Goal: Information Seeking & Learning: Learn about a topic

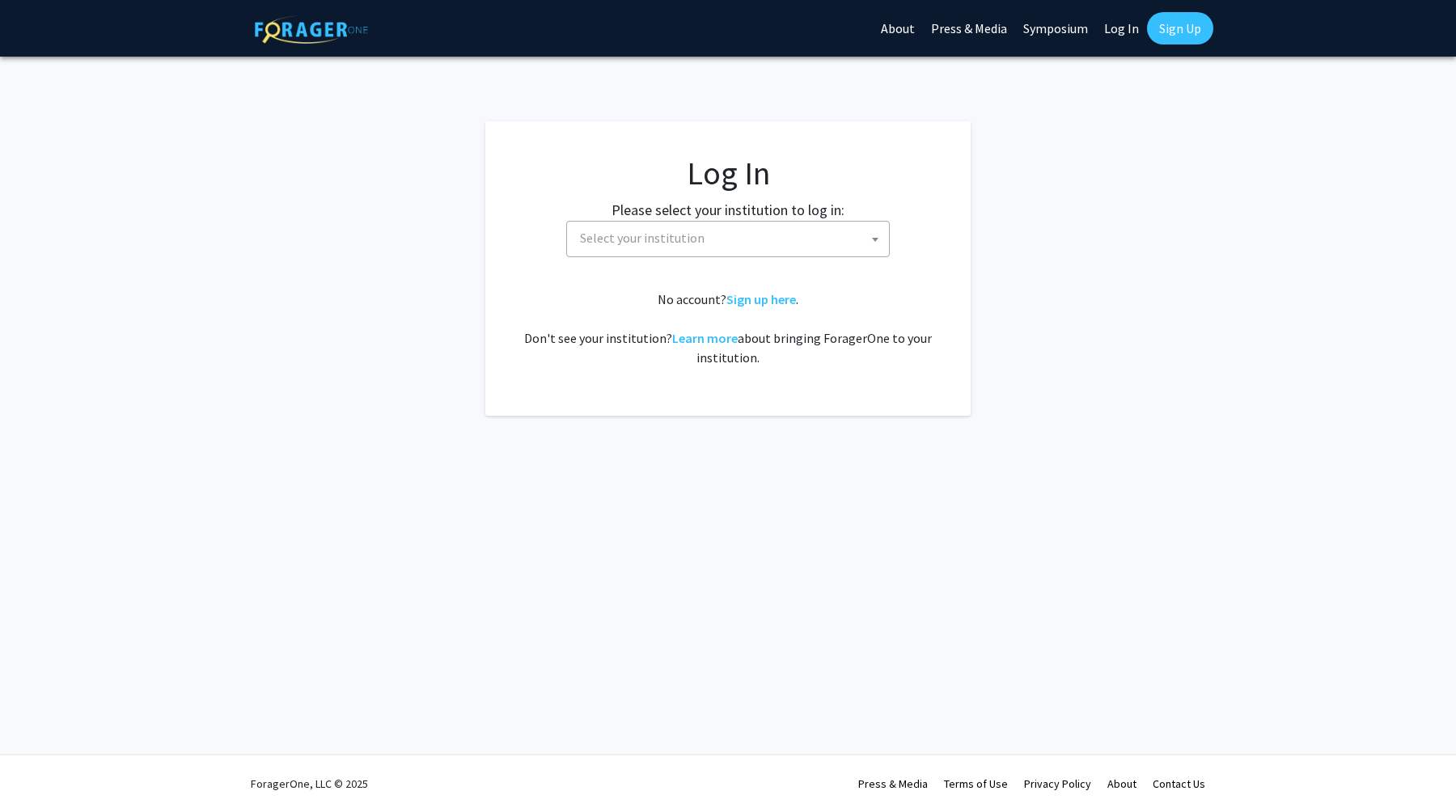
click at [783, 241] on span "Select your institution" at bounding box center [731, 239] width 315 height 34
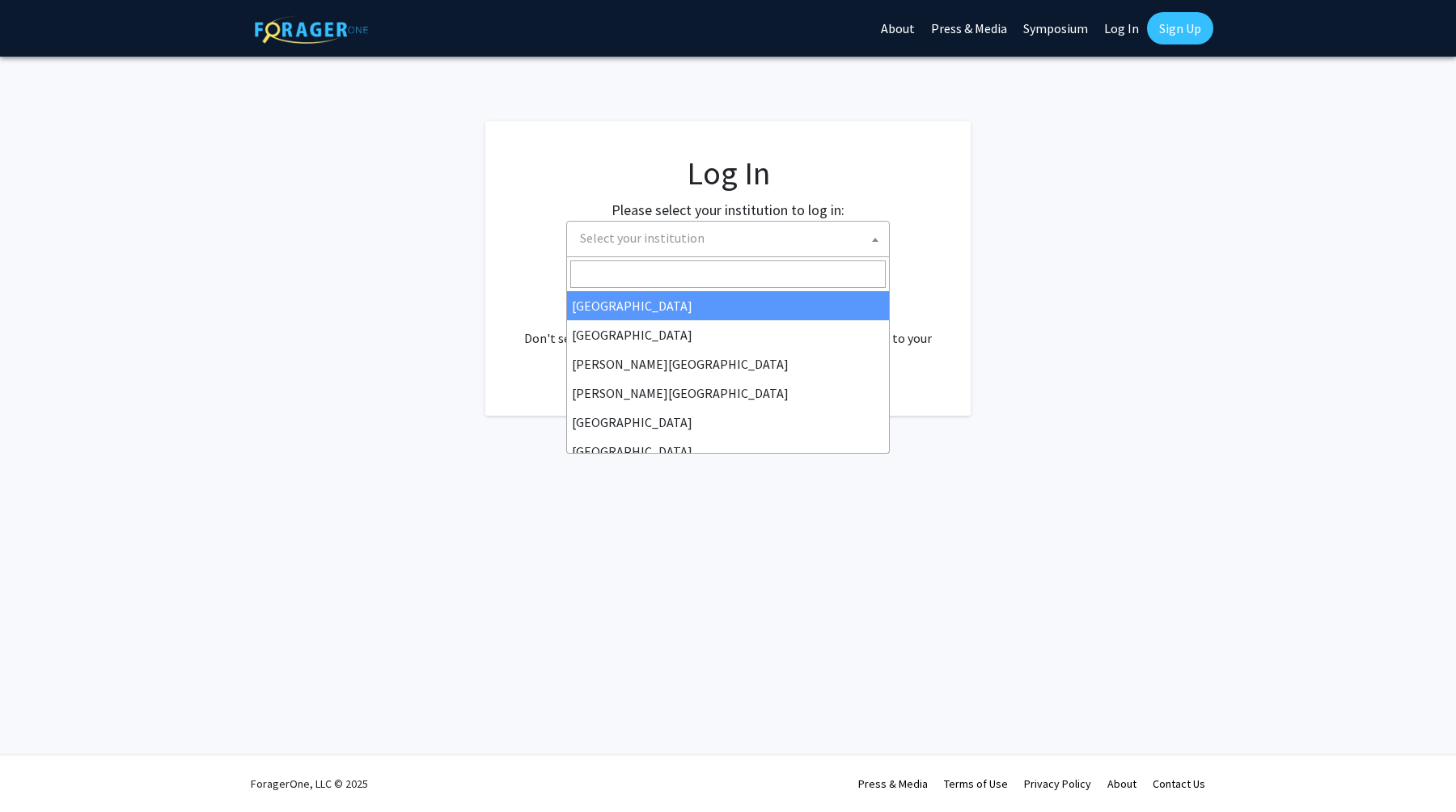
select select "34"
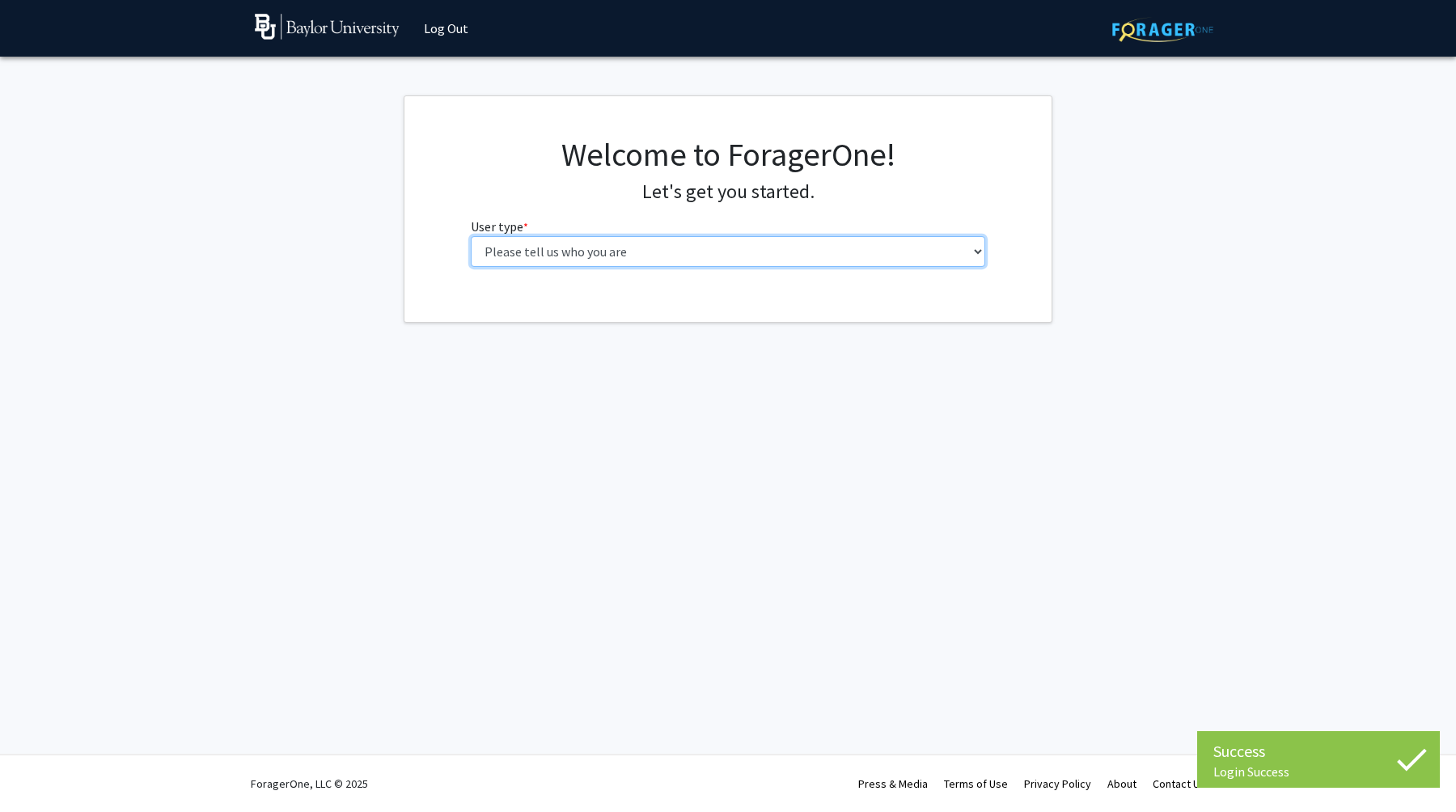
click at [668, 264] on select "Please tell us who you are Undergraduate Student Master's Student Doctoral Cand…" at bounding box center [728, 251] width 515 height 31
select select "1: undergrad"
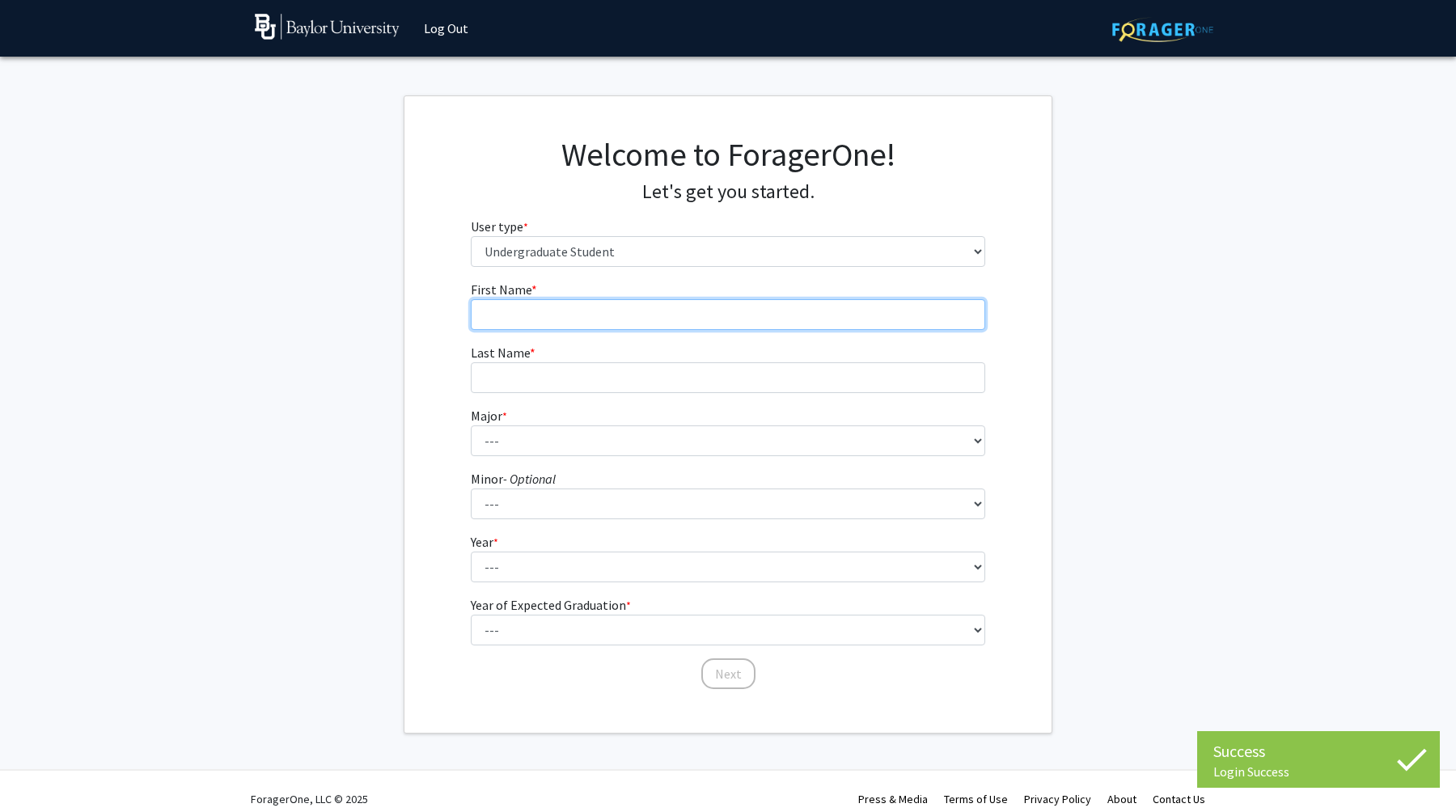
click at [672, 304] on input "First Name * required" at bounding box center [728, 314] width 515 height 31
type input "Riya"
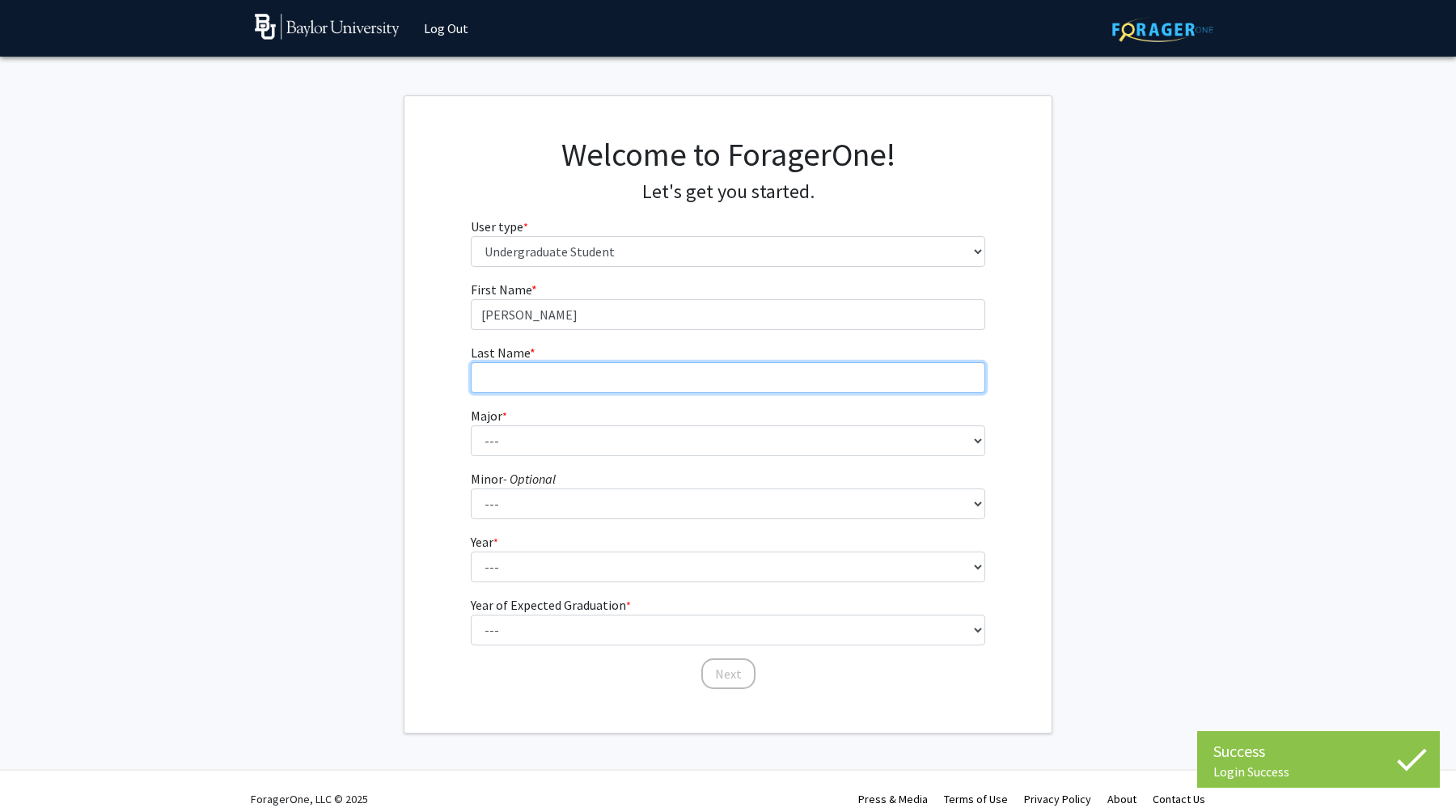
type input "Ramalingame"
click at [567, 470] on fg-select "Minor - Optional --- Advertising American Sign Language American Studies Anthro…" at bounding box center [728, 494] width 515 height 50
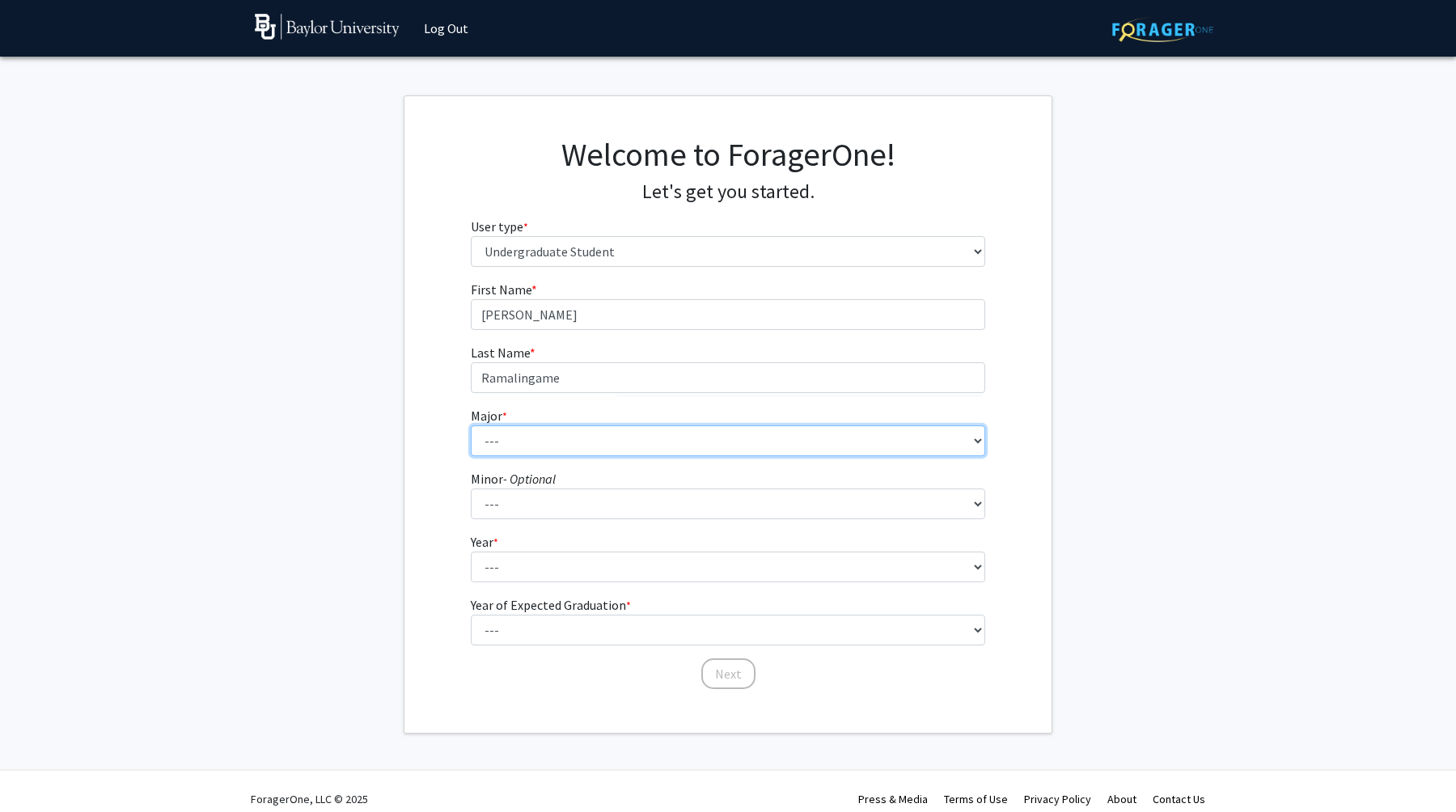
click at [568, 447] on select "--- Accounting American Studies Anthropology Apparel Design & Product Developme…" at bounding box center [728, 440] width 515 height 31
select select "64: 2729"
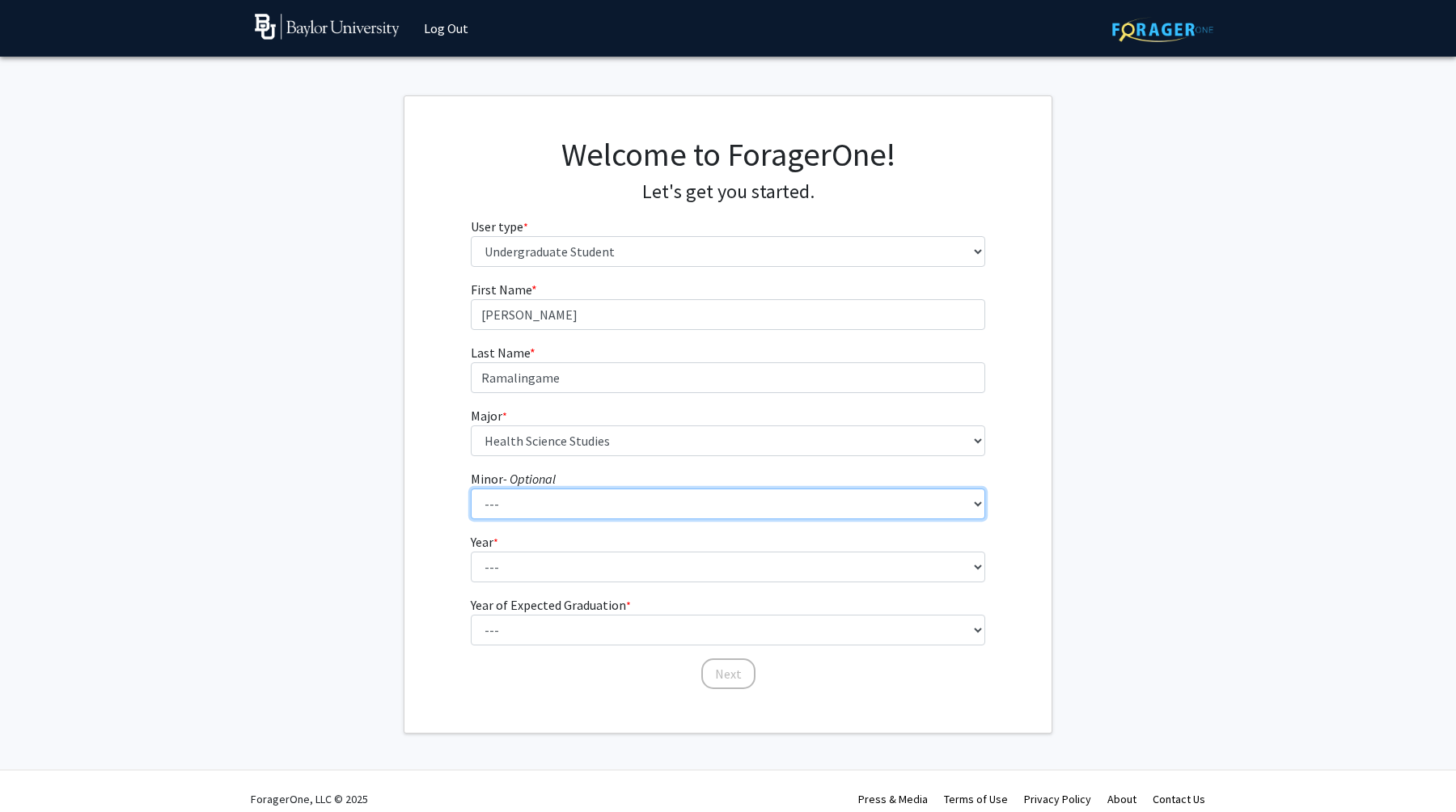
click at [562, 505] on select "--- Advertising American Sign Language American Studies Anthropology Apparel Me…" at bounding box center [728, 503] width 515 height 31
select select "42: 2105"
click at [570, 490] on select "--- Advertising American Sign Language American Studies Anthropology Apparel Me…" at bounding box center [728, 503] width 515 height 31
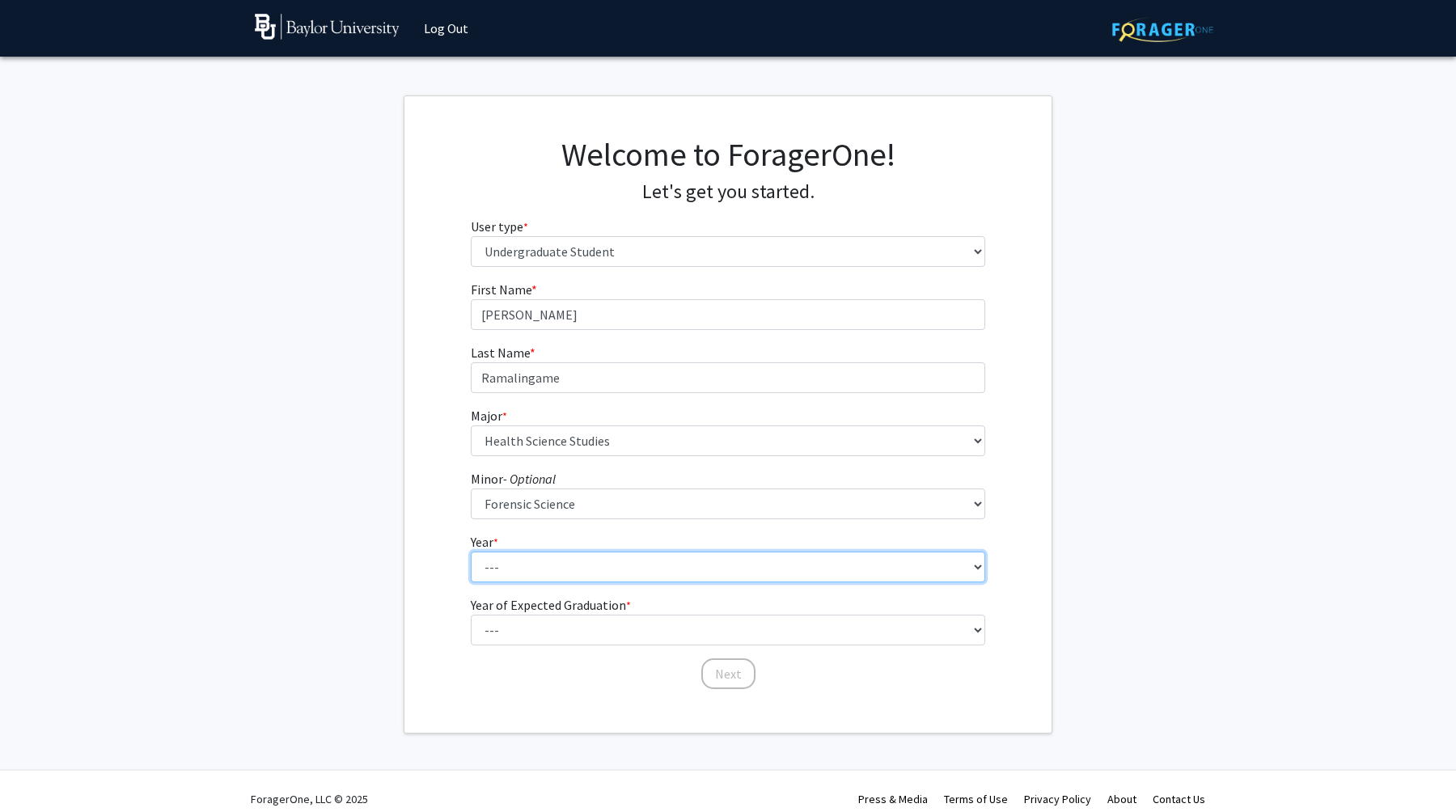
click at [646, 579] on select "--- First-year Sophomore Junior Senior Postbaccalaureate Certificate" at bounding box center [728, 566] width 515 height 31
select select "1: first-year"
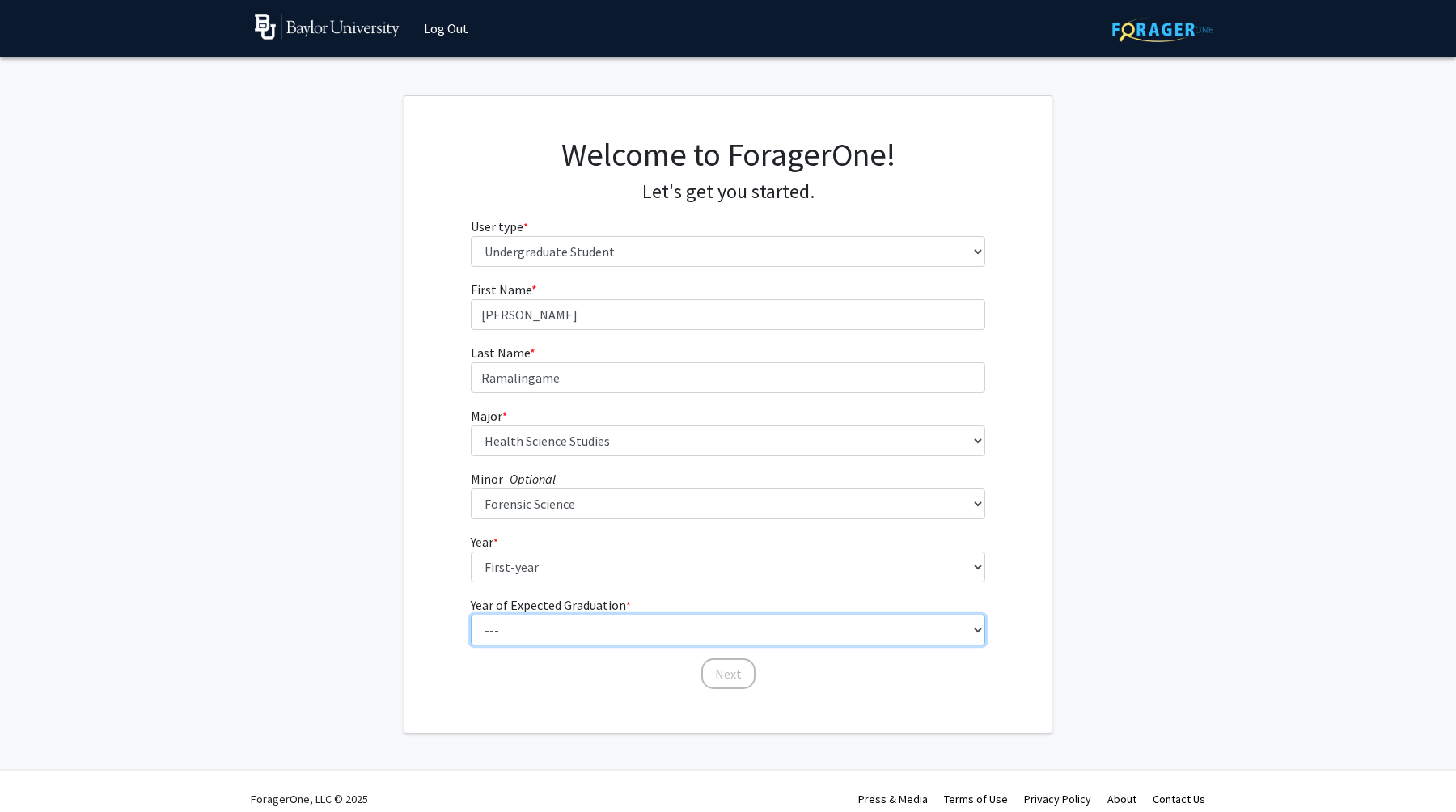
click at [579, 629] on select "--- 2025 2026 2027 2028 2029 2030 2031 2032 2033 2034" at bounding box center [728, 629] width 515 height 31
select select "5: 2029"
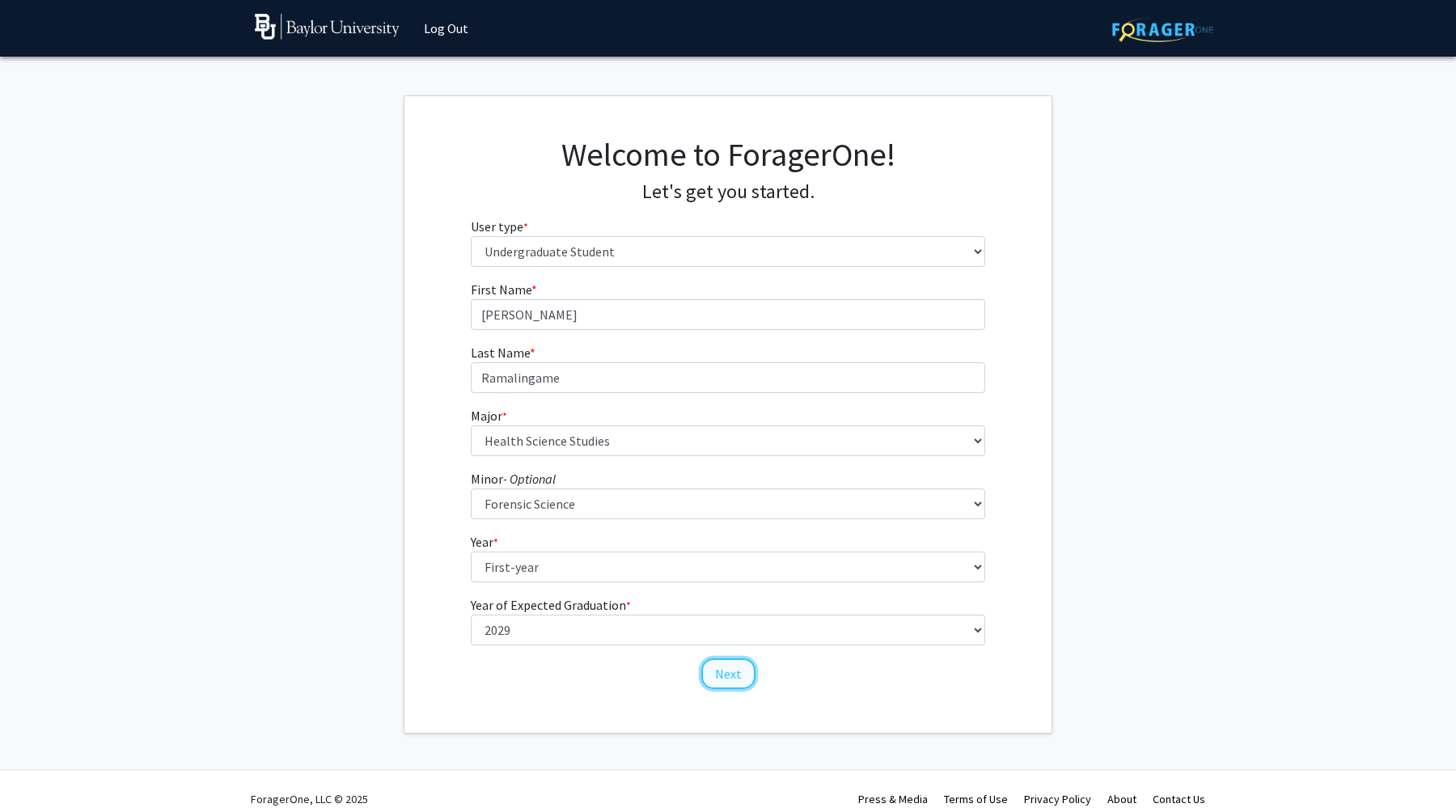
click at [714, 670] on button "Next" at bounding box center [728, 673] width 54 height 31
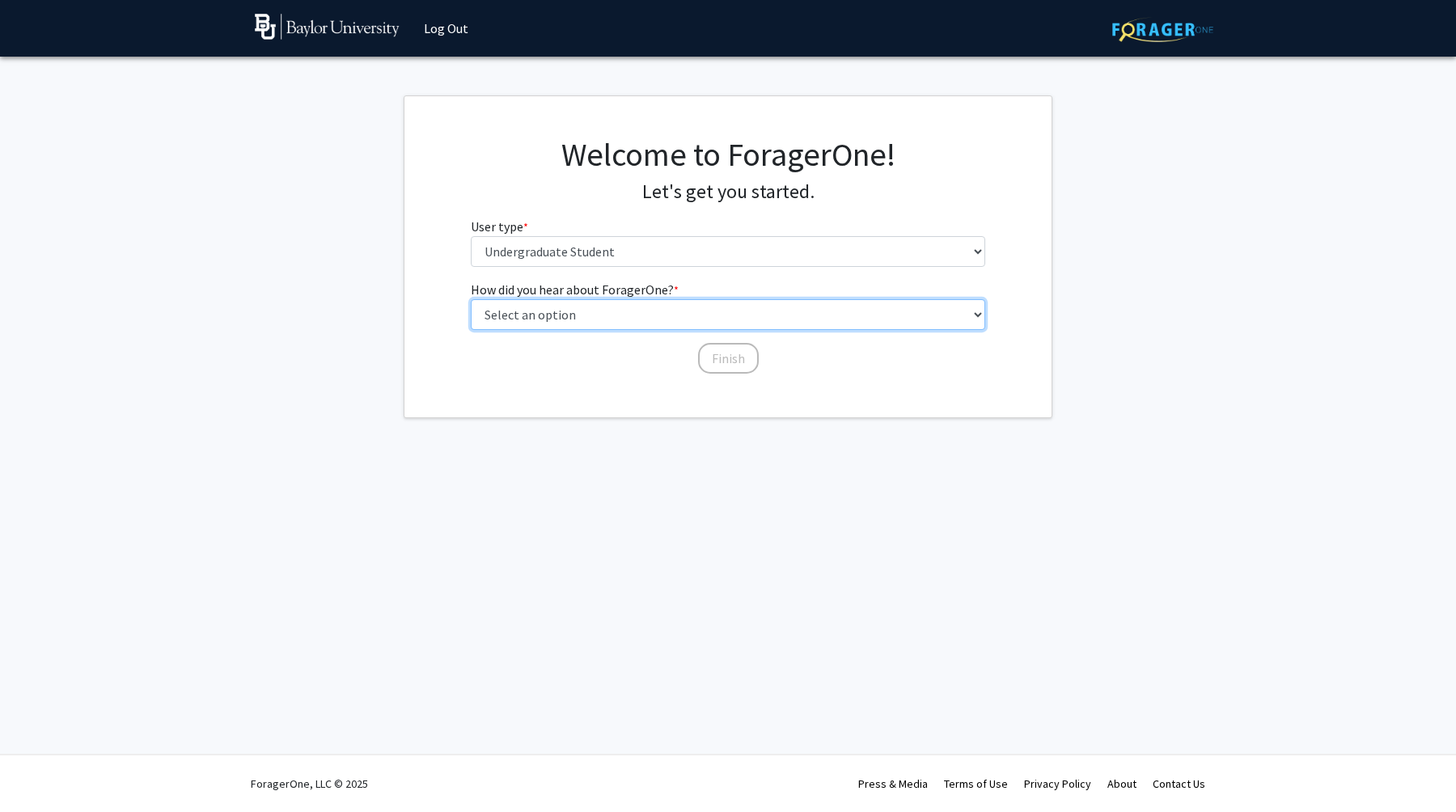
click at [641, 320] on select "Select an option Peer/student recommendation Faculty/staff recommendation Unive…" at bounding box center [728, 314] width 515 height 31
select select "3: university_website"
click at [710, 356] on button "Finish" at bounding box center [728, 358] width 61 height 31
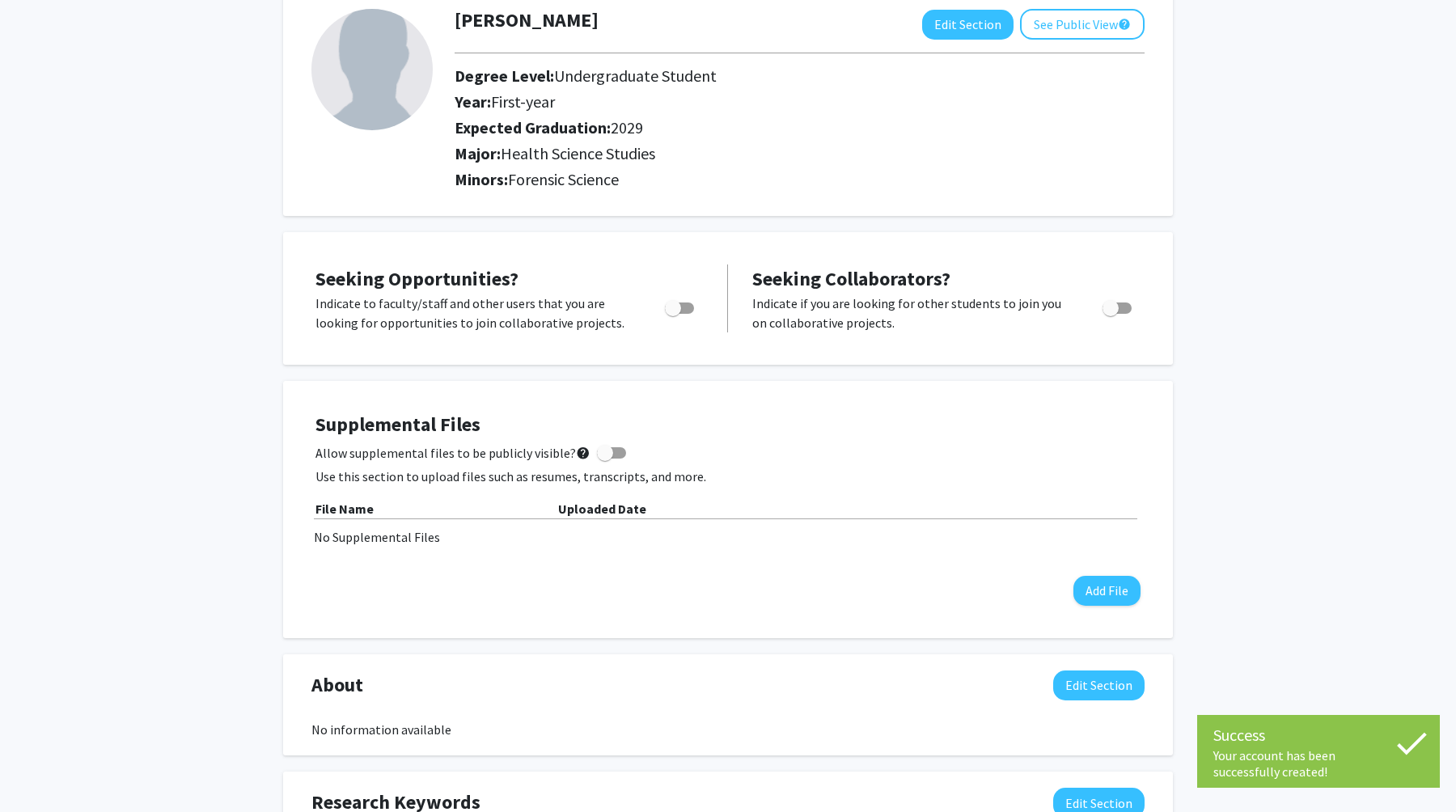
scroll to position [99, 0]
click at [628, 186] on h2 "Minors: Forensic Science" at bounding box center [799, 178] width 690 height 20
click at [951, 21] on button "Edit Section" at bounding box center [968, 24] width 91 height 30
select select "first-year"
select select "2029"
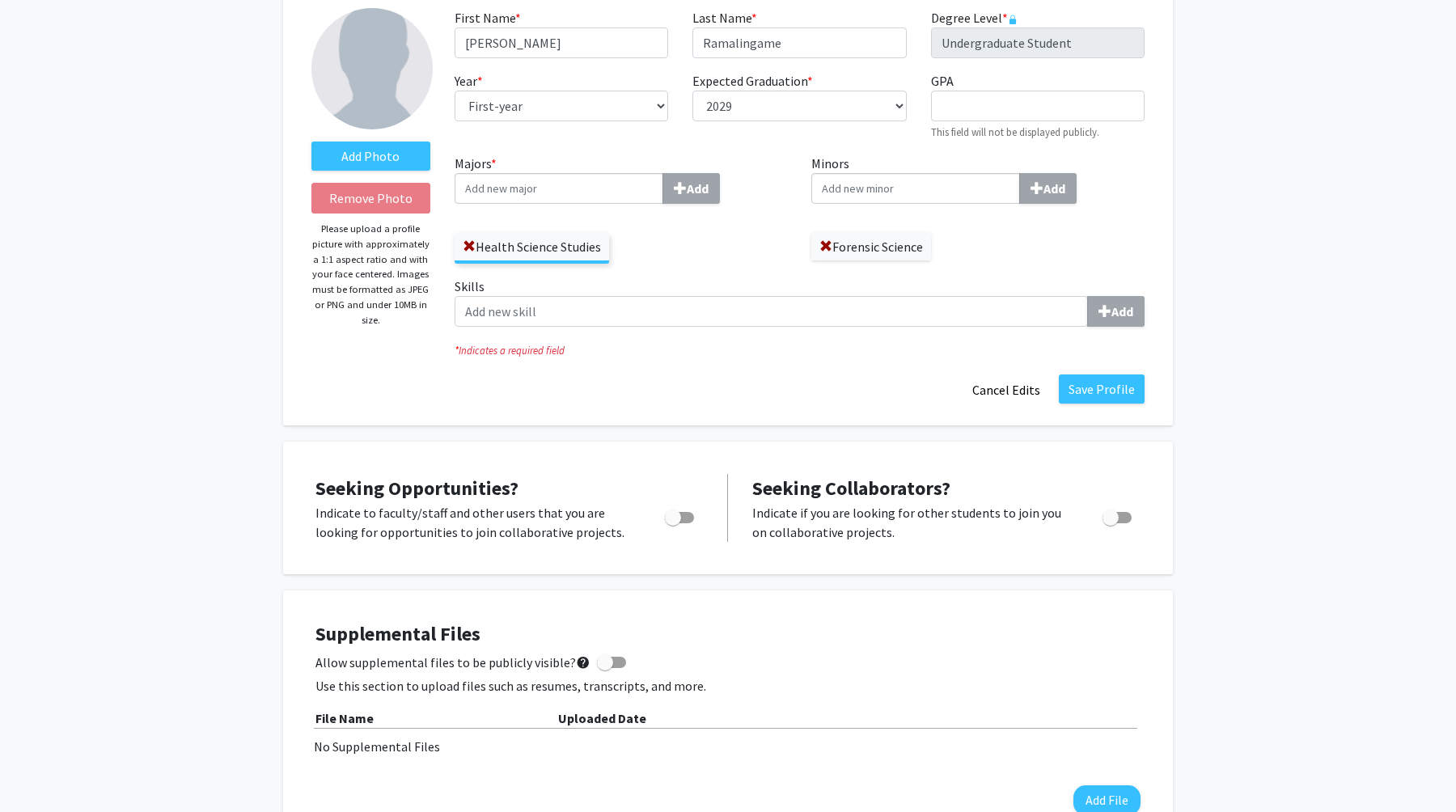
click at [890, 185] on input "Minors Add" at bounding box center [916, 188] width 209 height 31
type input "com"
click at [891, 228] on div "Com puter Science" at bounding box center [915, 217] width 197 height 27
click at [891, 204] on input "com" at bounding box center [916, 188] width 209 height 31
click at [1114, 397] on button "Save Profile" at bounding box center [1102, 389] width 86 height 29
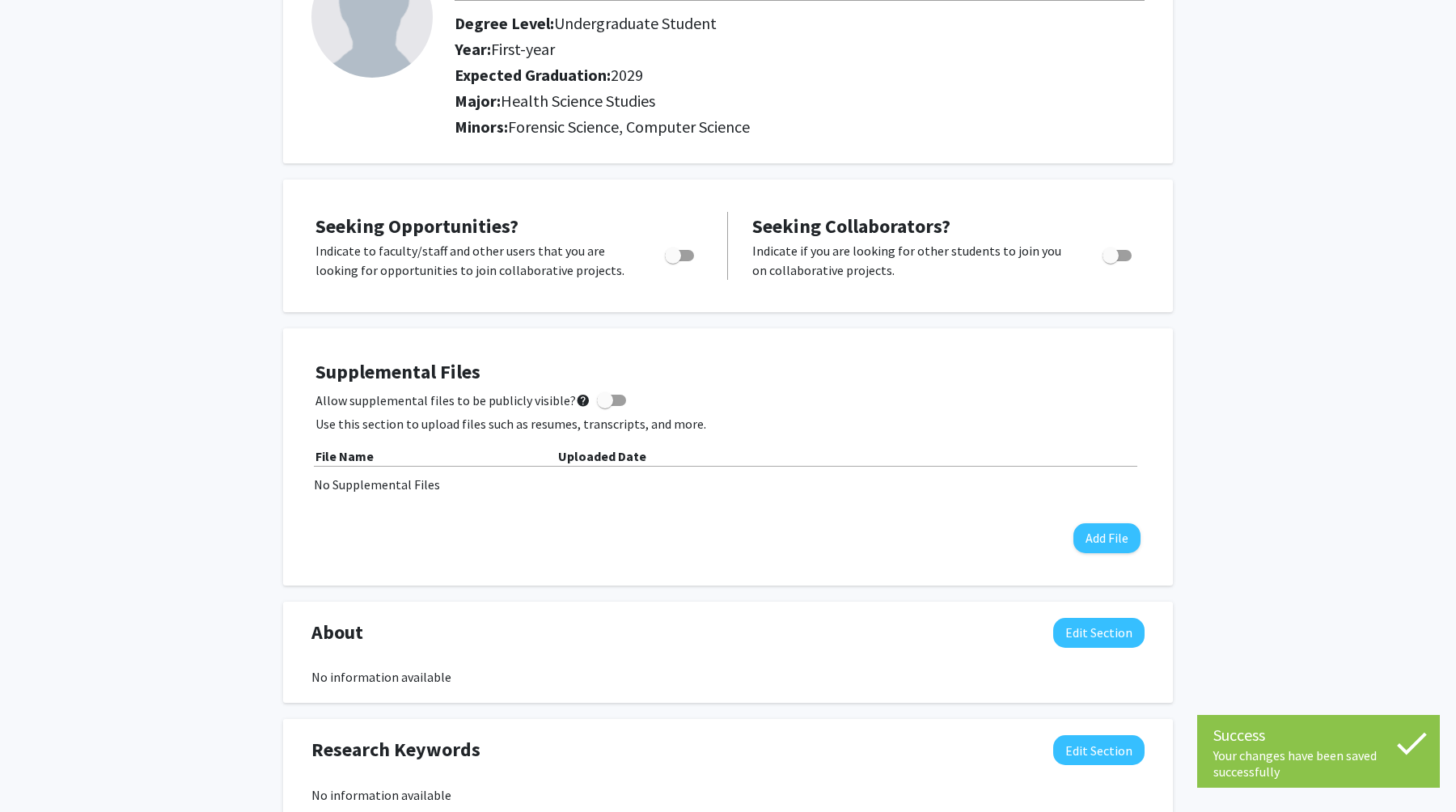
scroll to position [174, 0]
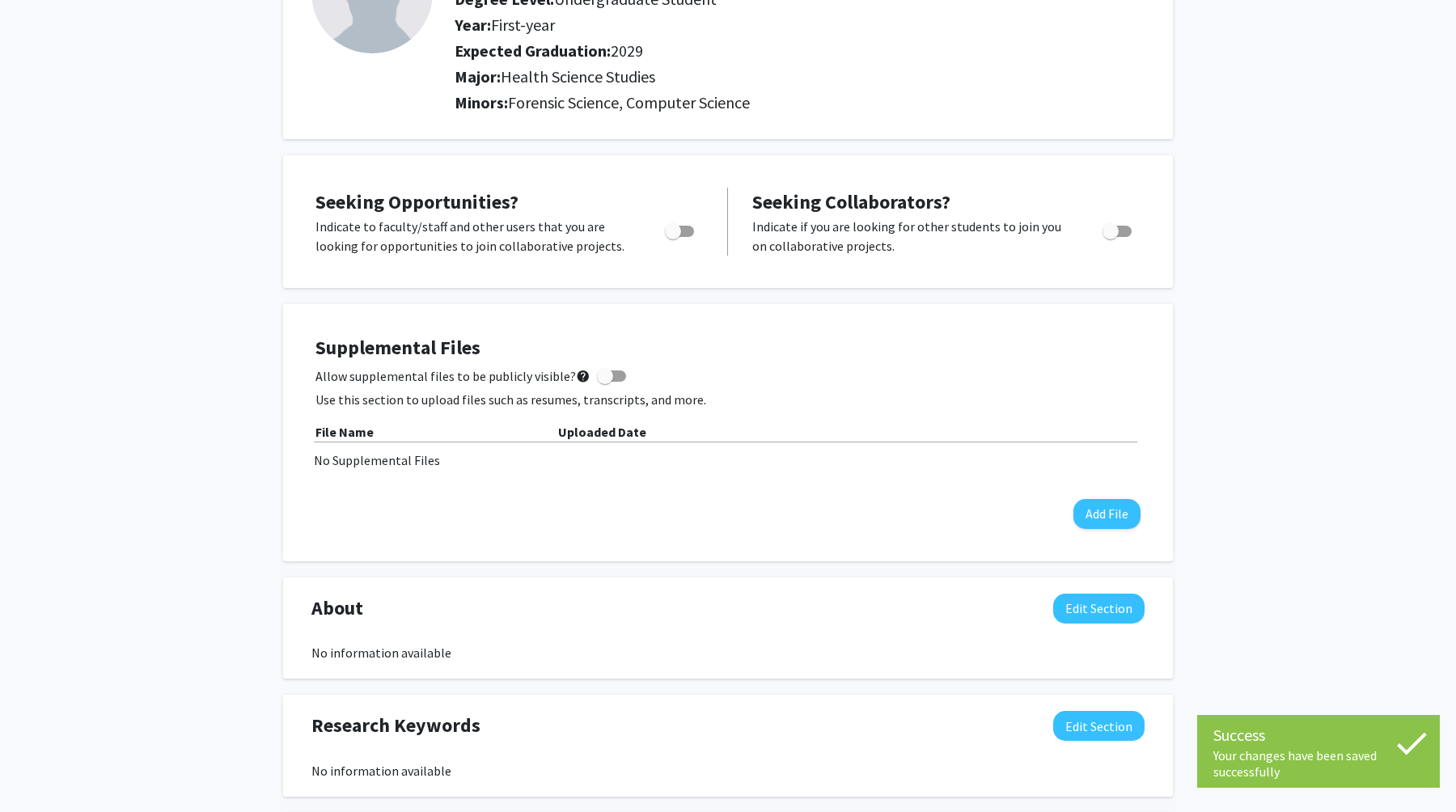
click at [686, 226] on span "Toggle" at bounding box center [679, 231] width 29 height 11
click at [673, 237] on input "Are you actively seeking opportunities?" at bounding box center [673, 237] width 1 height 1
checkbox input "true"
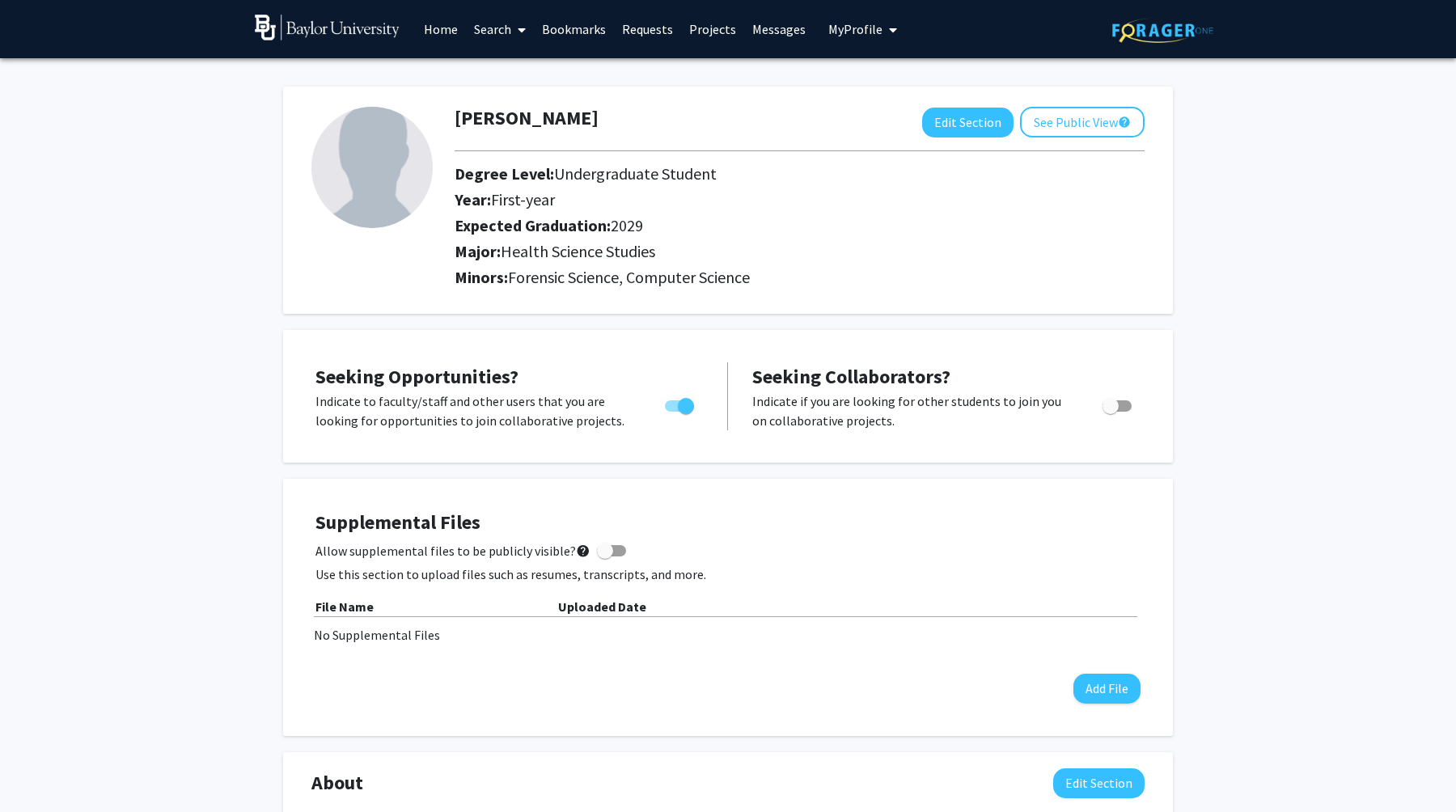
scroll to position [34, 0]
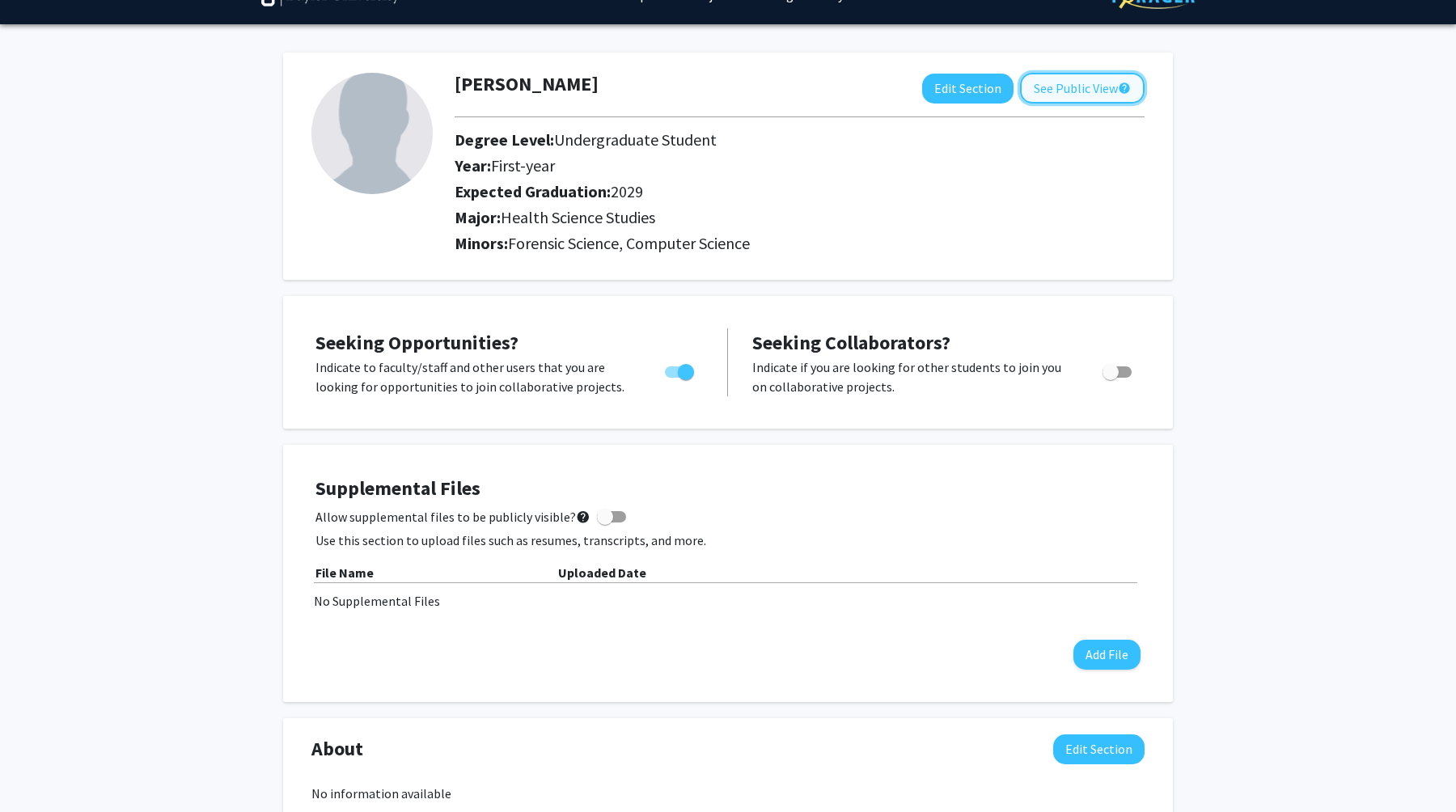
click at [1100, 85] on button "See Public View help" at bounding box center [1083, 88] width 125 height 31
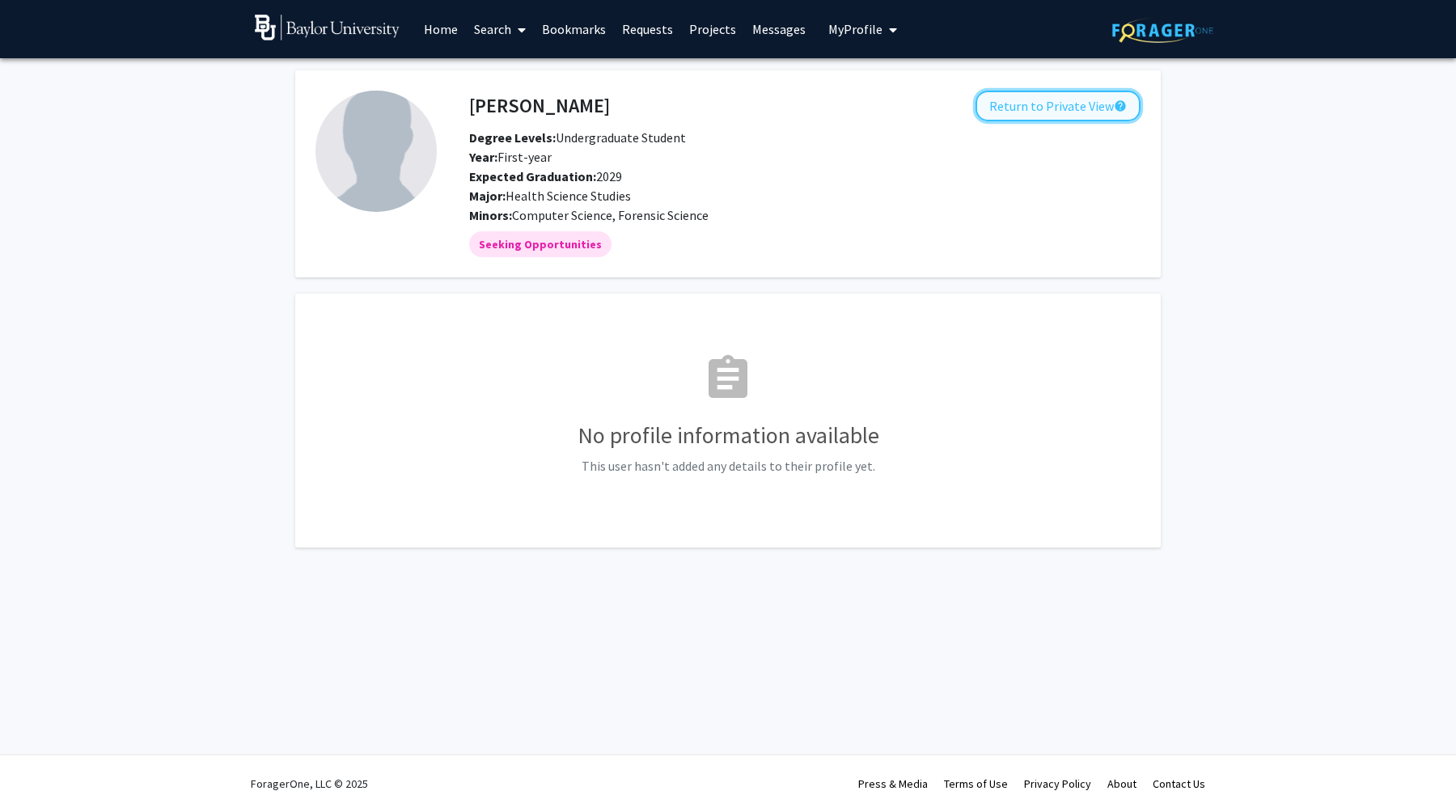
click at [1006, 113] on button "Return to Private View help" at bounding box center [1058, 105] width 165 height 31
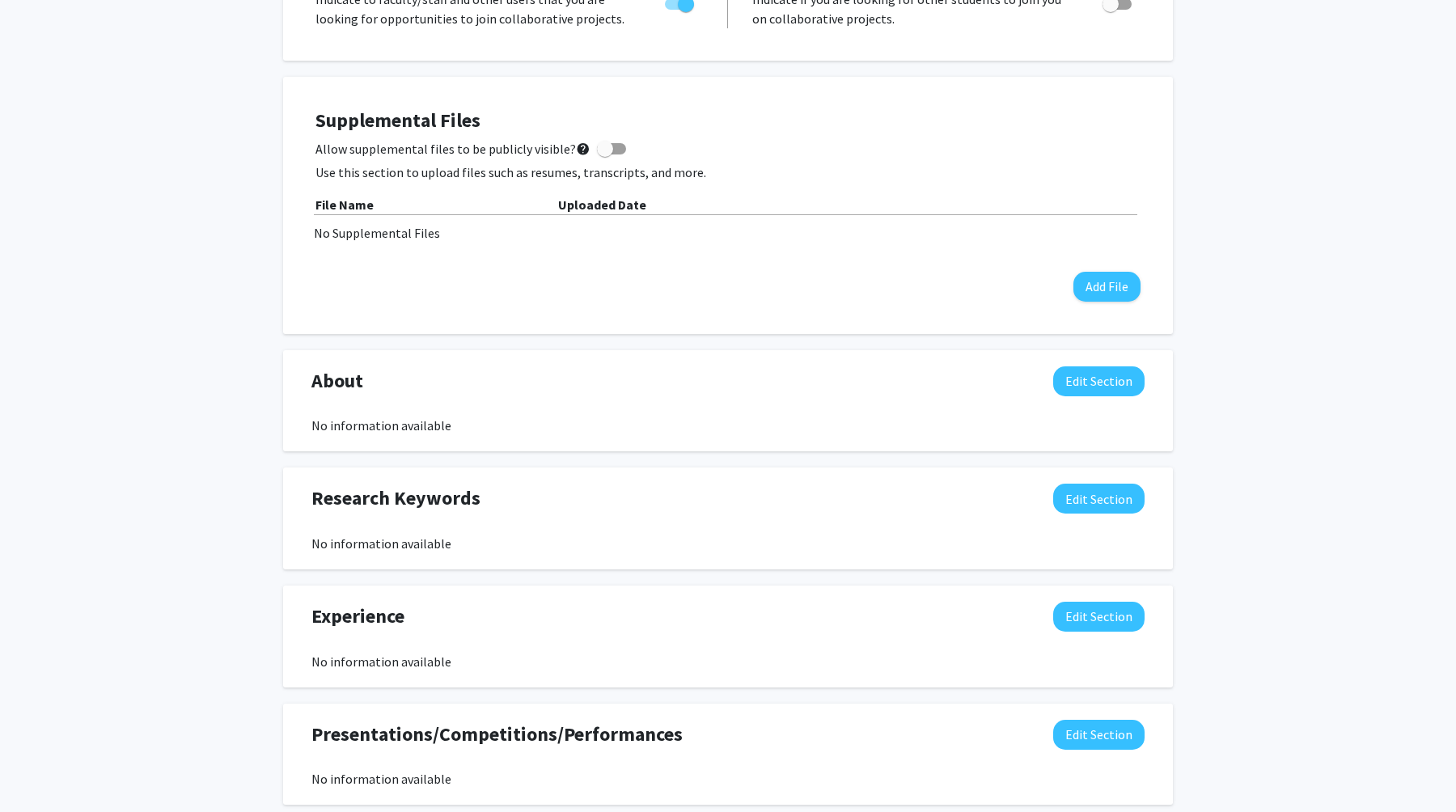
scroll to position [415, 0]
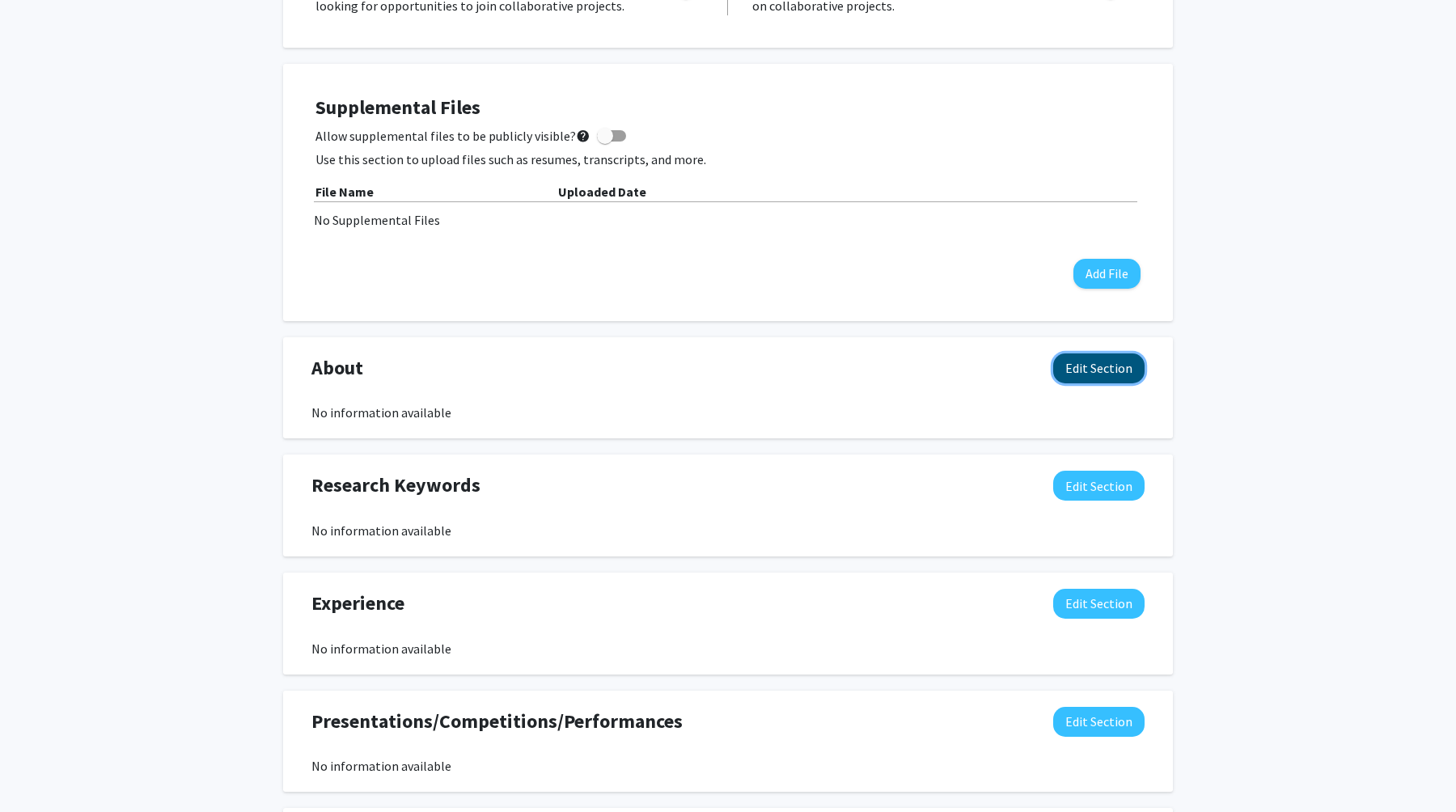
click at [1089, 363] on button "Edit Section" at bounding box center [1099, 368] width 91 height 30
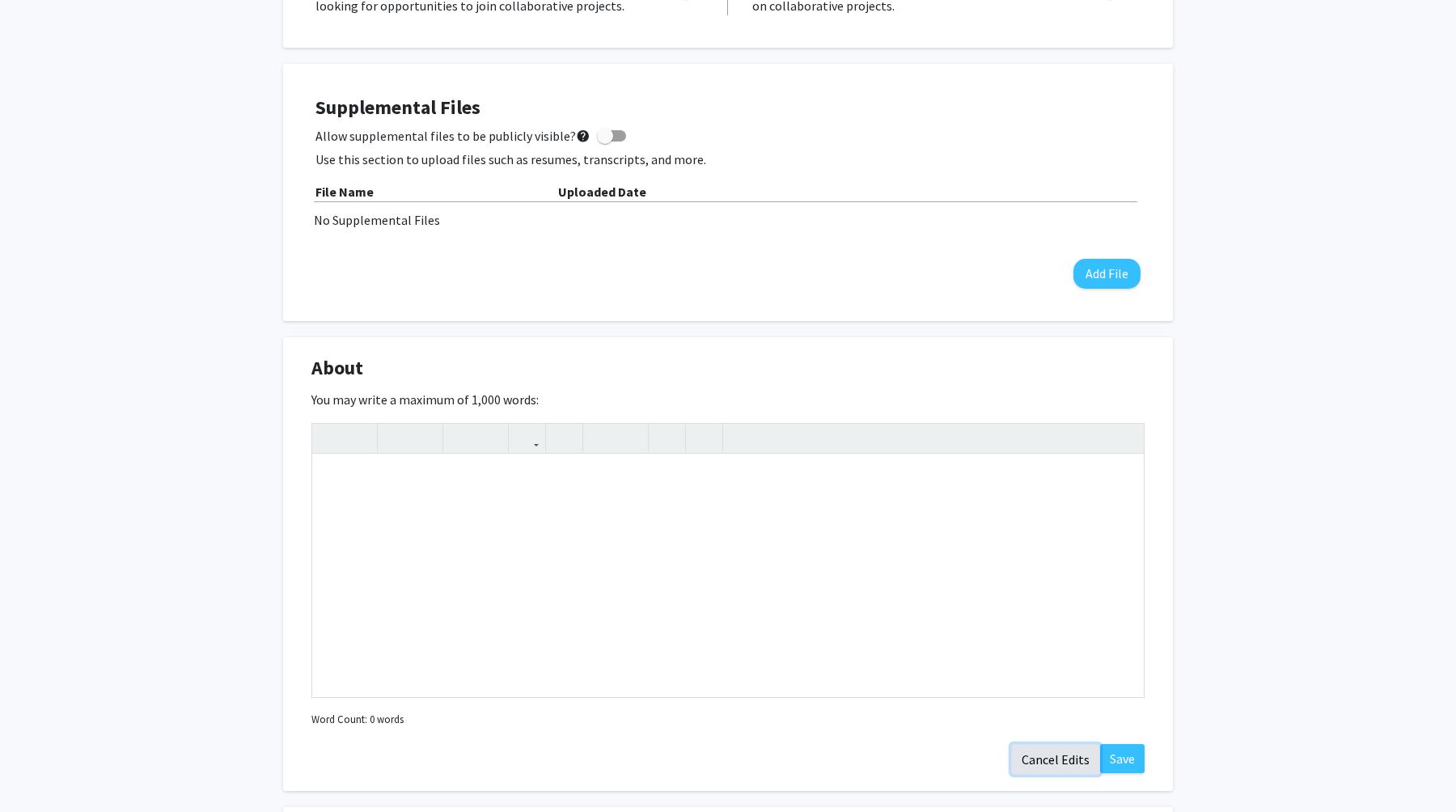
click at [1071, 764] on button "Cancel Edits" at bounding box center [1055, 759] width 89 height 31
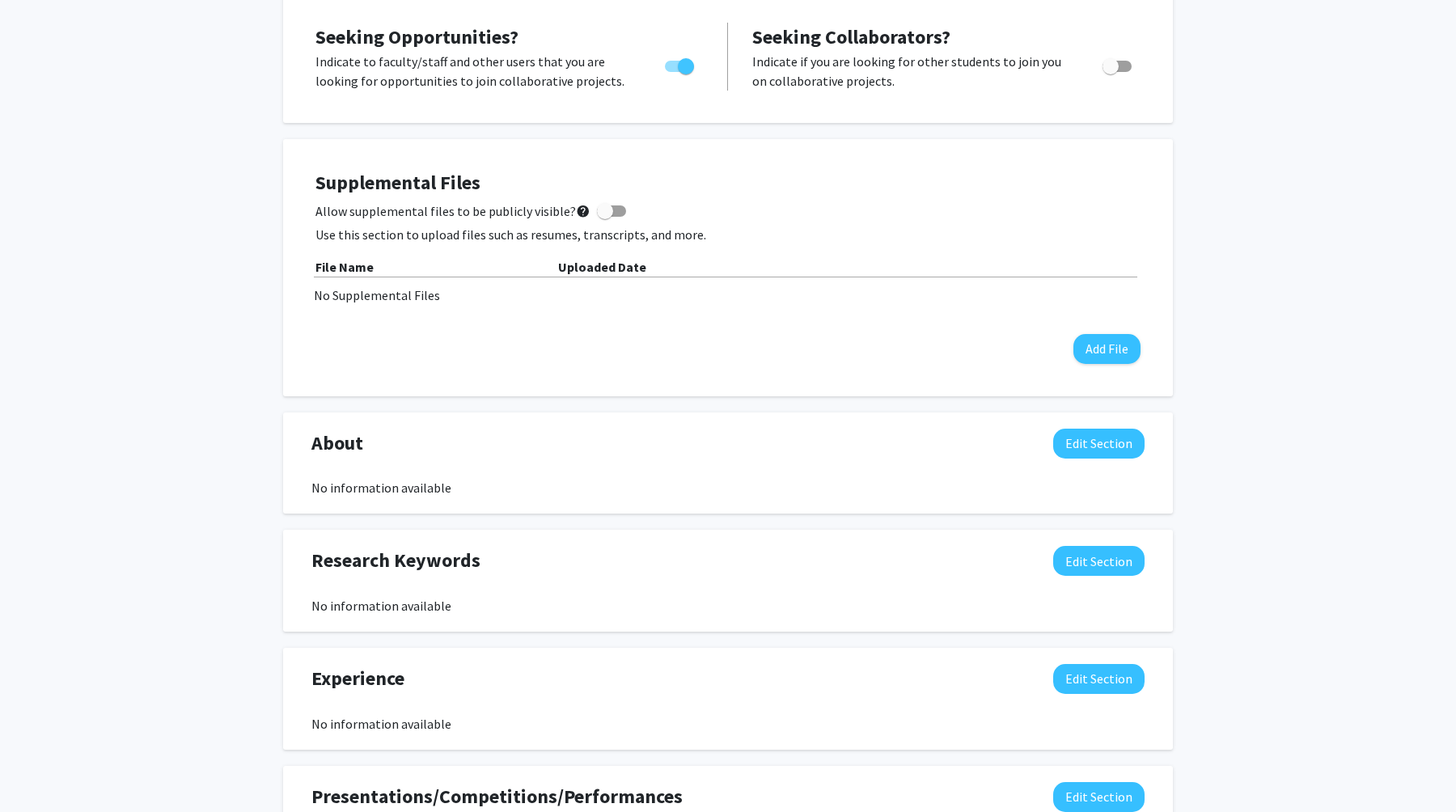
scroll to position [0, 0]
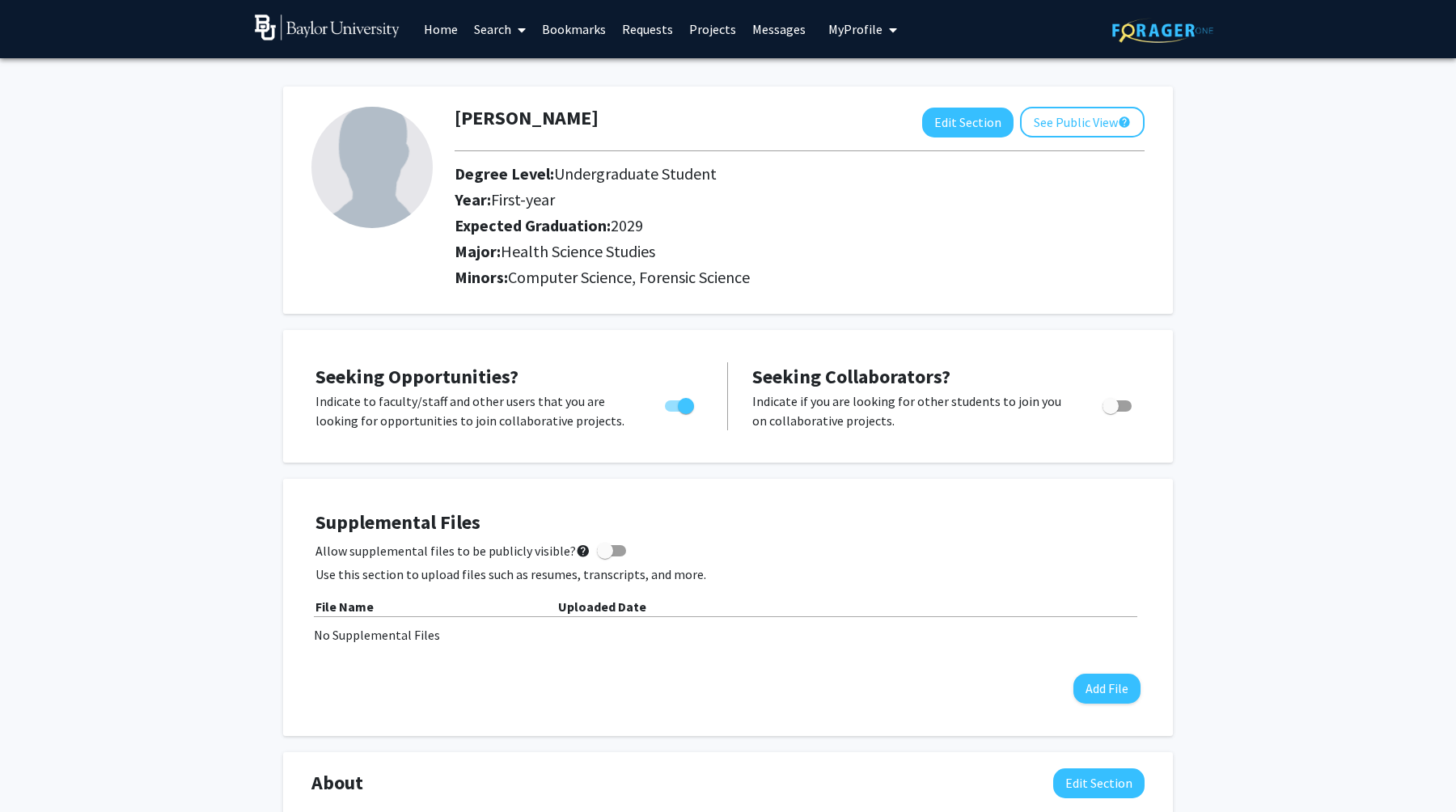
click at [638, 28] on link "Requests" at bounding box center [647, 29] width 67 height 57
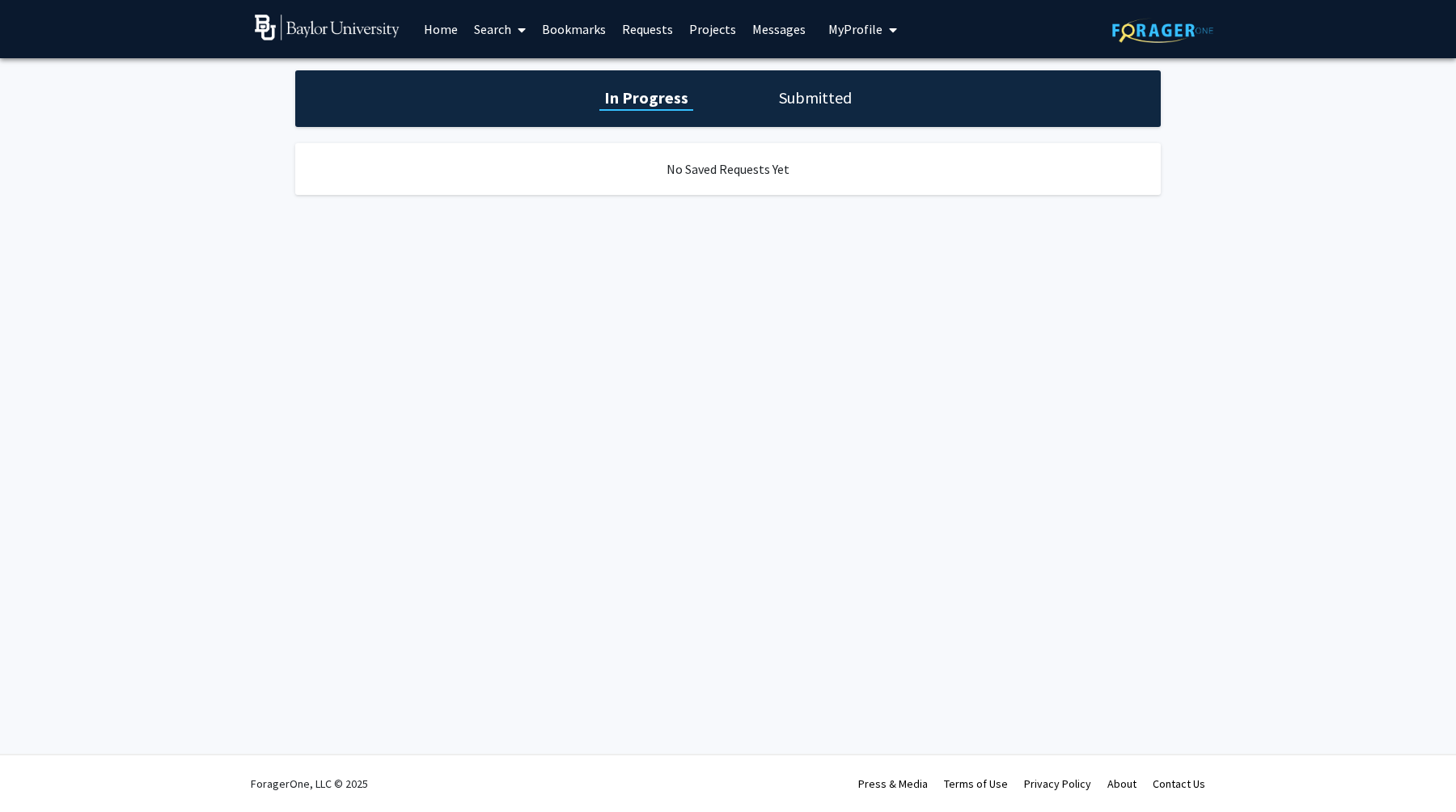
click at [703, 21] on link "Projects" at bounding box center [713, 29] width 63 height 57
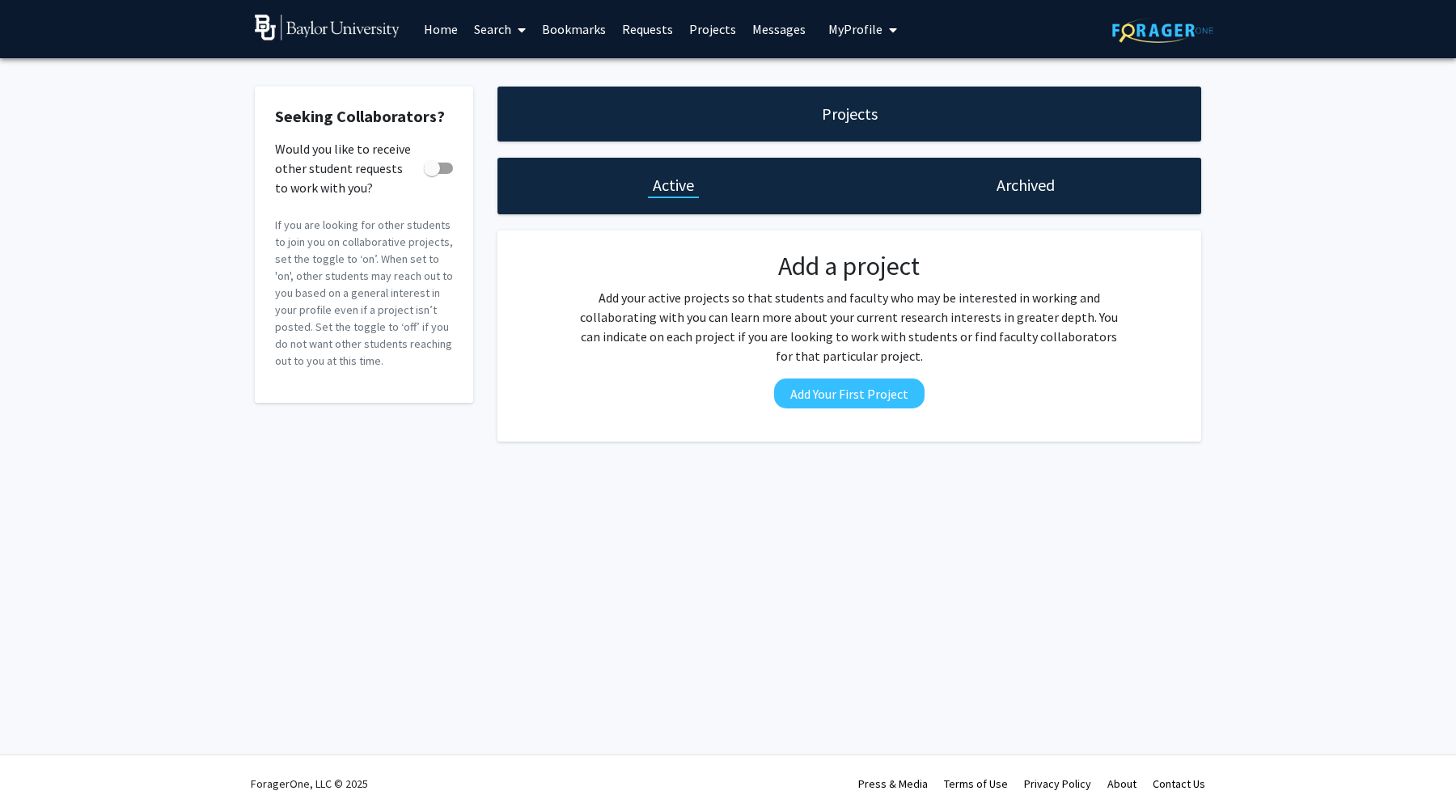
click at [768, 32] on link "Messages" at bounding box center [779, 29] width 70 height 57
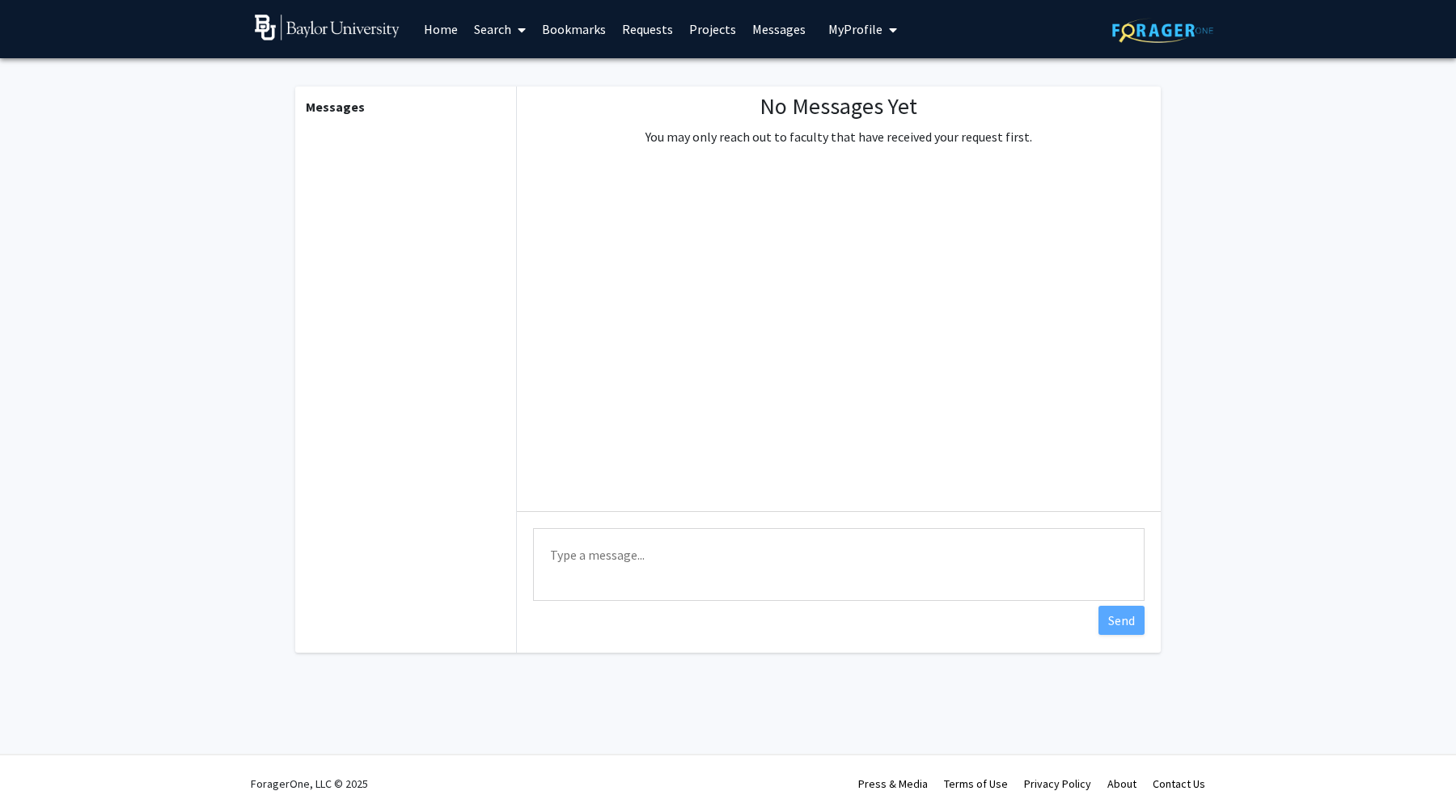
click at [552, 34] on link "Bookmarks" at bounding box center [574, 29] width 80 height 57
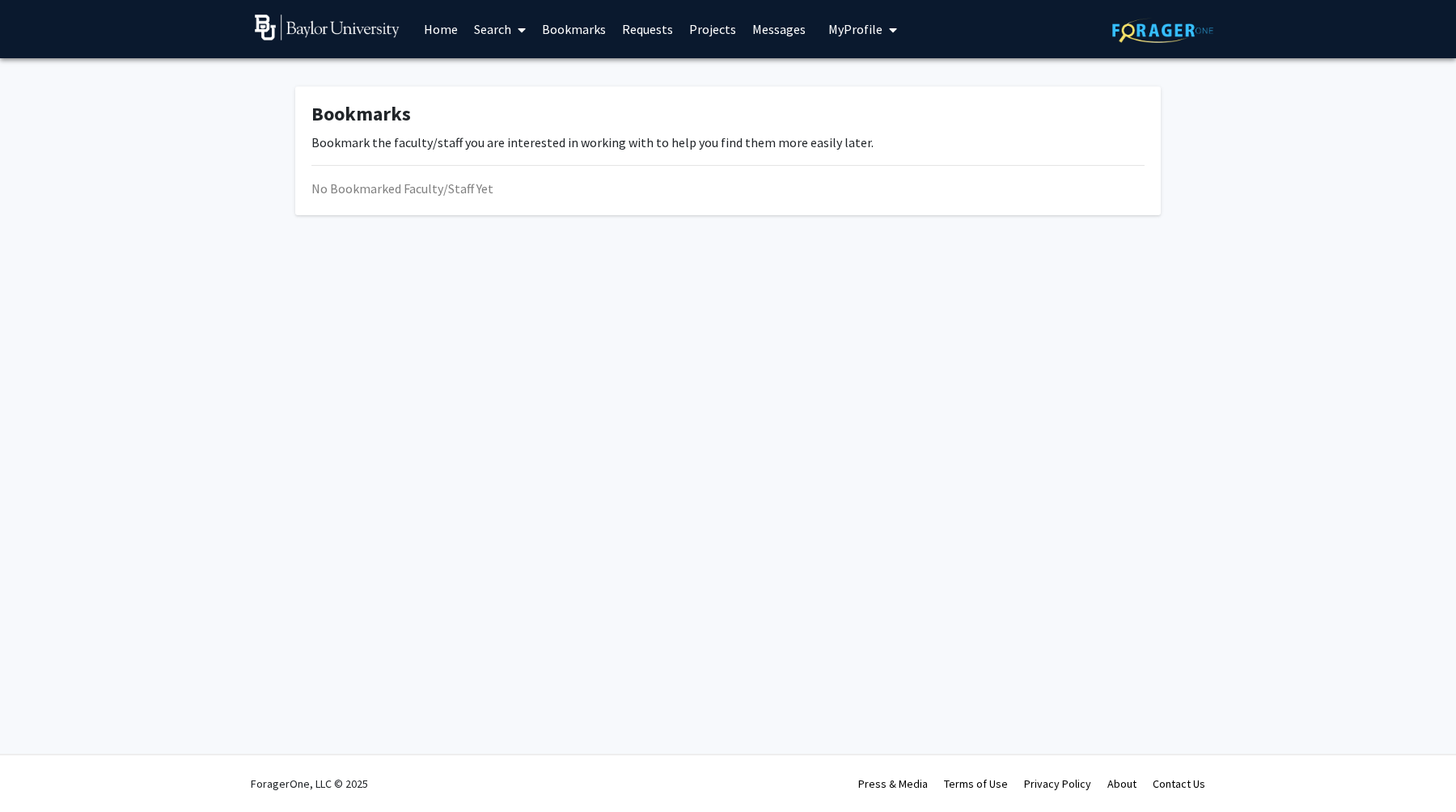
click at [491, 34] on link "Search" at bounding box center [500, 29] width 68 height 57
click at [515, 107] on span "Students" at bounding box center [516, 106] width 99 height 33
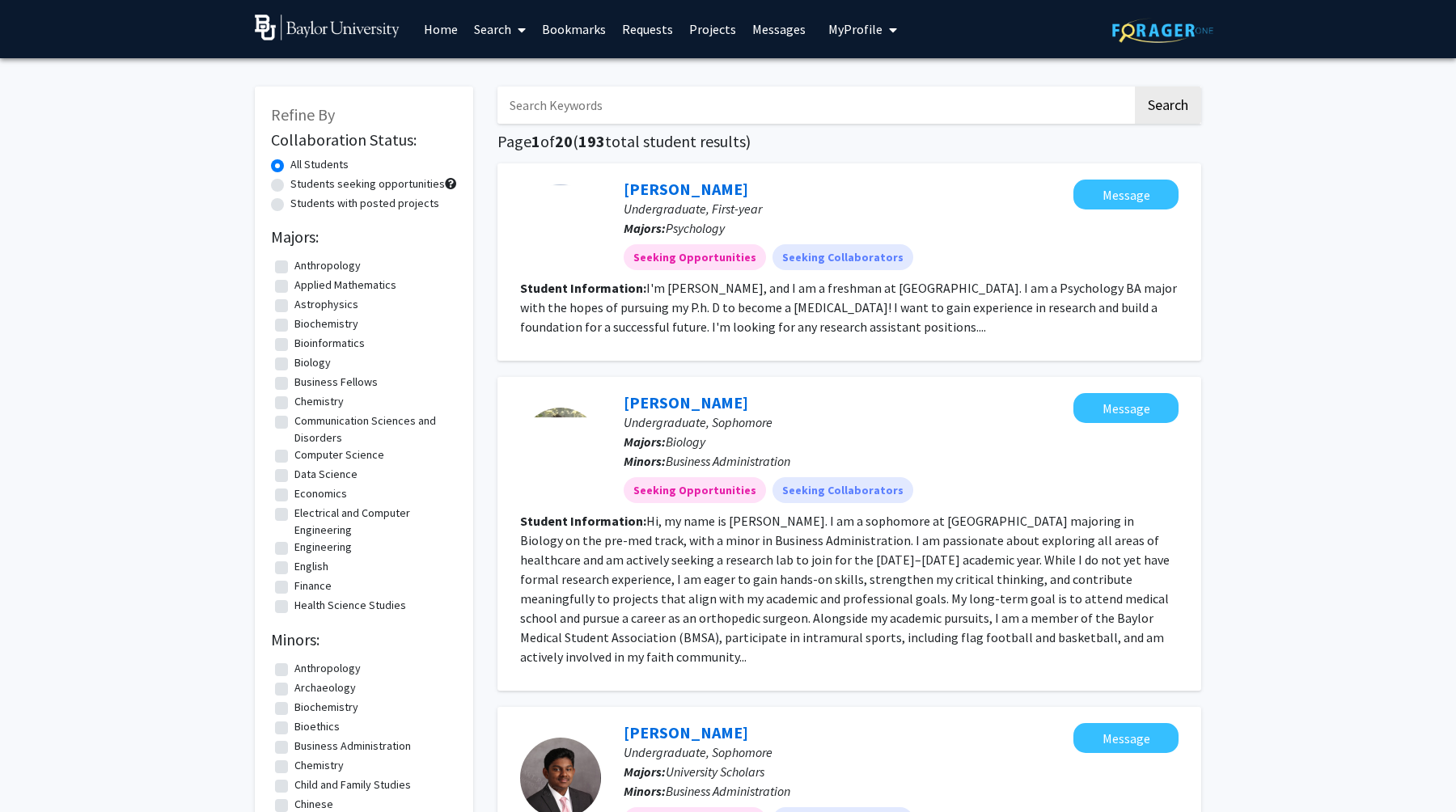
click at [484, 37] on link "Search" at bounding box center [500, 29] width 68 height 57
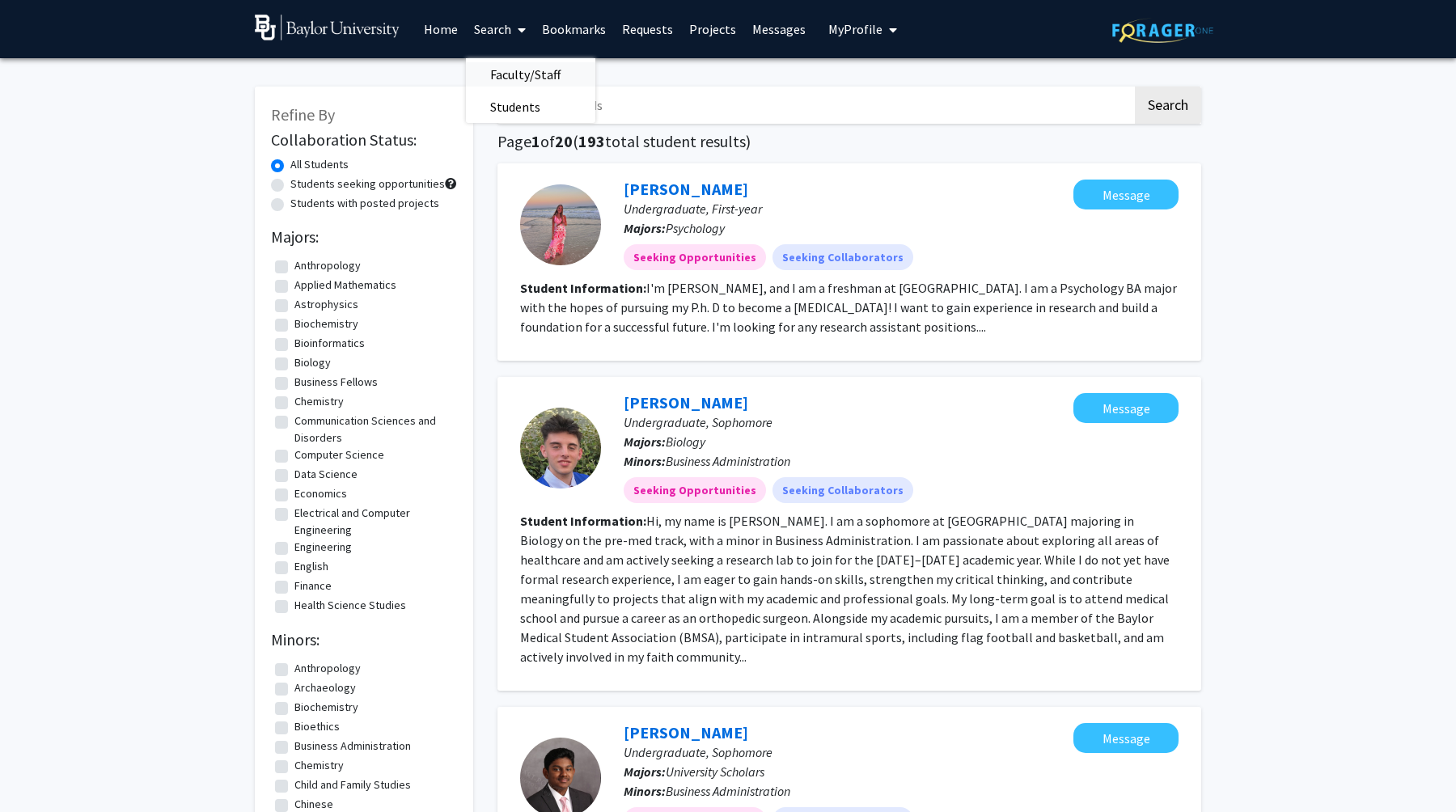
click at [506, 69] on span "Faculty/Staff" at bounding box center [525, 74] width 118 height 33
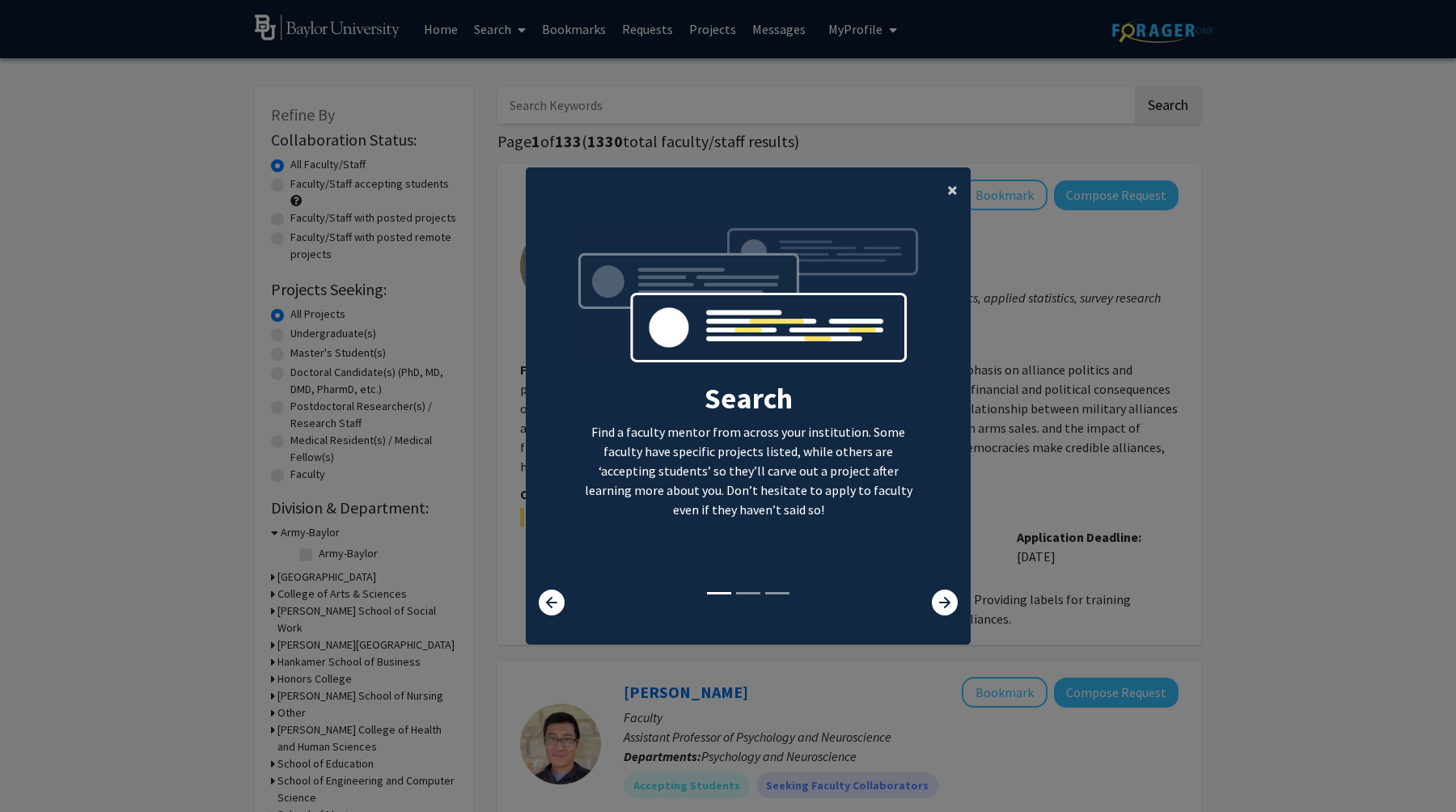
click at [950, 188] on span "×" at bounding box center [952, 189] width 10 height 25
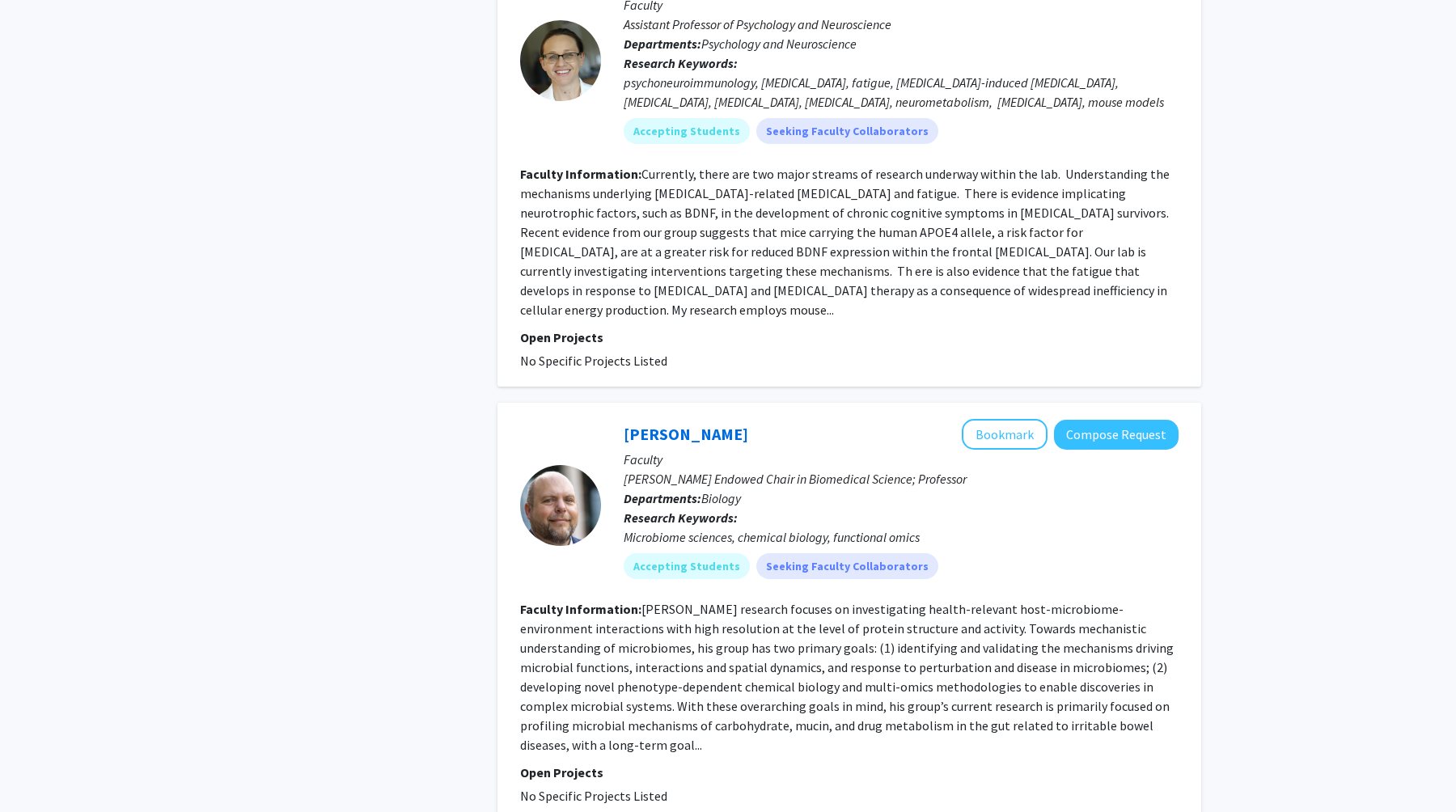
scroll to position [4088, 0]
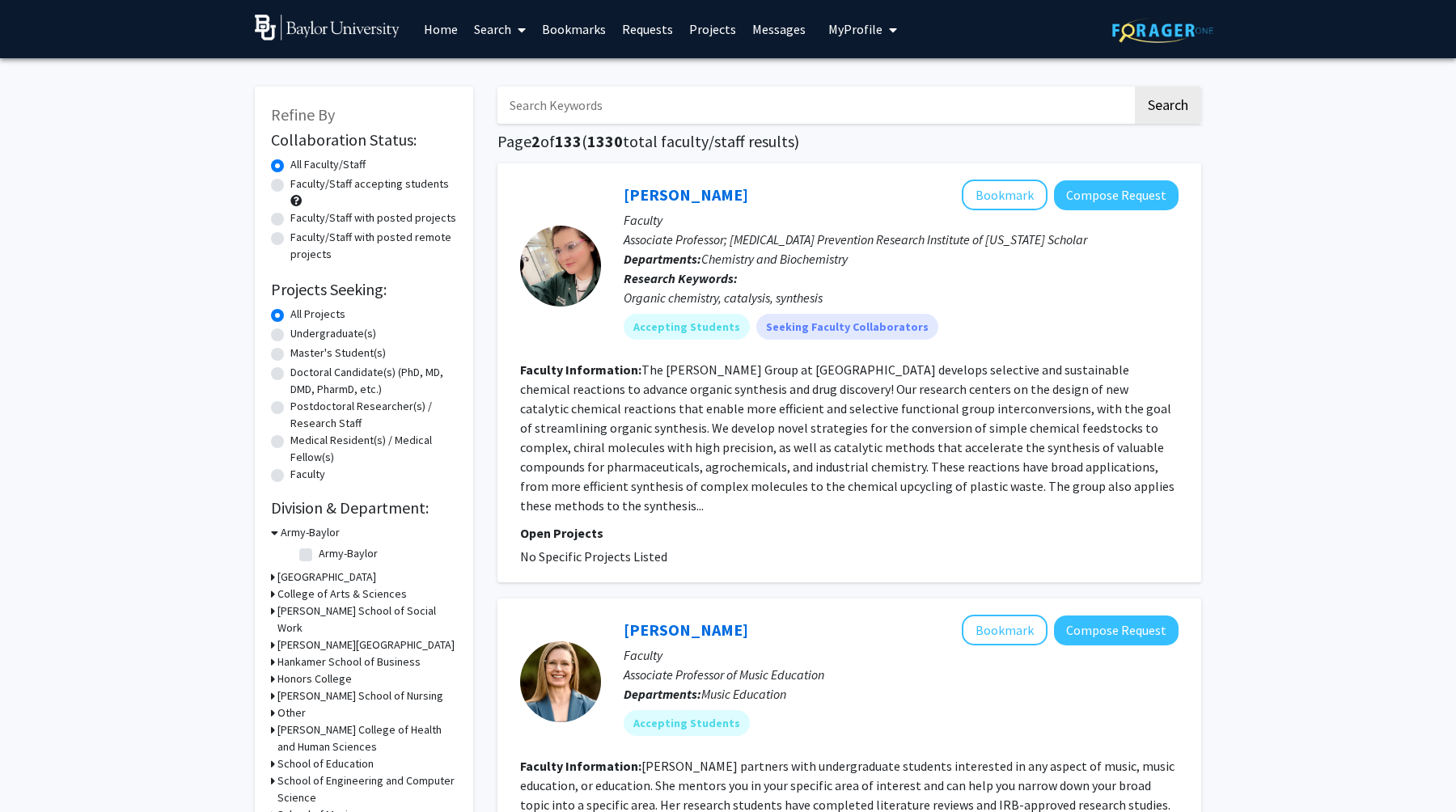
click at [636, 92] on input "Search Keywords" at bounding box center [814, 105] width 635 height 37
type input "forensic"
click at [1135, 87] on button "Search" at bounding box center [1168, 105] width 66 height 37
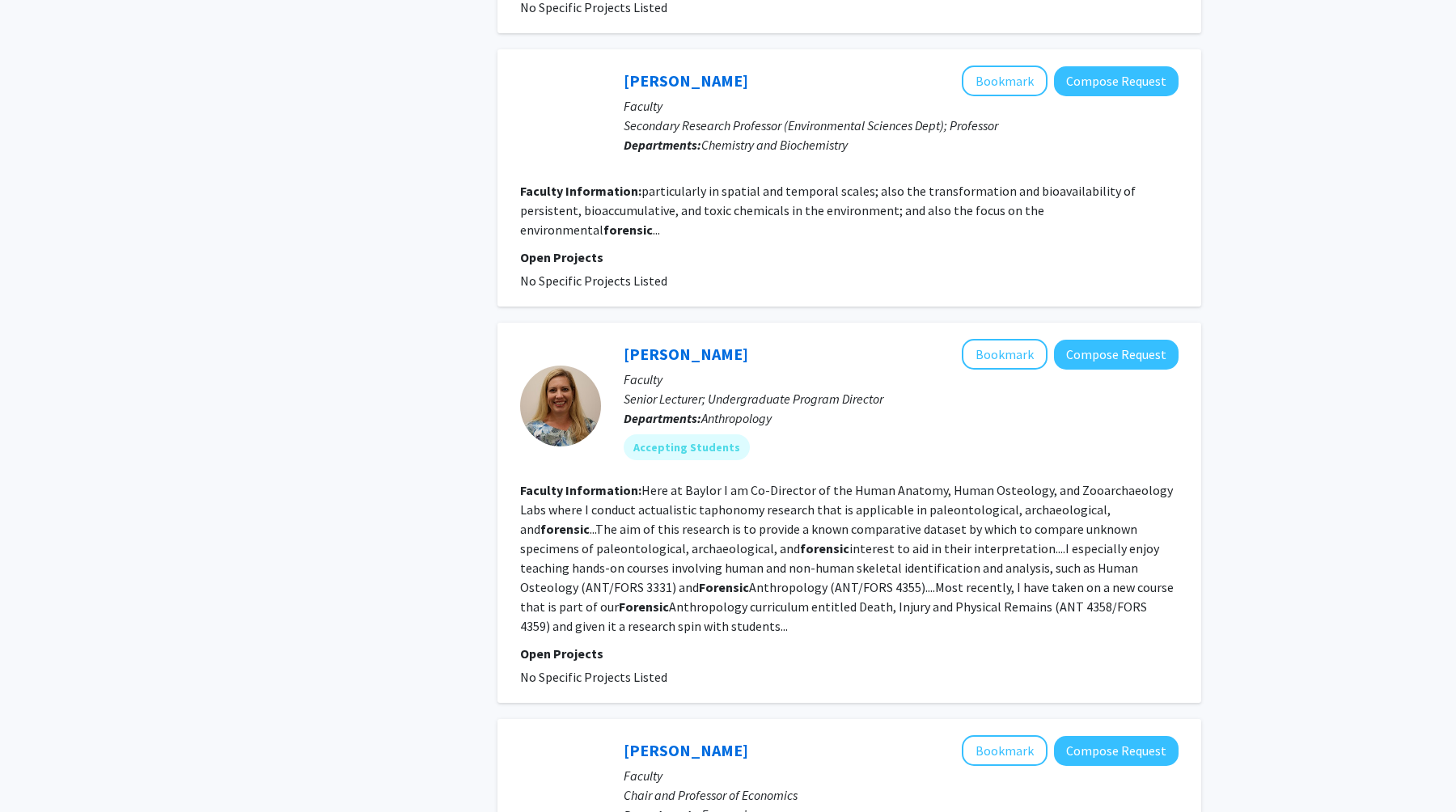
scroll to position [1189, 0]
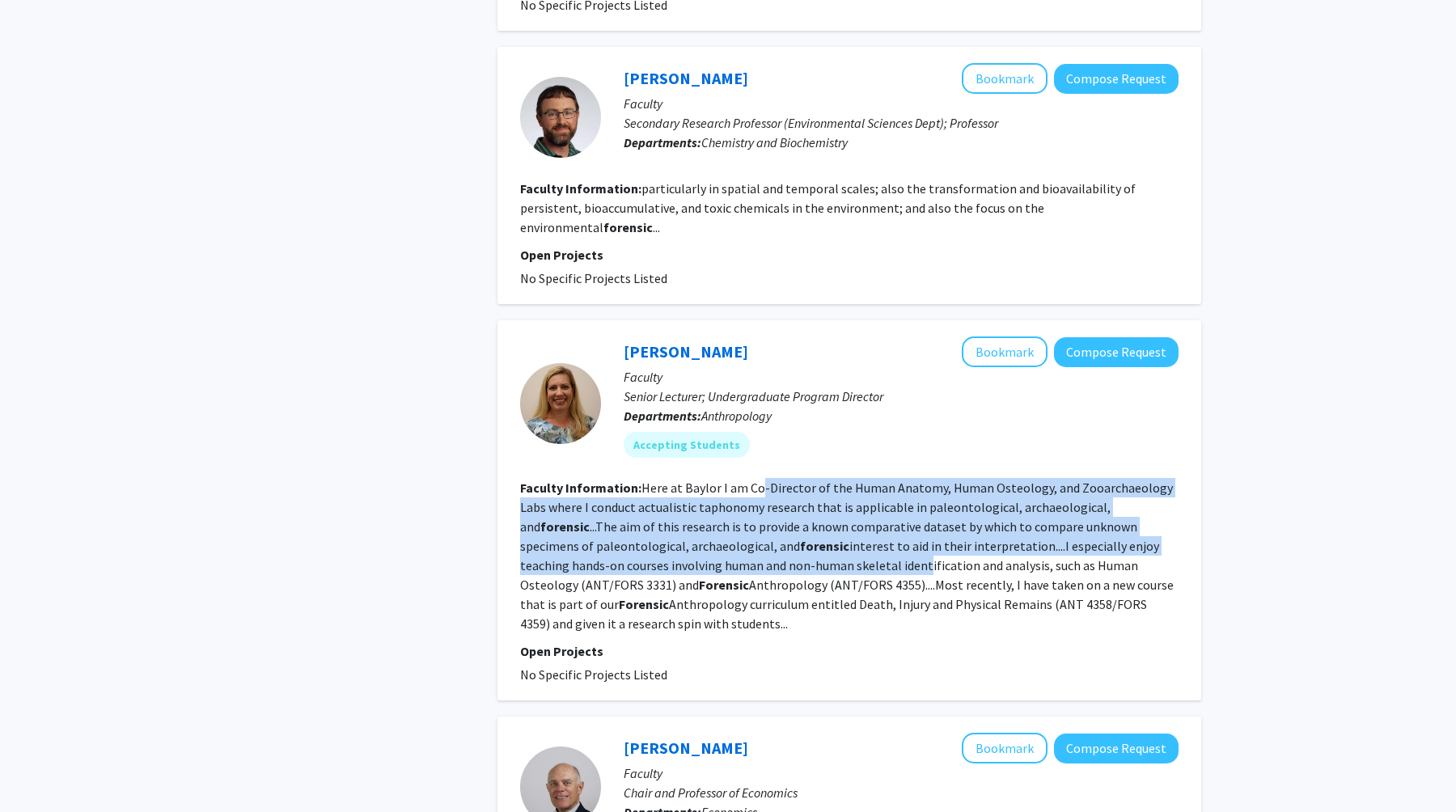
drag, startPoint x: 759, startPoint y: 434, endPoint x: 811, endPoint y: 507, distance: 89.6
click at [811, 507] on fg-read-more "Here at Baylor I am Co-Director of the Human Anatomy, Human Osteology, and Zooa…" at bounding box center [847, 555] width 654 height 152
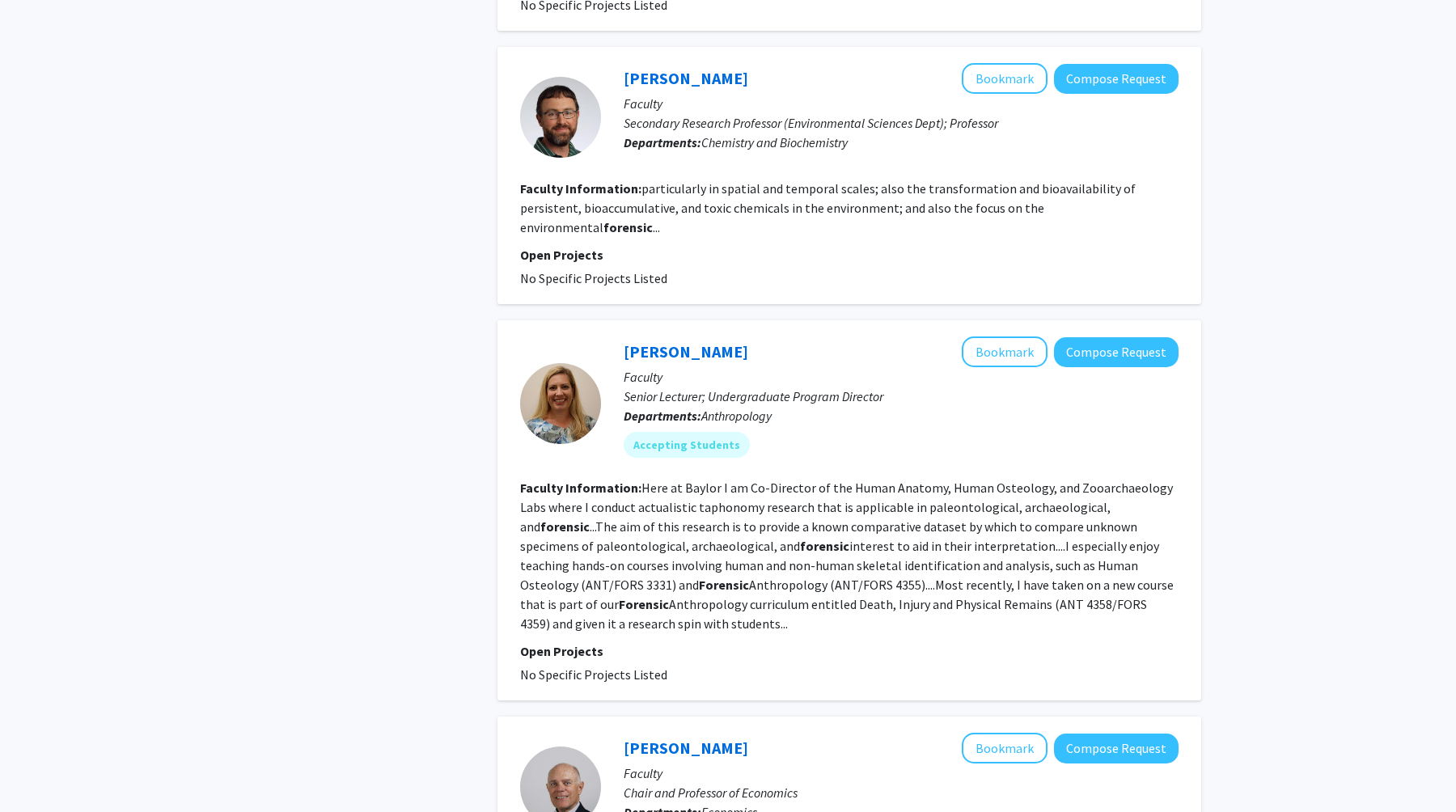
drag, startPoint x: 803, startPoint y: 477, endPoint x: 812, endPoint y: 576, distance: 99.4
click at [812, 576] on fg-search-faculty "Katie Binetti Bookmark Compose Request Faculty Senior Lecturer; Undergraduate P…" at bounding box center [850, 510] width 659 height 348
click at [996, 337] on button "Bookmark" at bounding box center [1005, 351] width 86 height 31
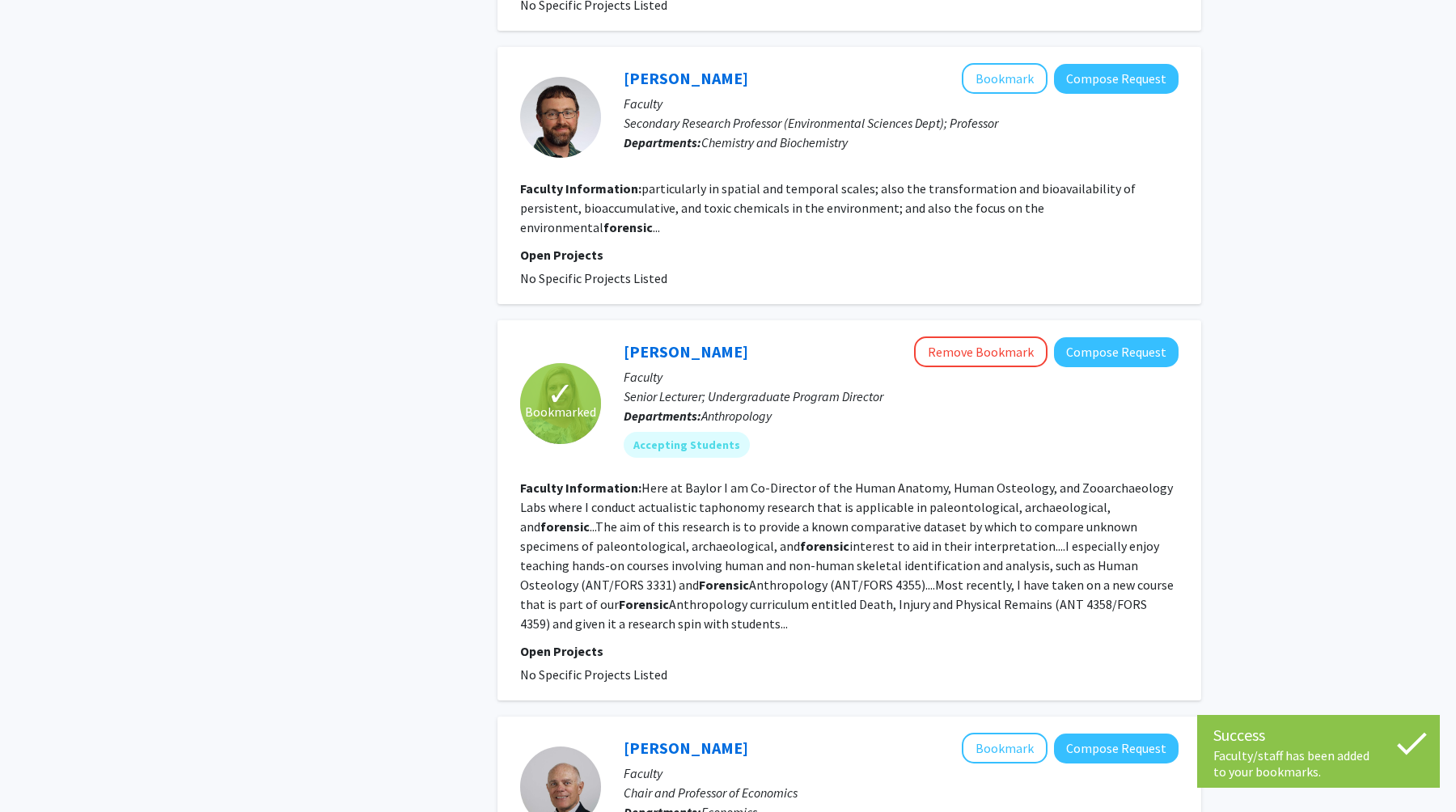
scroll to position [0, 0]
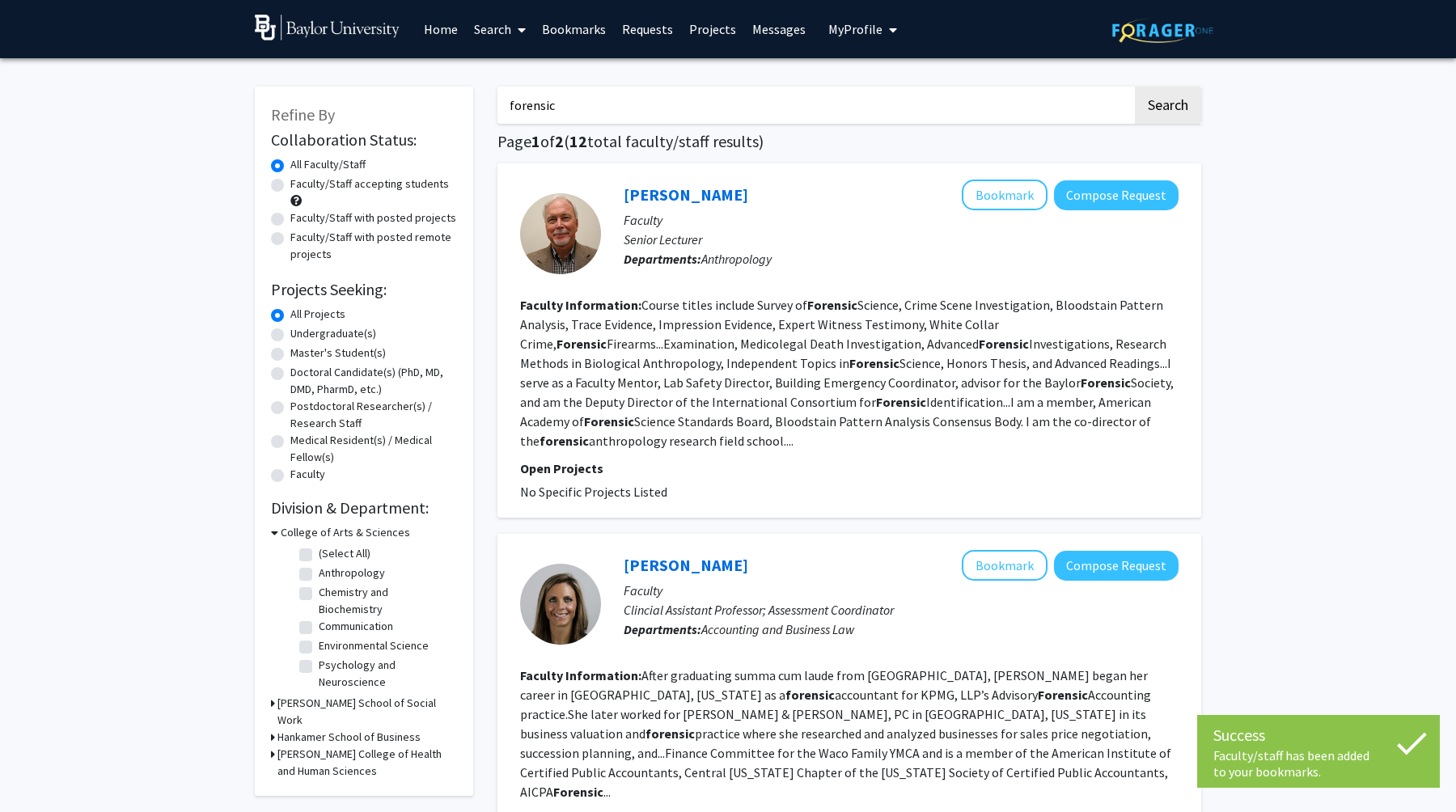
click at [583, 42] on link "Bookmarks" at bounding box center [574, 29] width 80 height 57
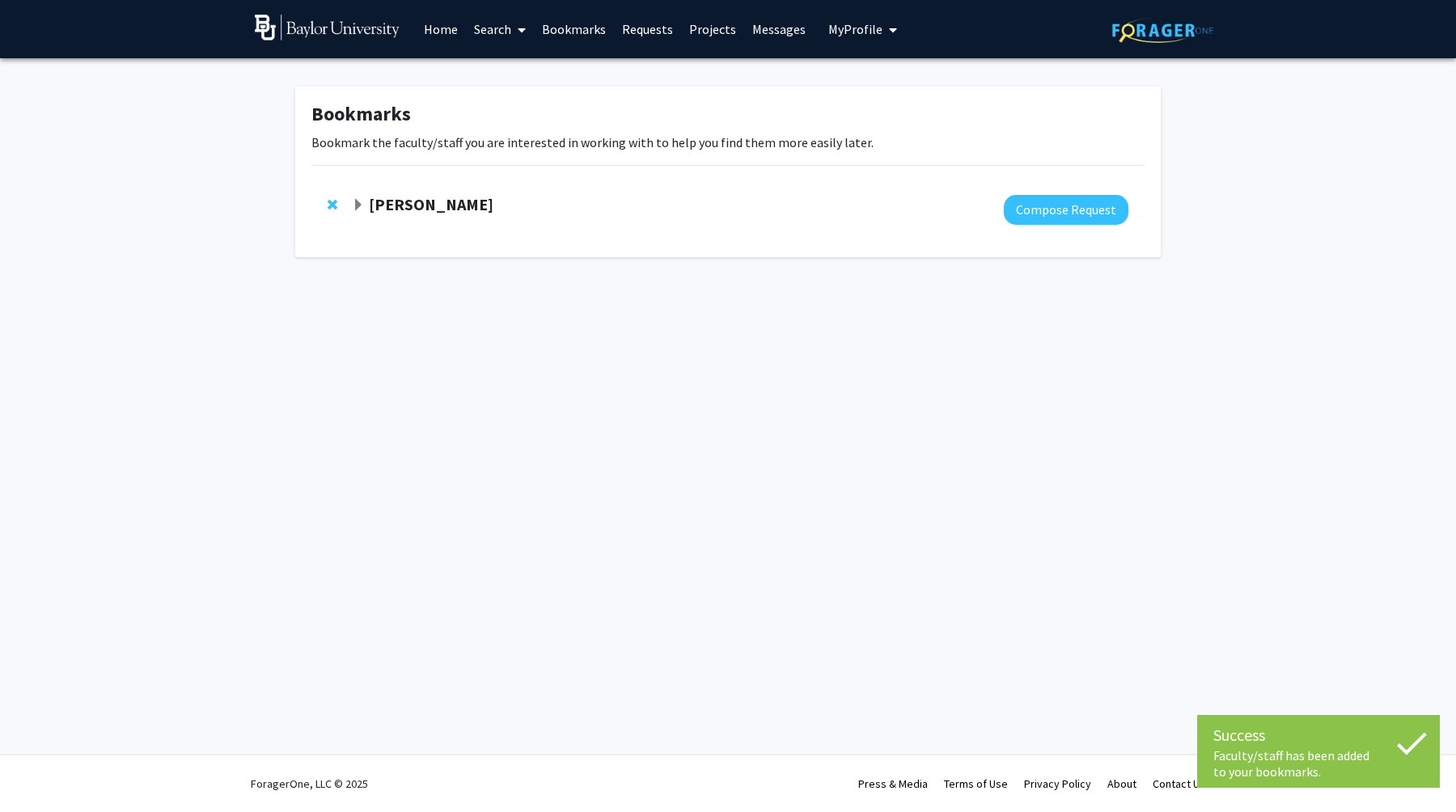
click at [573, 27] on link "Bookmarks" at bounding box center [574, 29] width 80 height 57
click at [488, 199] on div "[PERSON_NAME]" at bounding box center [526, 205] width 350 height 21
click at [356, 200] on span "Expand Katie Binetti Bookmark" at bounding box center [358, 205] width 13 height 13
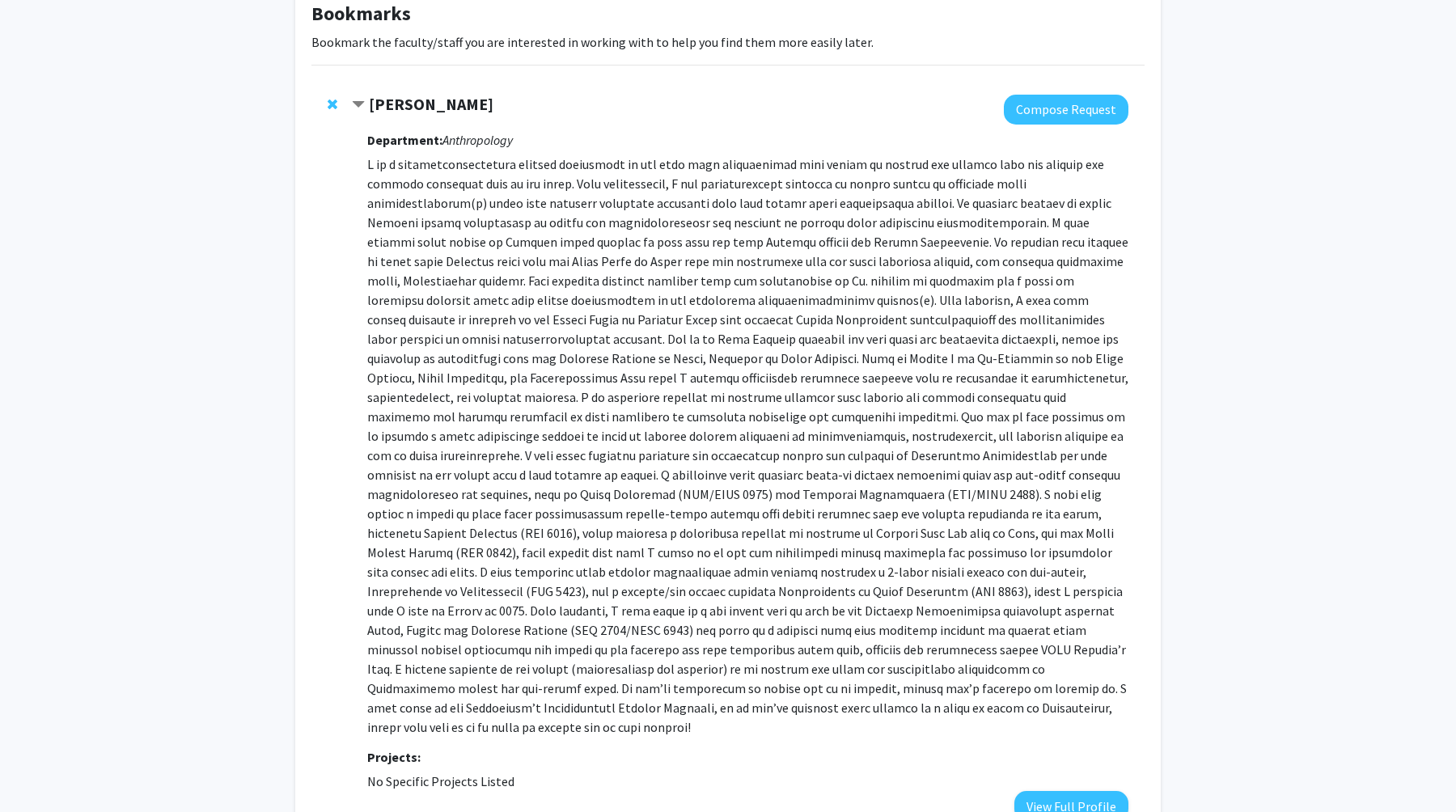
scroll to position [101, 0]
click at [490, 298] on p at bounding box center [748, 445] width 761 height 582
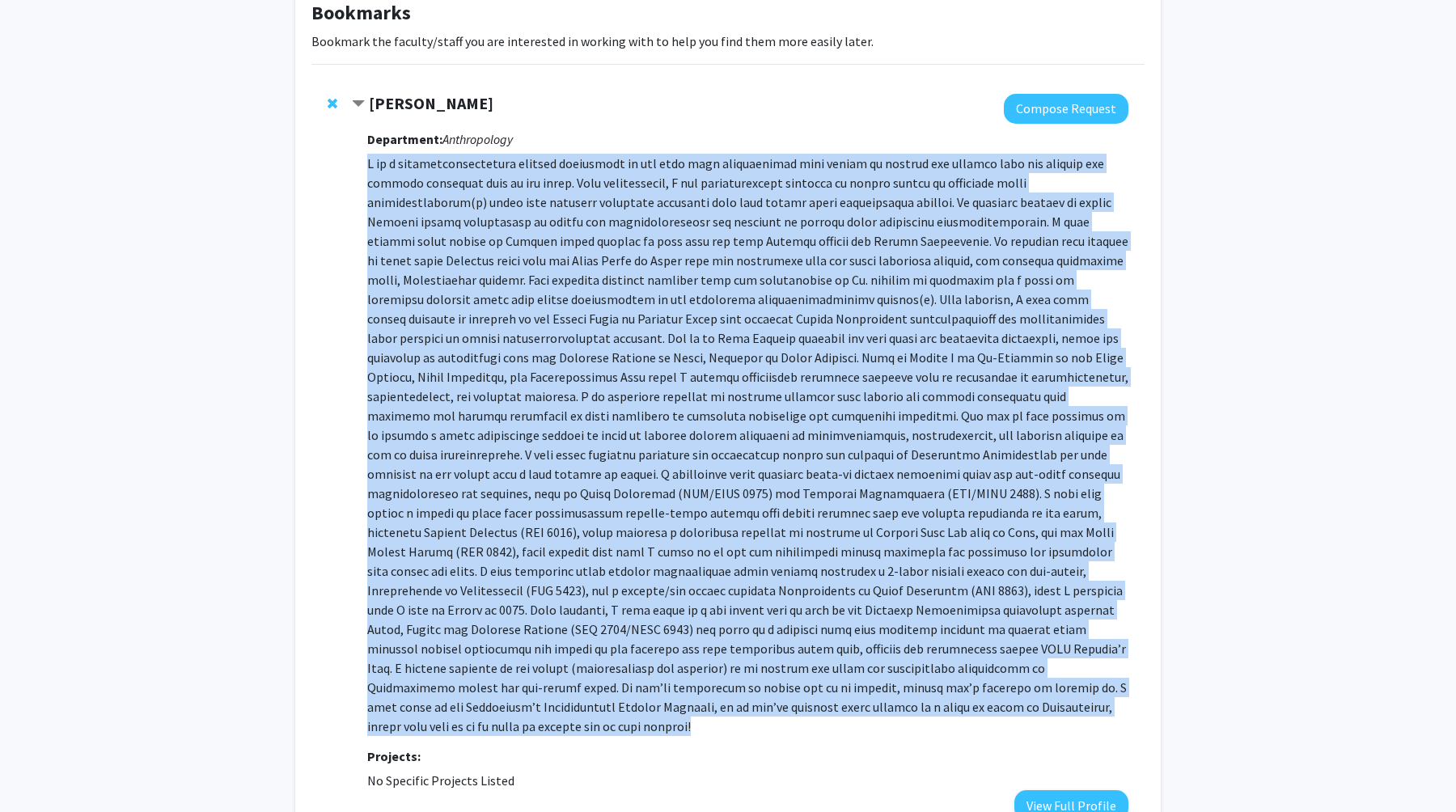
click at [490, 298] on p at bounding box center [748, 445] width 761 height 582
copy p "I am a paleoanthropologist broadly interested in the role past environments hav…"
click at [1057, 103] on button "Compose Request" at bounding box center [1066, 109] width 125 height 30
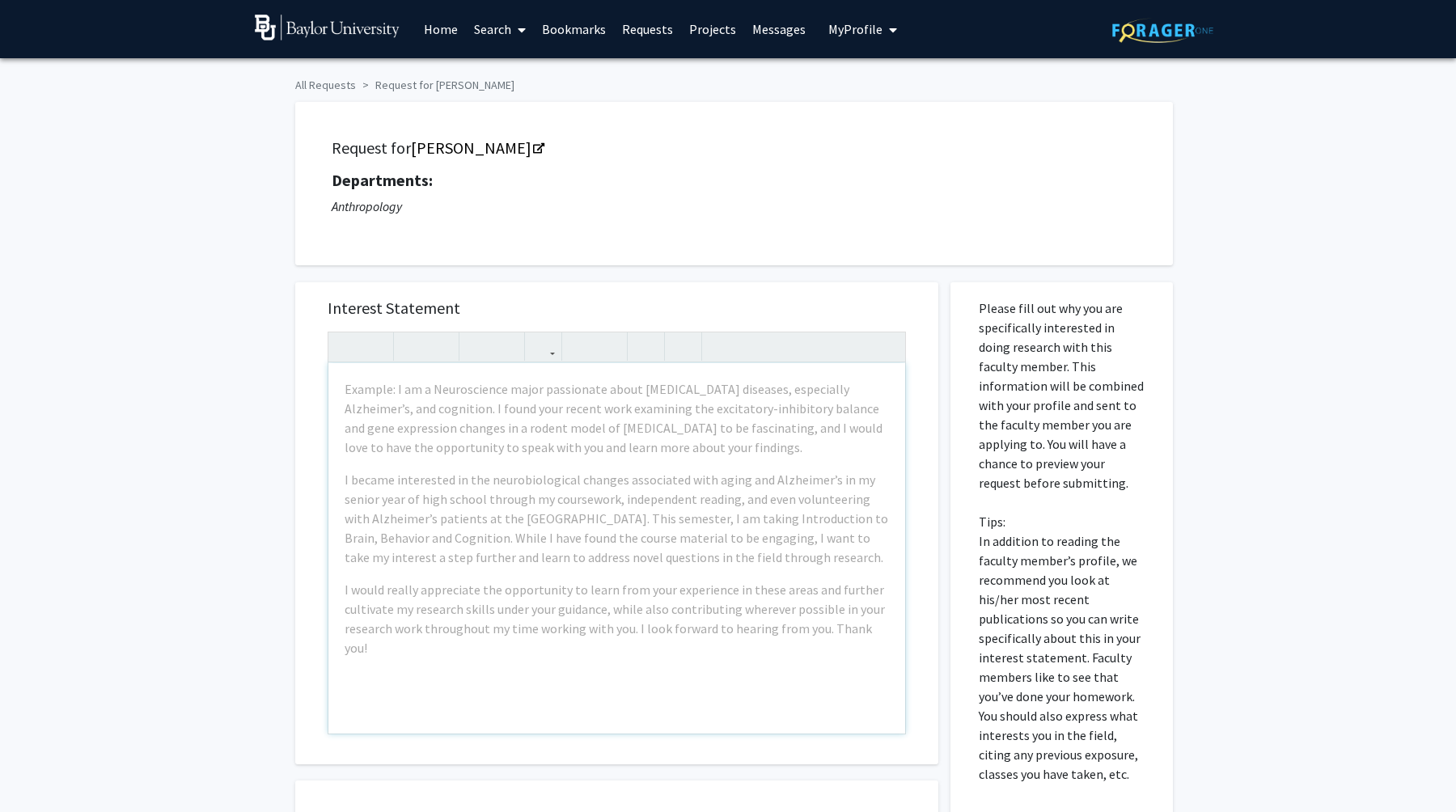
click at [617, 468] on div "Example: I am a Neuroscience major passionate about neurodegenerative diseases,…" at bounding box center [617, 547] width 576 height 370
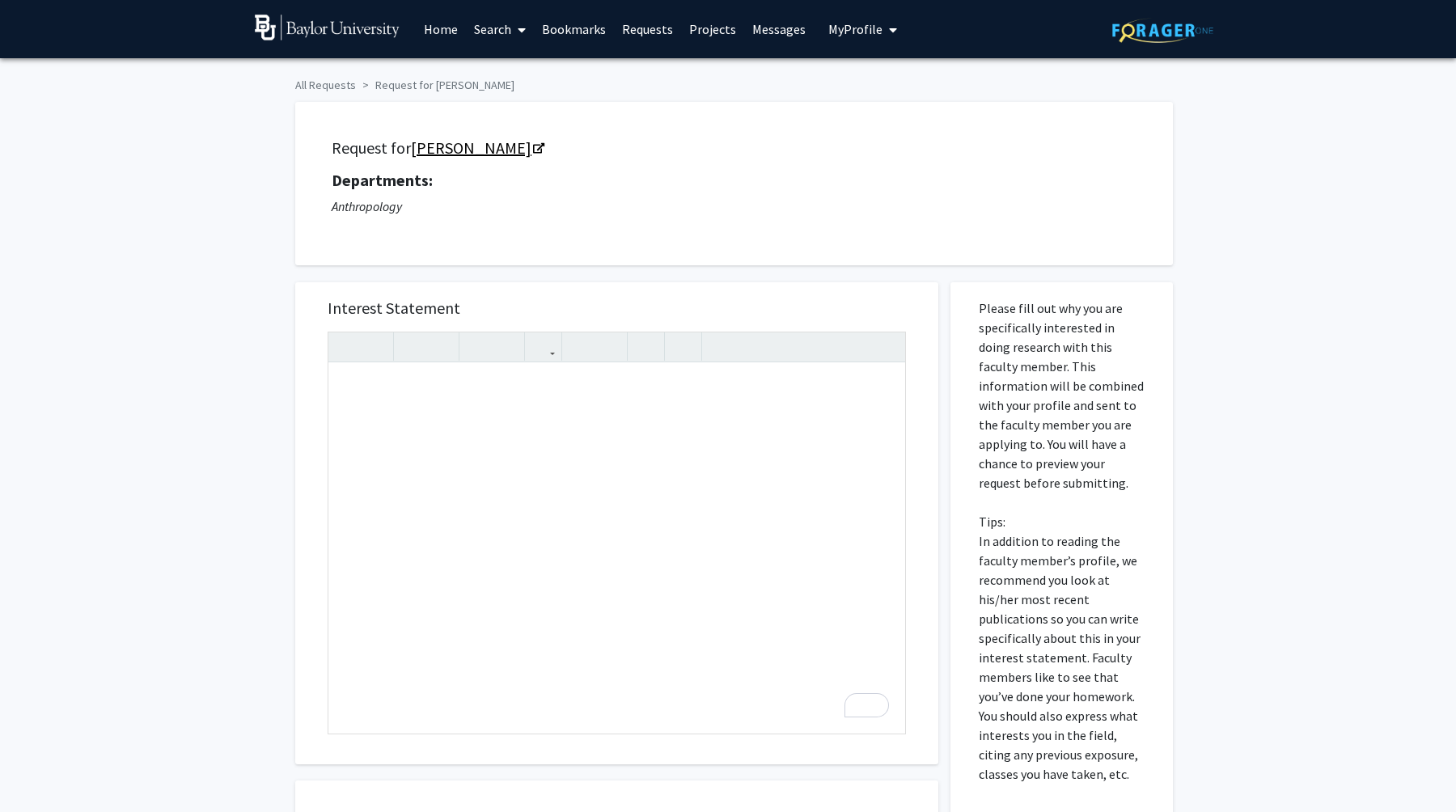
click at [414, 148] on link "[PERSON_NAME]" at bounding box center [477, 147] width 132 height 21
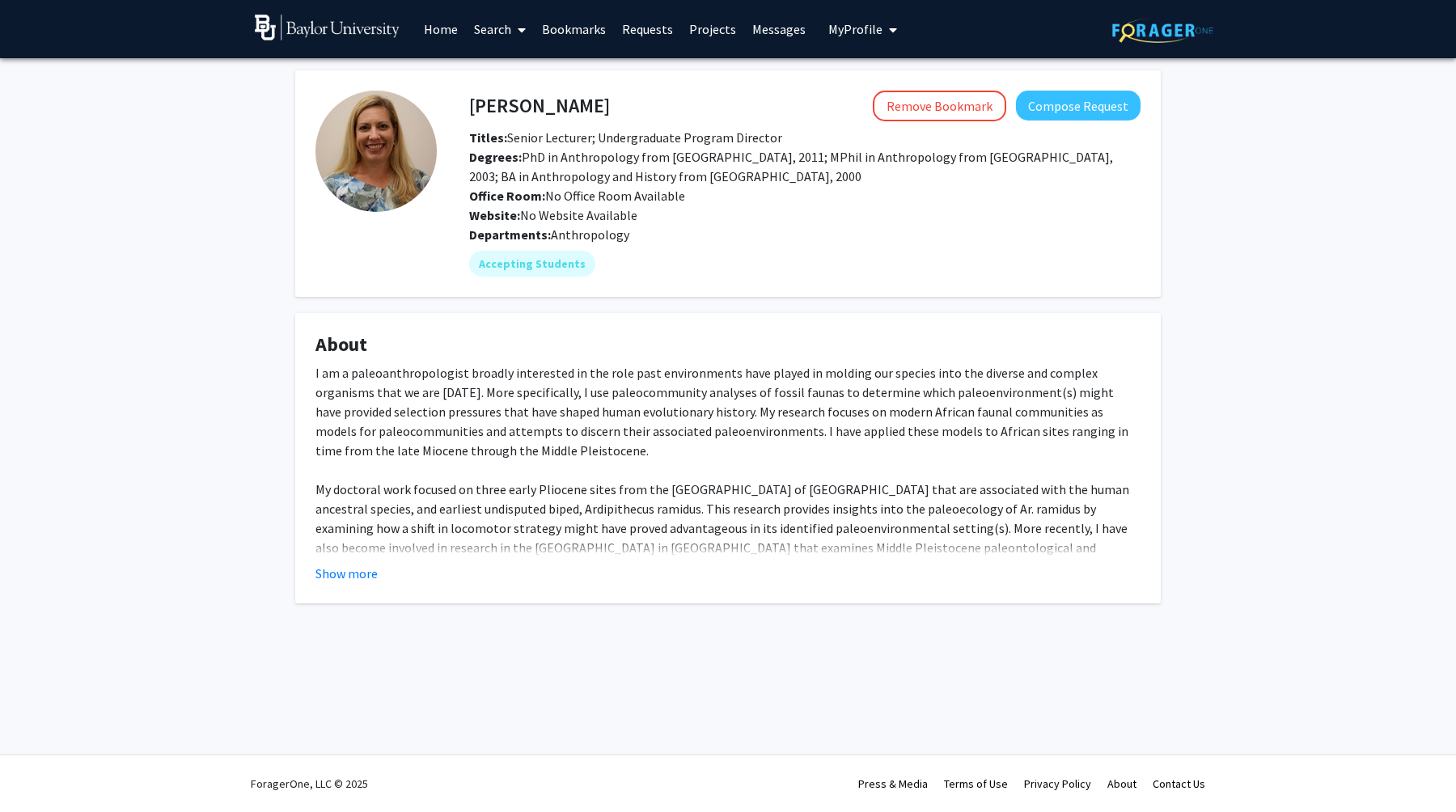
click at [525, 103] on h4 "Katie Binetti" at bounding box center [539, 105] width 141 height 30
click at [525, 103] on h4 "[PERSON_NAME]" at bounding box center [539, 105] width 141 height 30
copy h4 "[PERSON_NAME]"
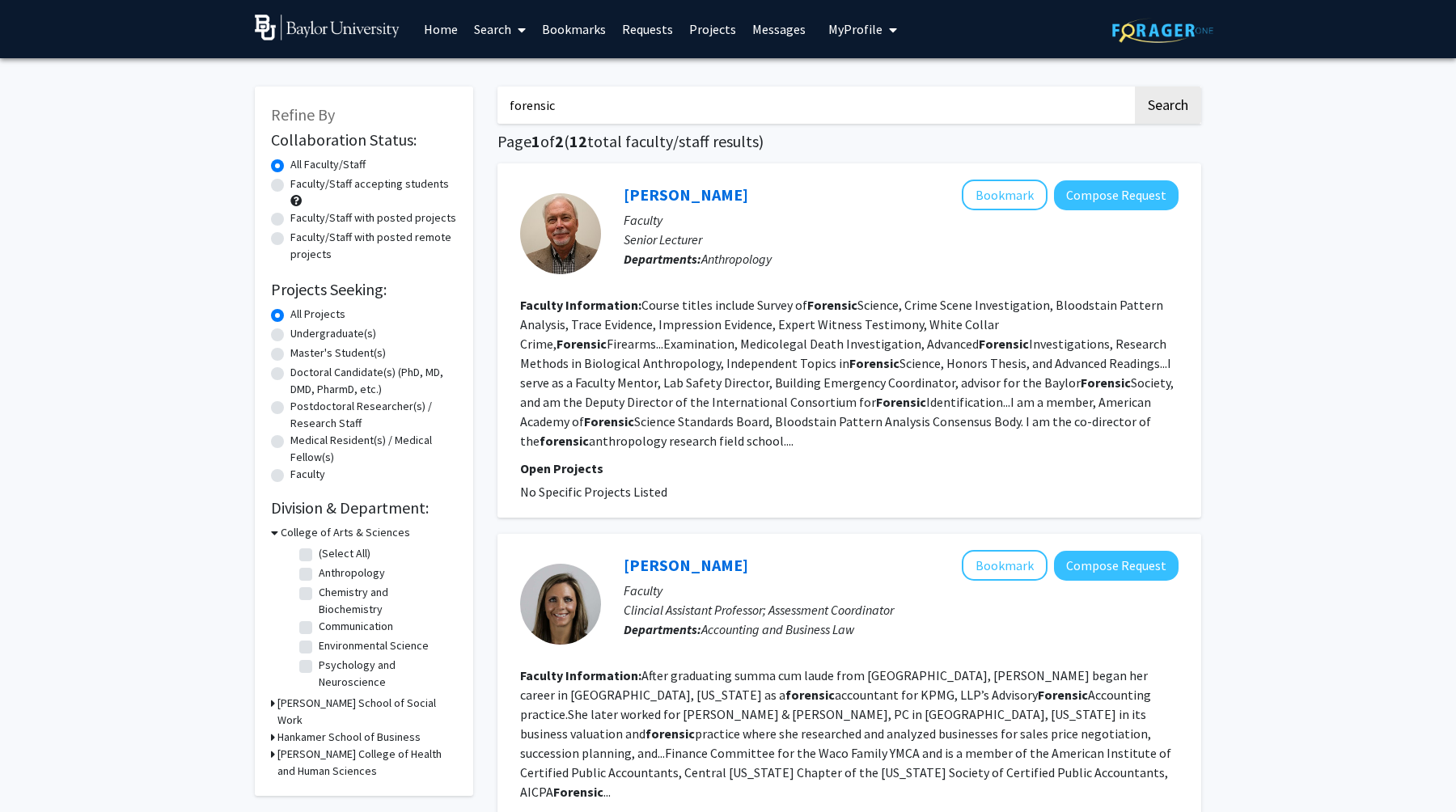
click at [566, 28] on link "Bookmarks" at bounding box center [574, 29] width 80 height 57
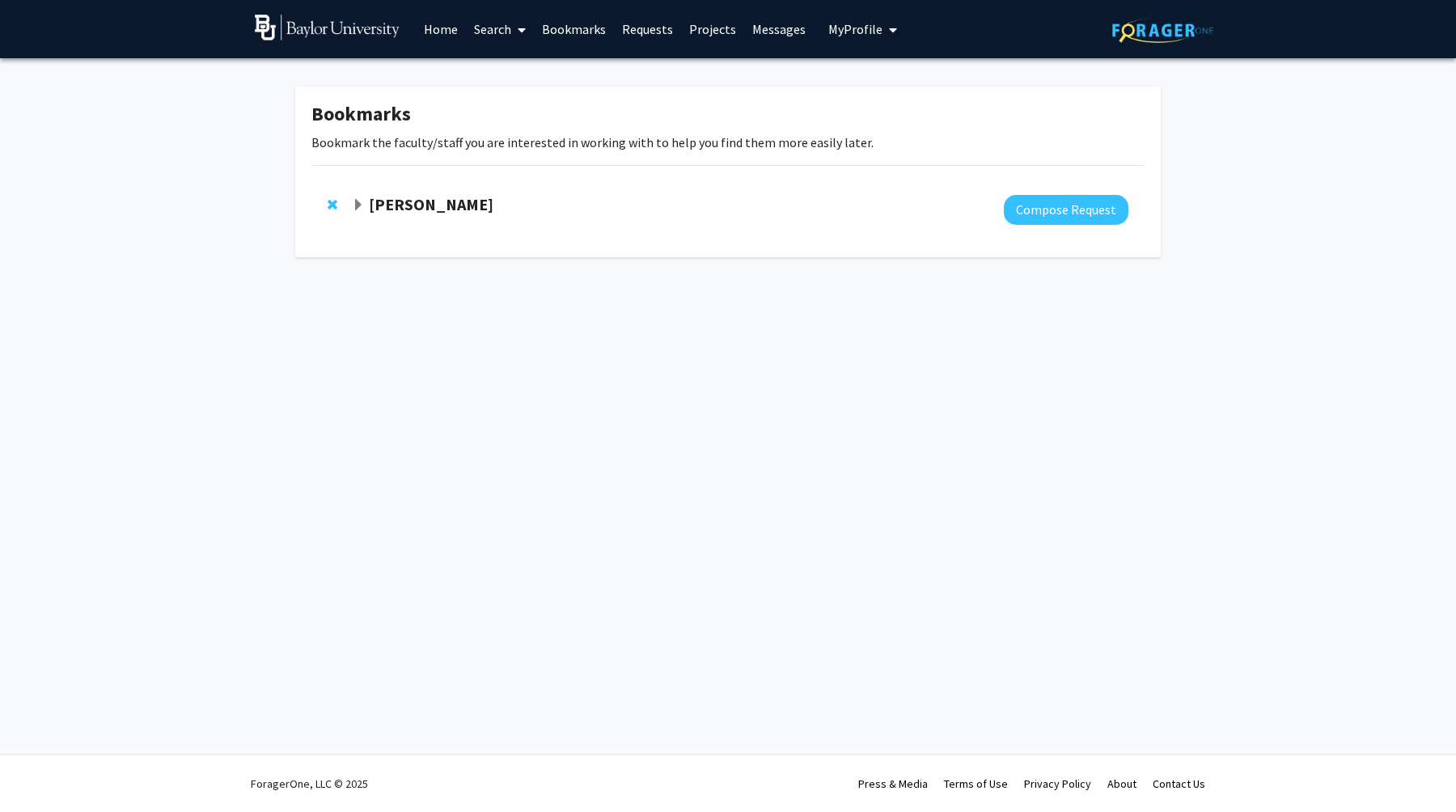
click at [350, 194] on div "Katie Binetti Compose Request" at bounding box center [728, 210] width 833 height 62
click at [352, 200] on span "Expand Katie Binetti Bookmark" at bounding box center [358, 205] width 13 height 13
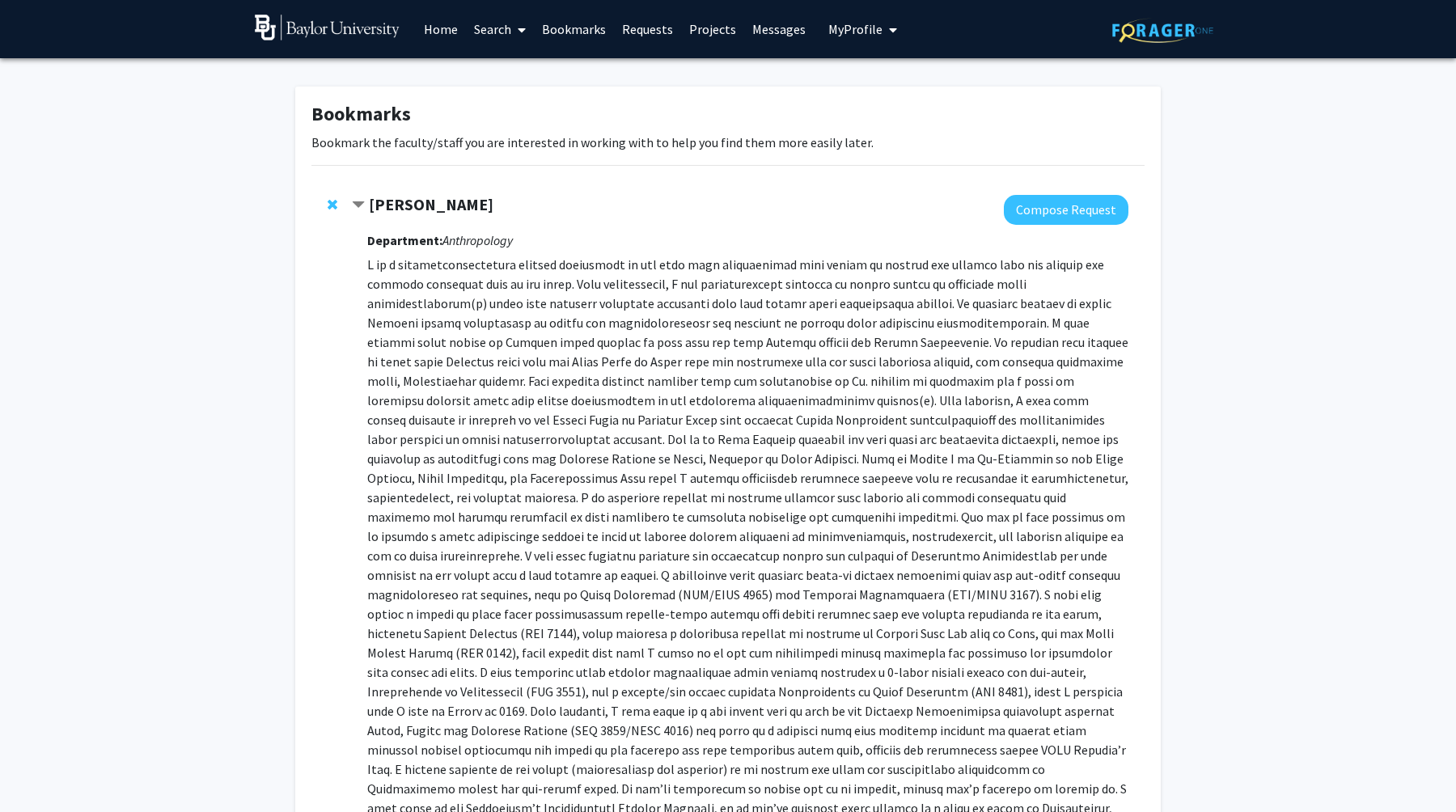
click at [388, 265] on p at bounding box center [748, 545] width 761 height 582
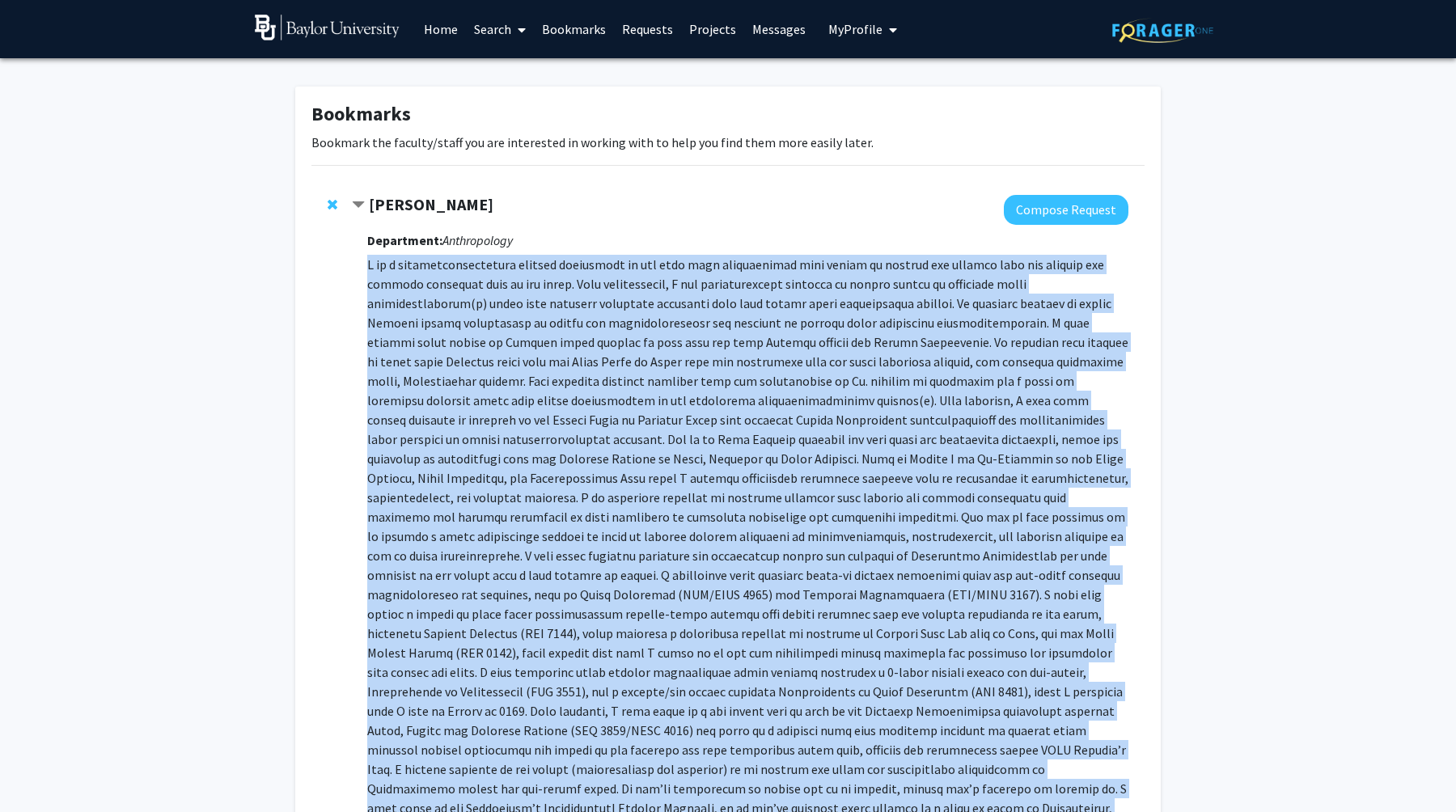
click at [388, 265] on p at bounding box center [748, 545] width 761 height 582
copy p "I am a paleoanthropologist broadly interested in the role past environments hav…"
click at [1050, 595] on p at bounding box center [748, 545] width 761 height 582
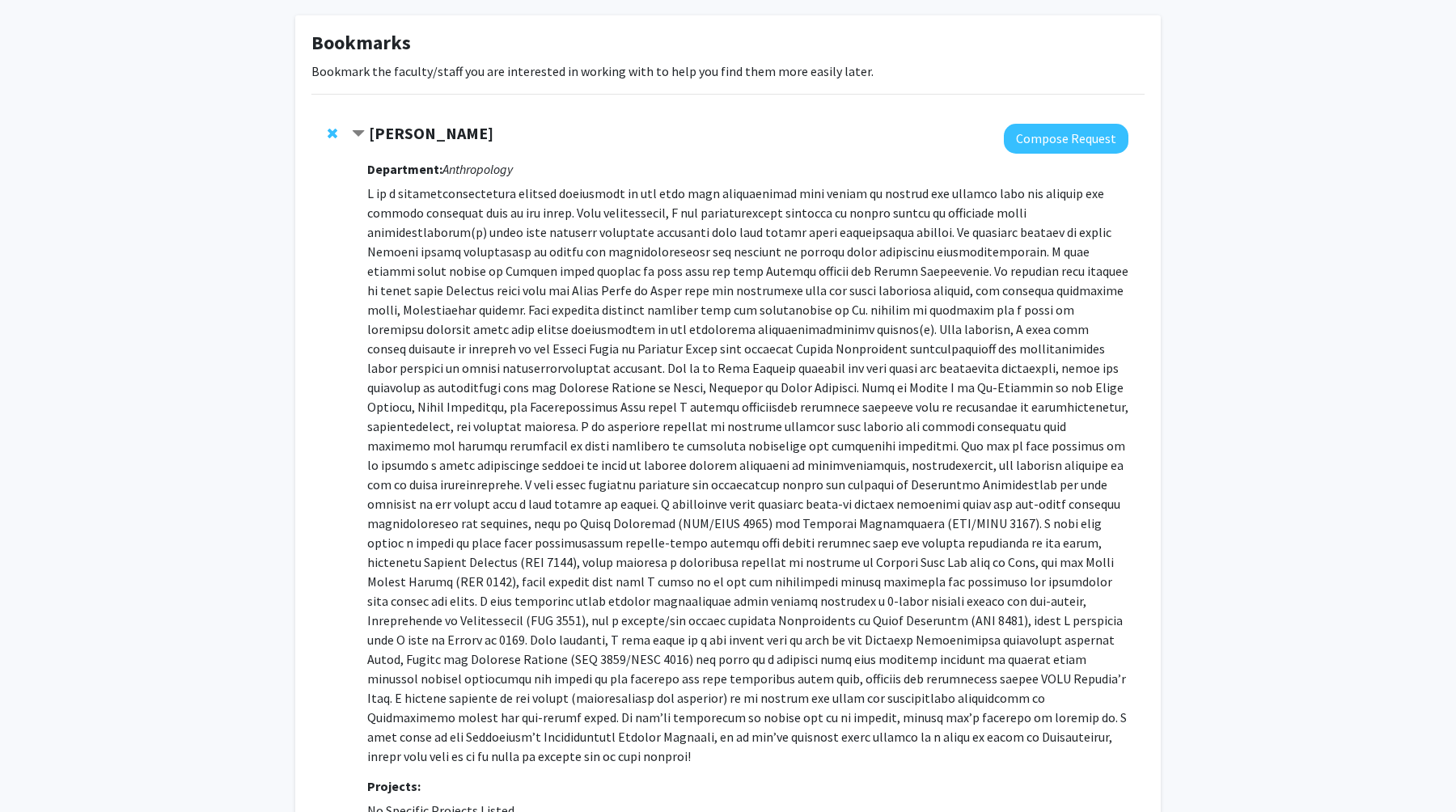
scroll to position [76, 0]
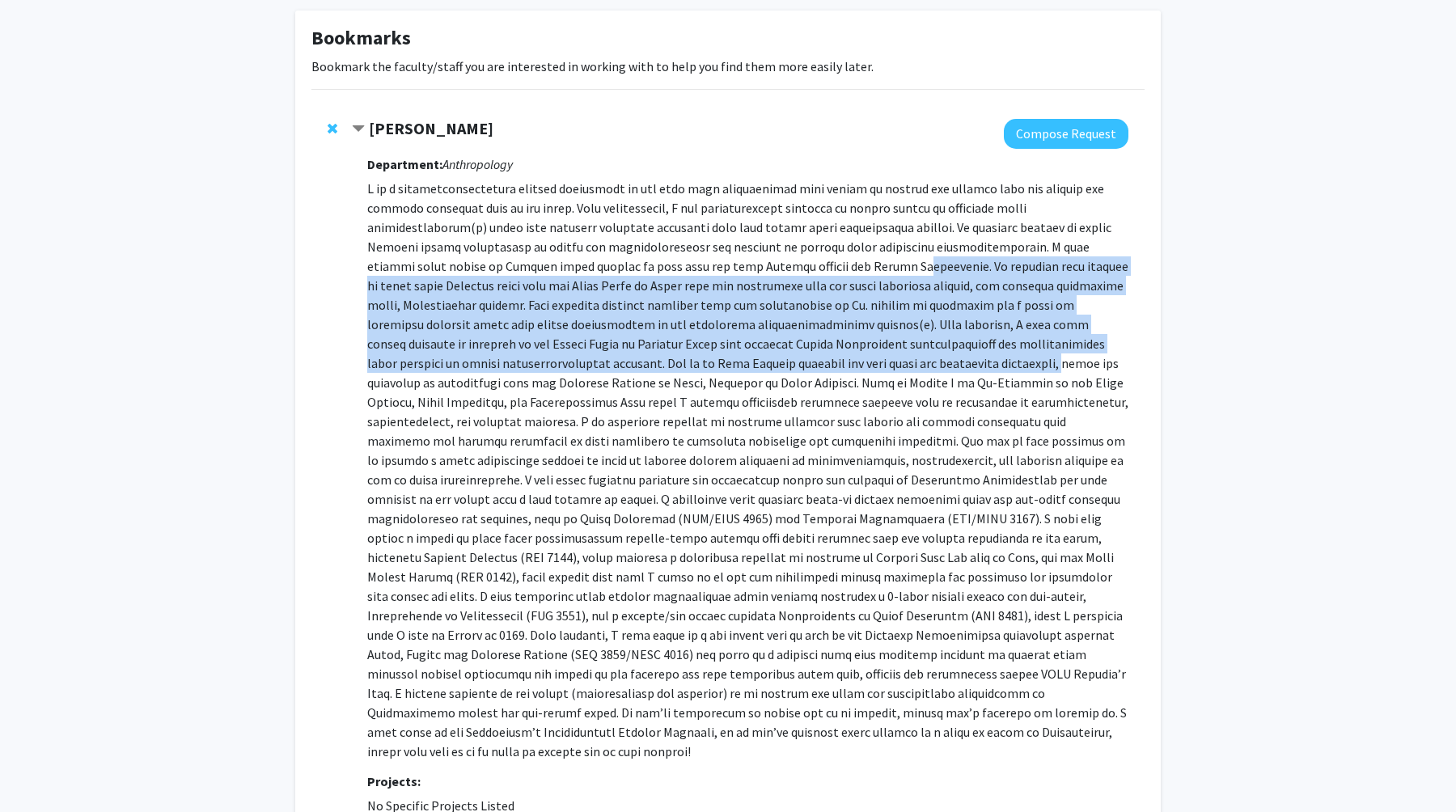
drag, startPoint x: 754, startPoint y: 275, endPoint x: 767, endPoint y: 360, distance: 86.0
click at [767, 360] on p at bounding box center [748, 470] width 761 height 582
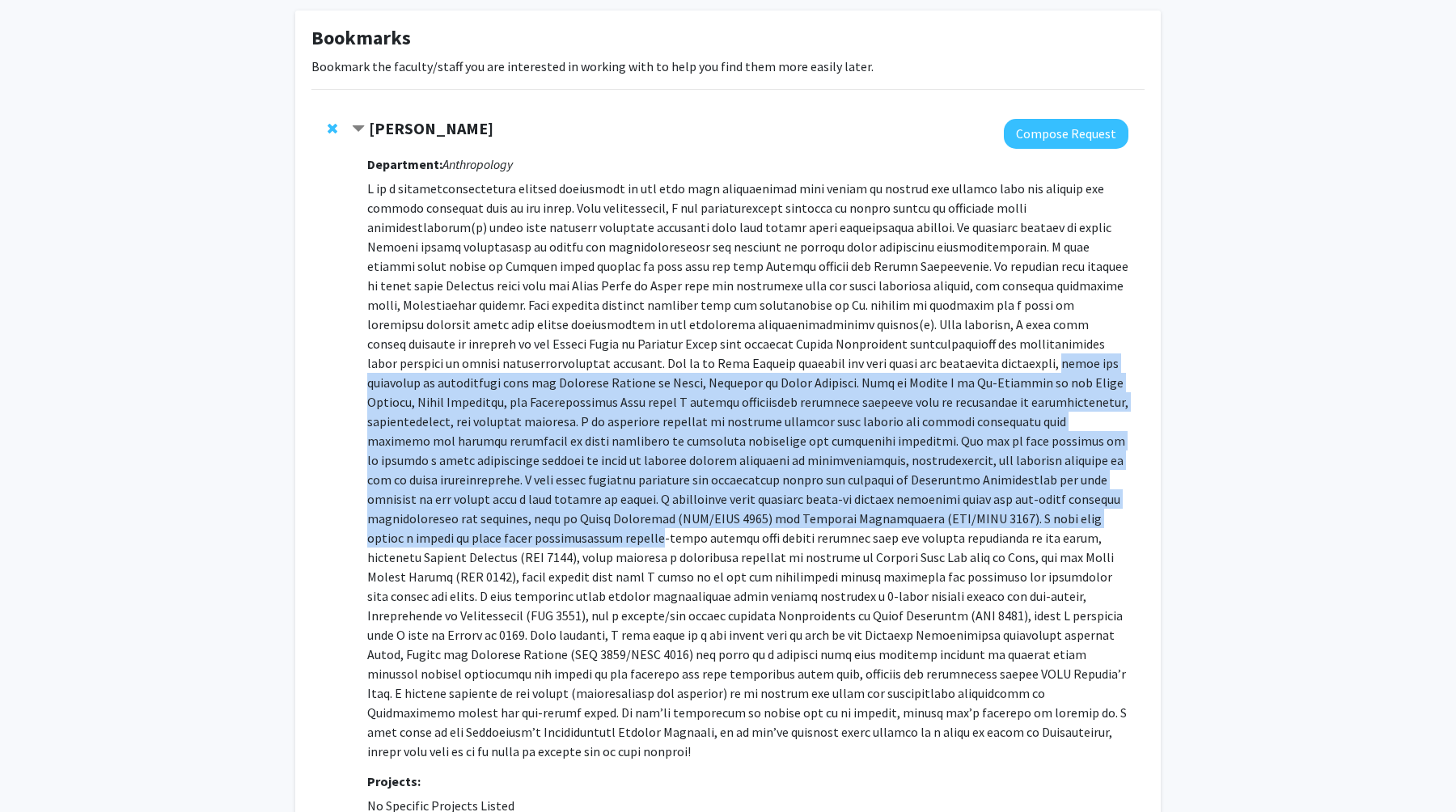
drag, startPoint x: 767, startPoint y: 360, endPoint x: 810, endPoint y: 508, distance: 154.1
click at [810, 508] on p at bounding box center [748, 470] width 761 height 582
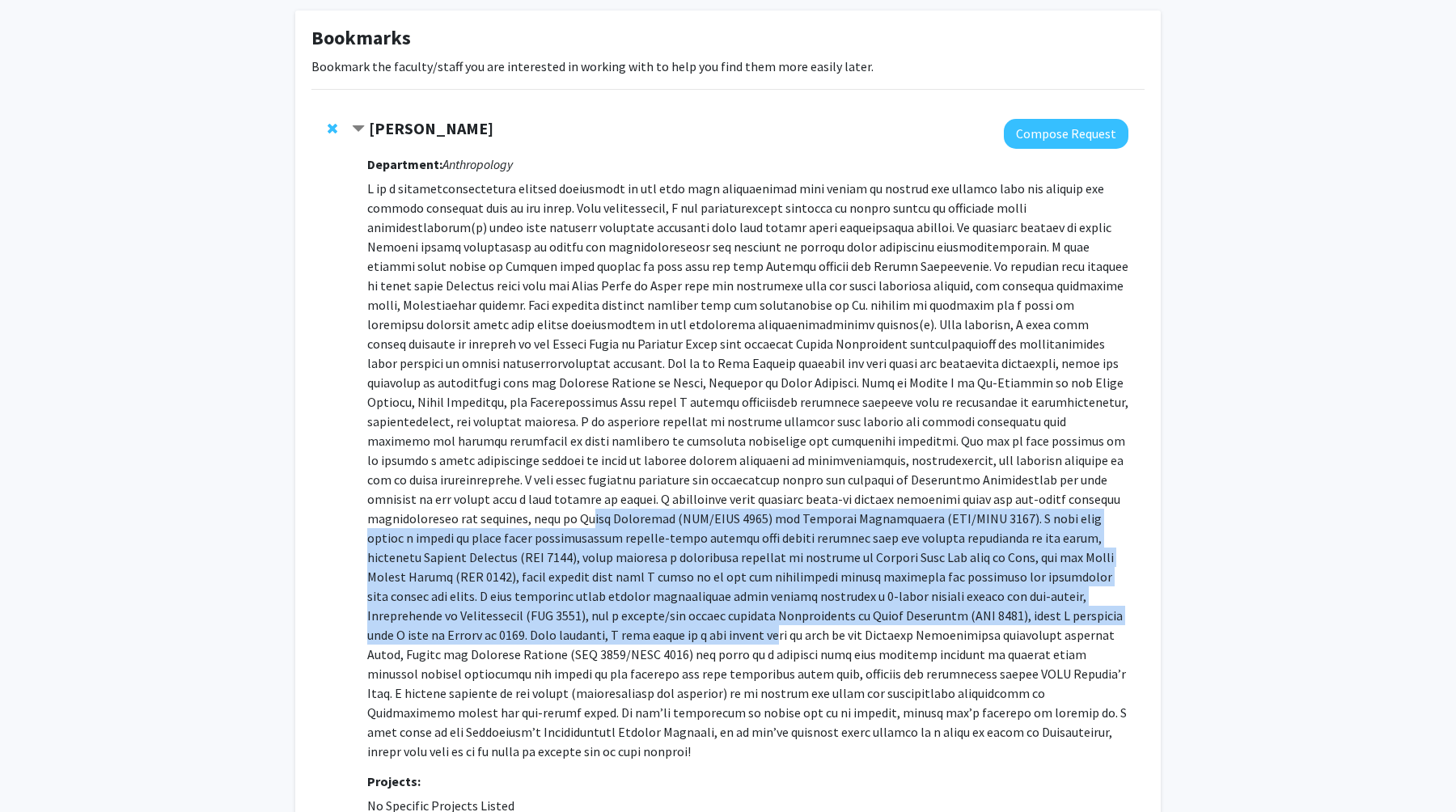
drag, startPoint x: 802, startPoint y: 502, endPoint x: 838, endPoint y: 624, distance: 127.2
click at [838, 624] on p at bounding box center [748, 470] width 761 height 582
click at [853, 691] on p at bounding box center [748, 470] width 761 height 582
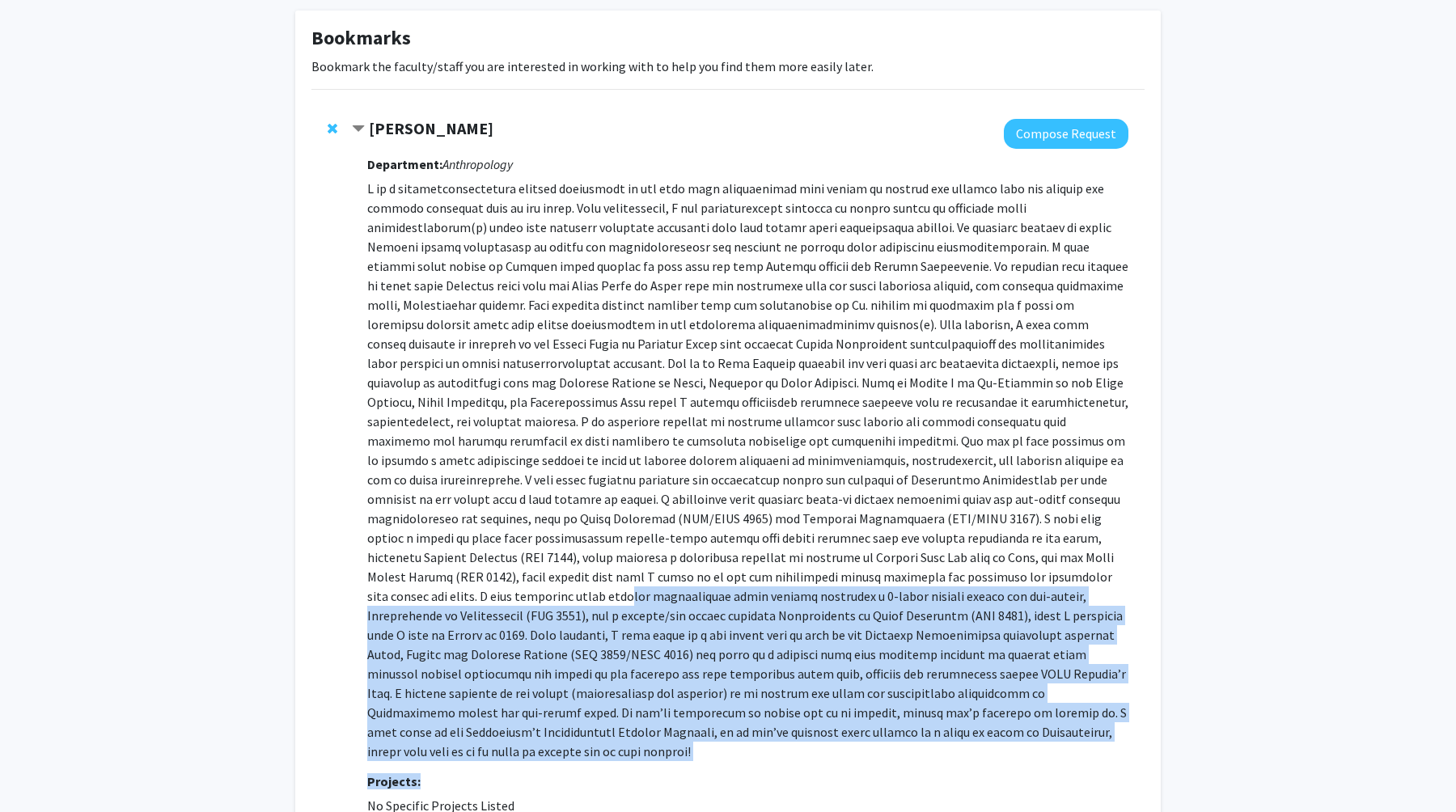
drag, startPoint x: 794, startPoint y: 764, endPoint x: 711, endPoint y: 581, distance: 200.9
click at [711, 581] on div "Department: Anthropology Projects: No Specific Projects Listed View Full Profile" at bounding box center [748, 497] width 761 height 696
click at [711, 581] on p at bounding box center [748, 470] width 761 height 582
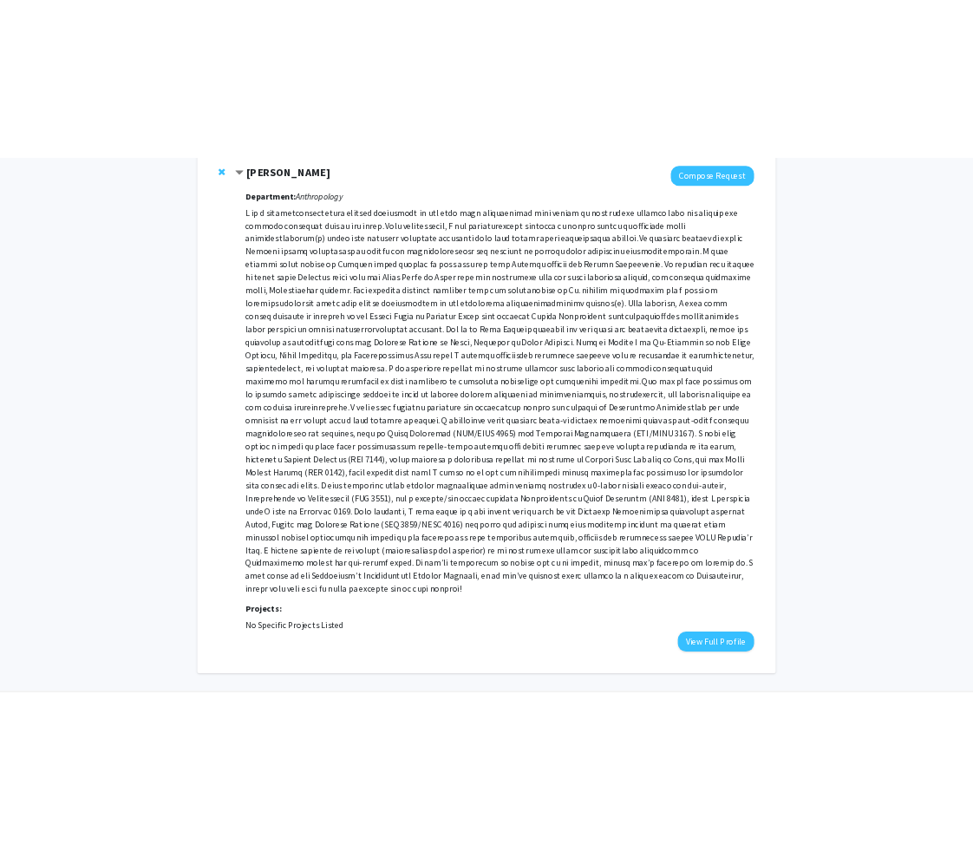
scroll to position [222, 0]
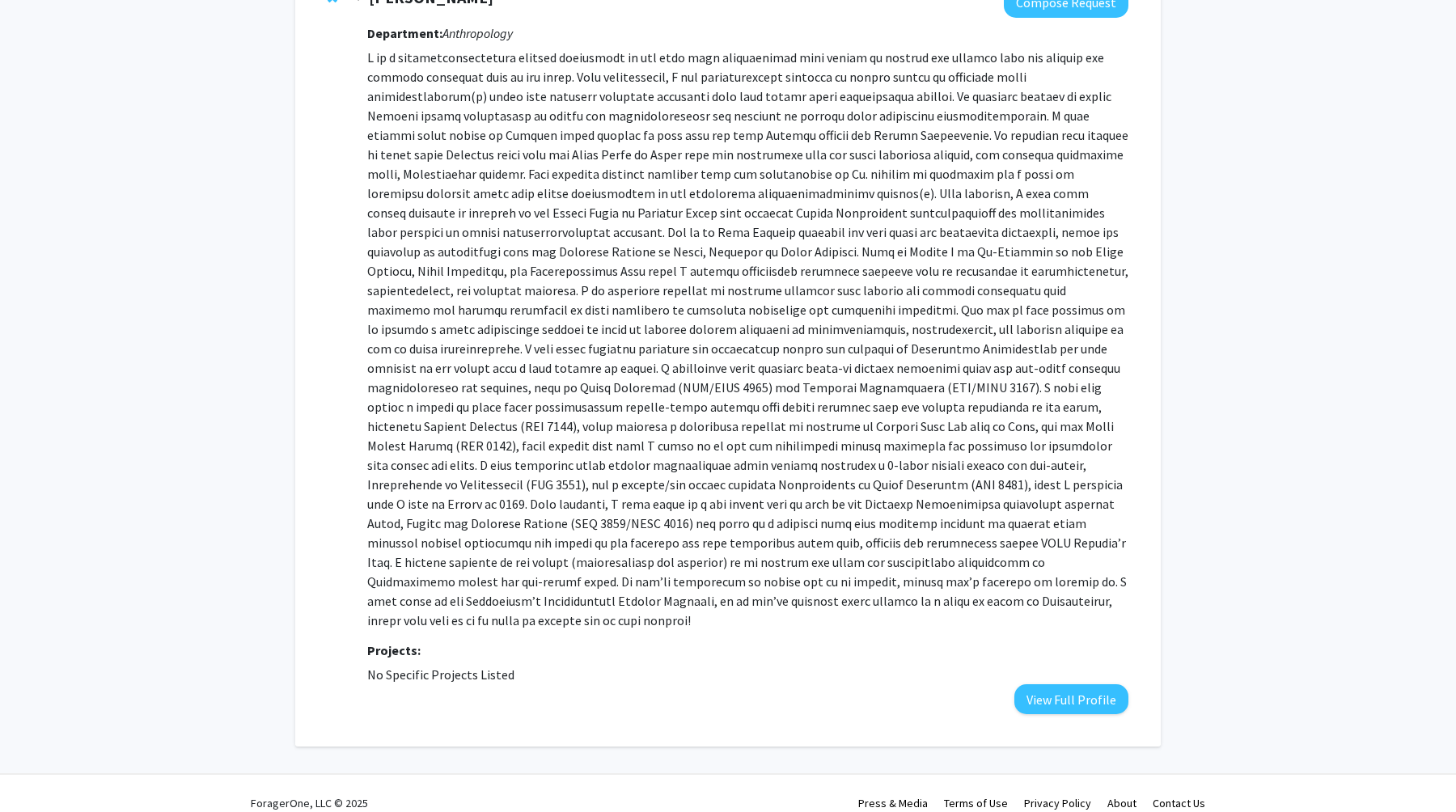
click at [143, 100] on div "Bookmarks Bookmark the faculty/staff you are interested in working with to help…" at bounding box center [728, 316] width 1456 height 931
click at [657, 31] on h3 "Department: Anthropology" at bounding box center [748, 34] width 761 height 15
click at [667, 39] on h3 "Department: Anthropology" at bounding box center [748, 34] width 761 height 15
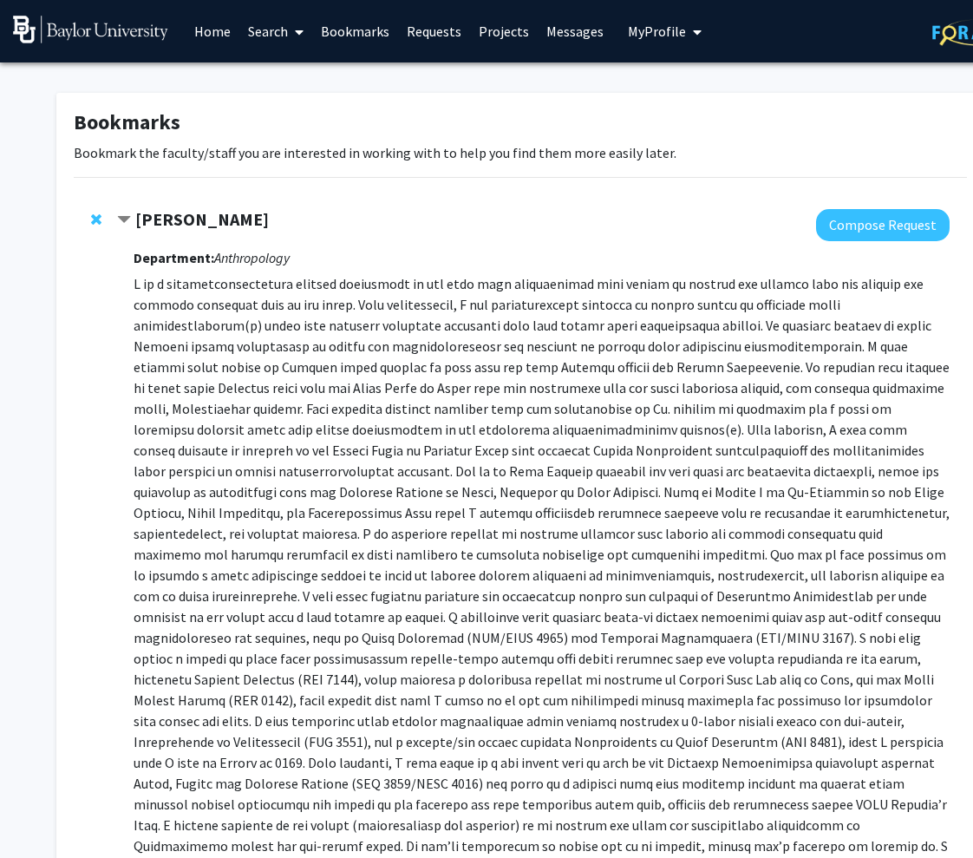
scroll to position [0, 1]
click at [174, 223] on strong "[PERSON_NAME]" at bounding box center [201, 219] width 134 height 22
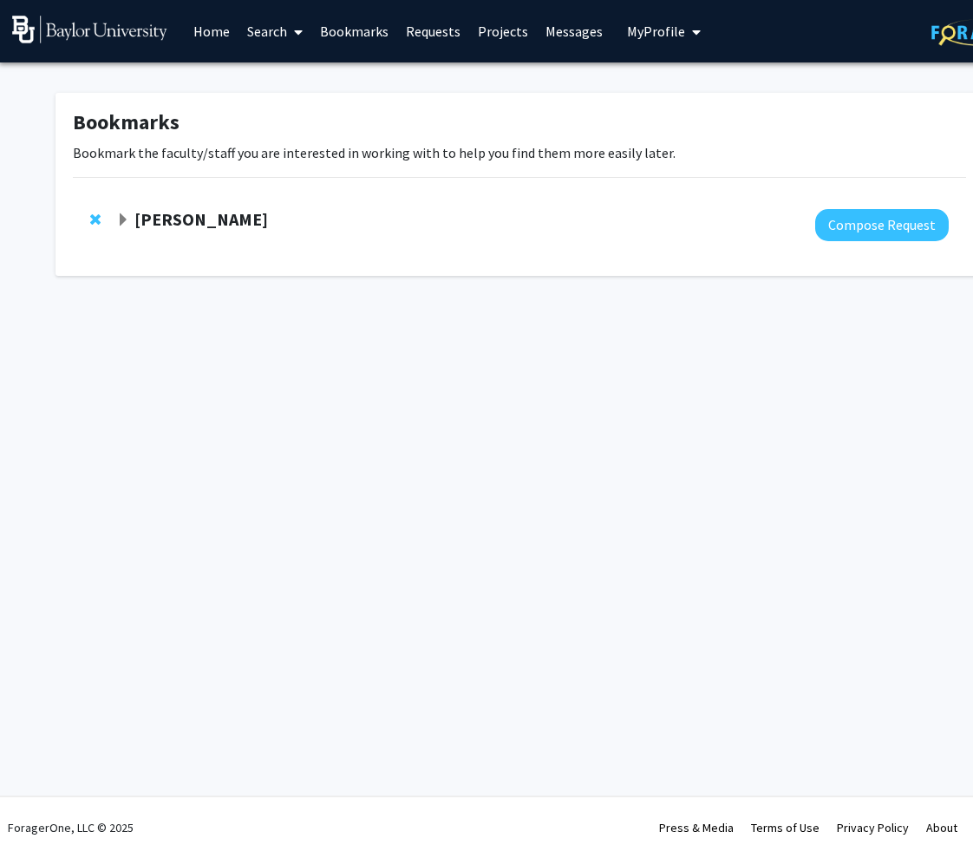
click at [212, 211] on strong "[PERSON_NAME]" at bounding box center [201, 219] width 134 height 22
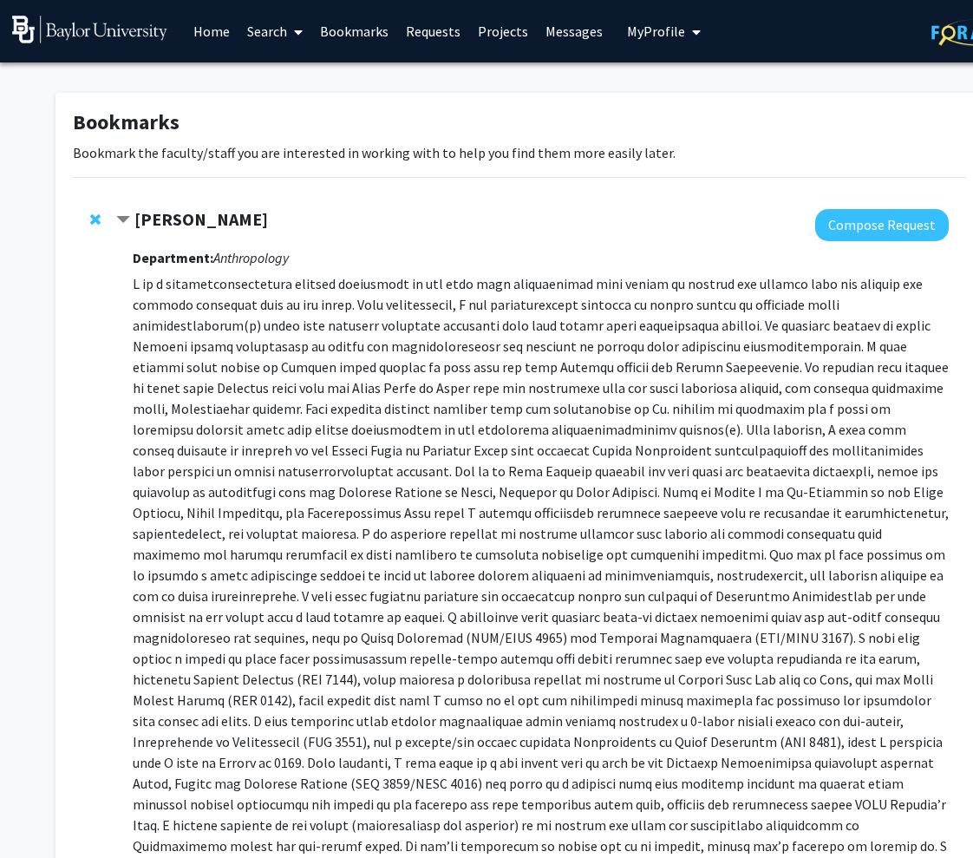
scroll to position [235, 1]
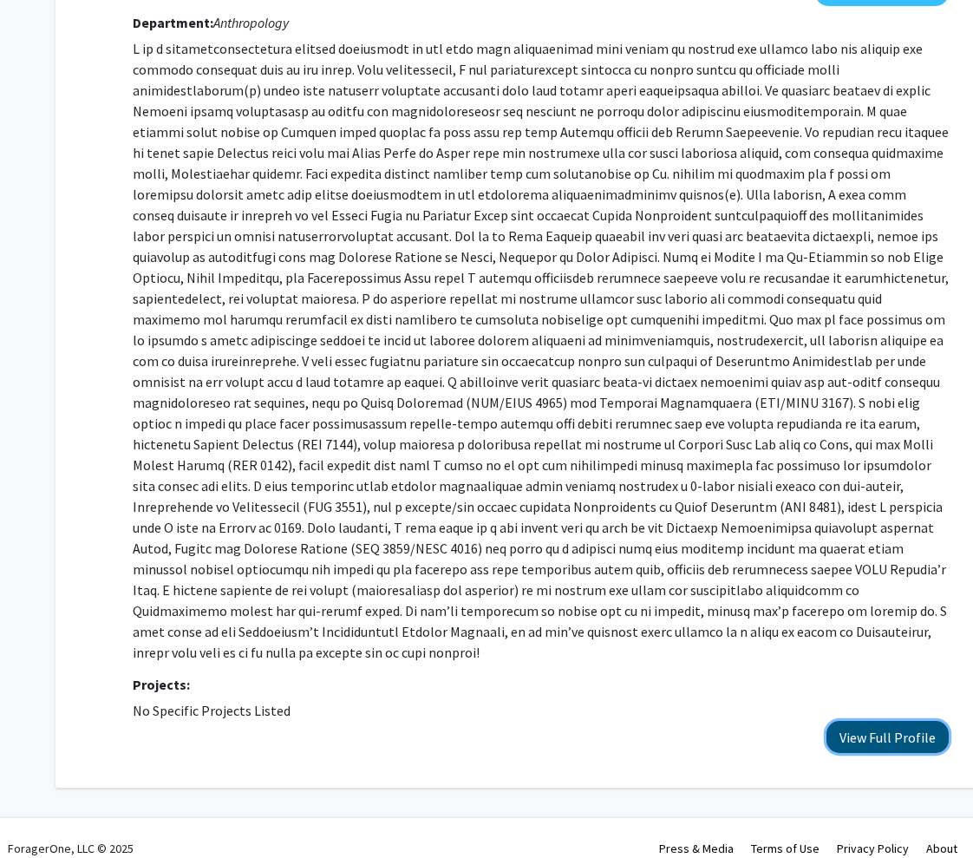
click at [880, 721] on button "View Full Profile" at bounding box center [887, 737] width 122 height 32
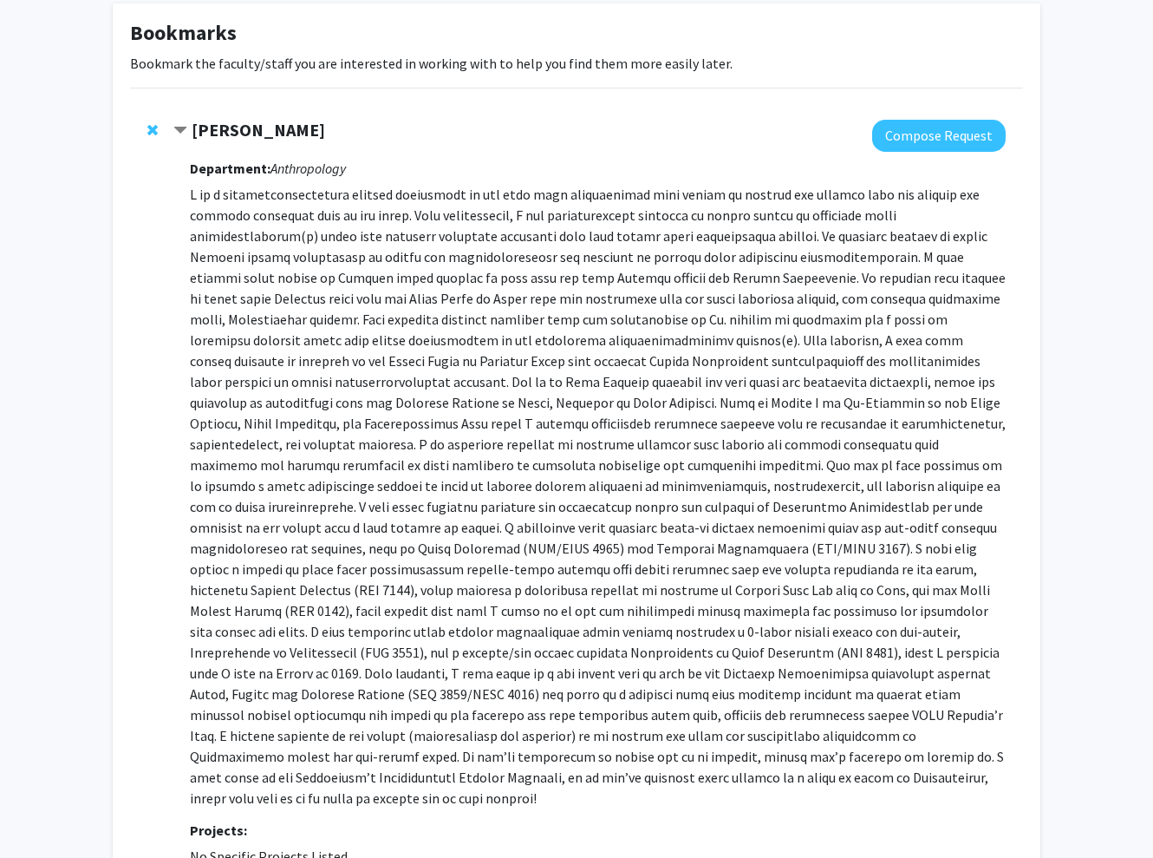
scroll to position [0, 0]
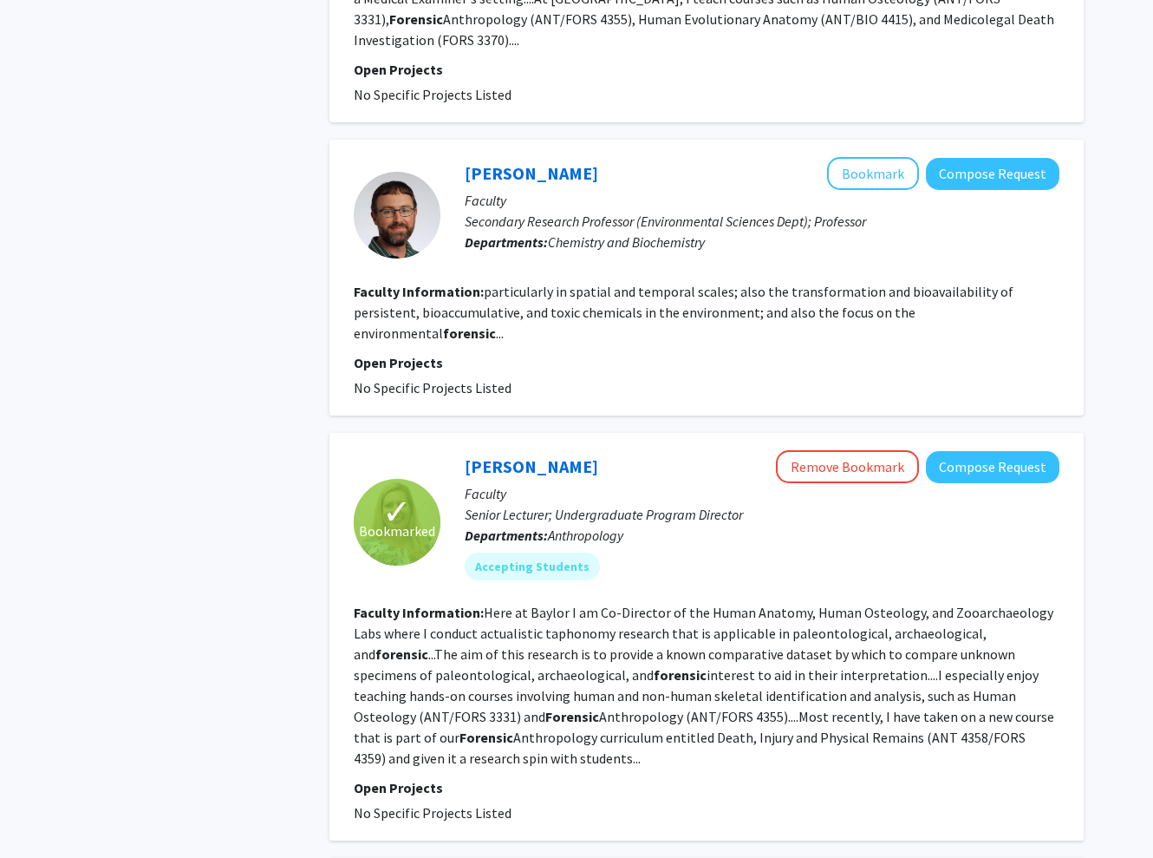
scroll to position [1244, 0]
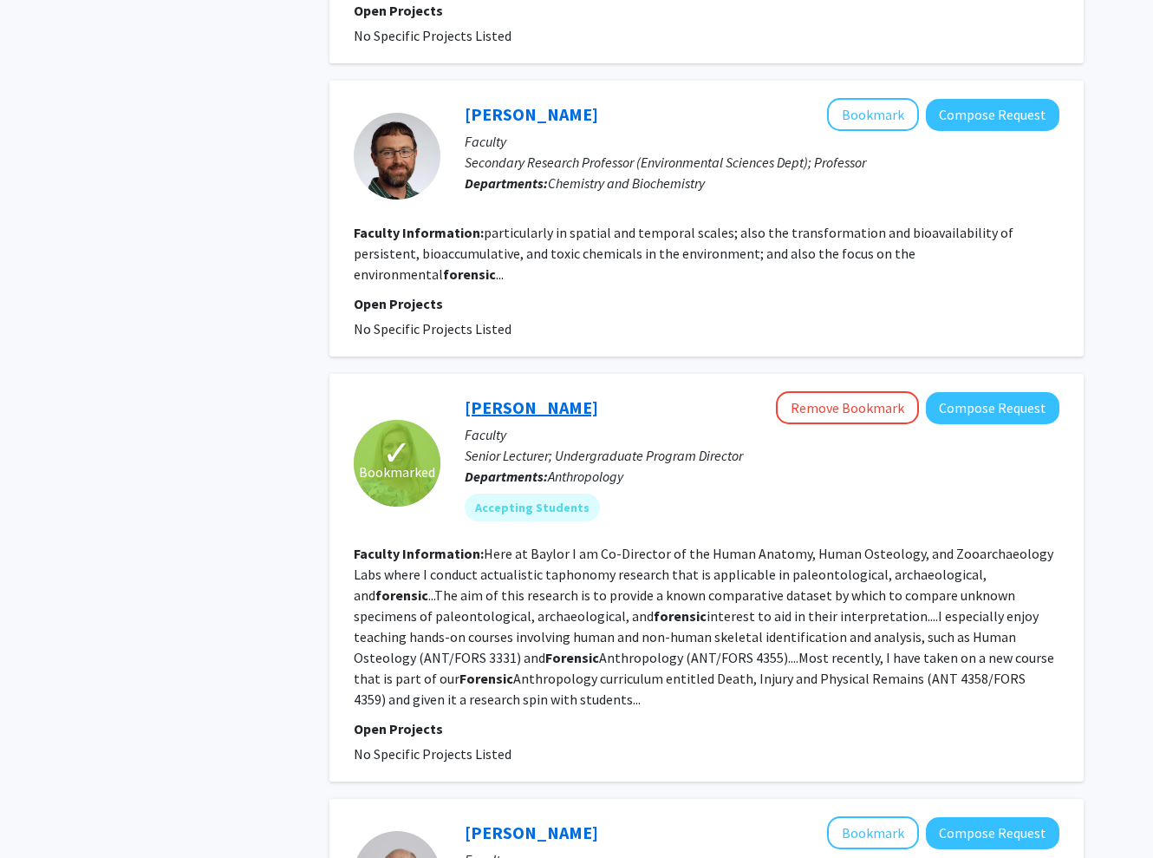
click at [527, 396] on link "[PERSON_NAME]" at bounding box center [532, 407] width 134 height 22
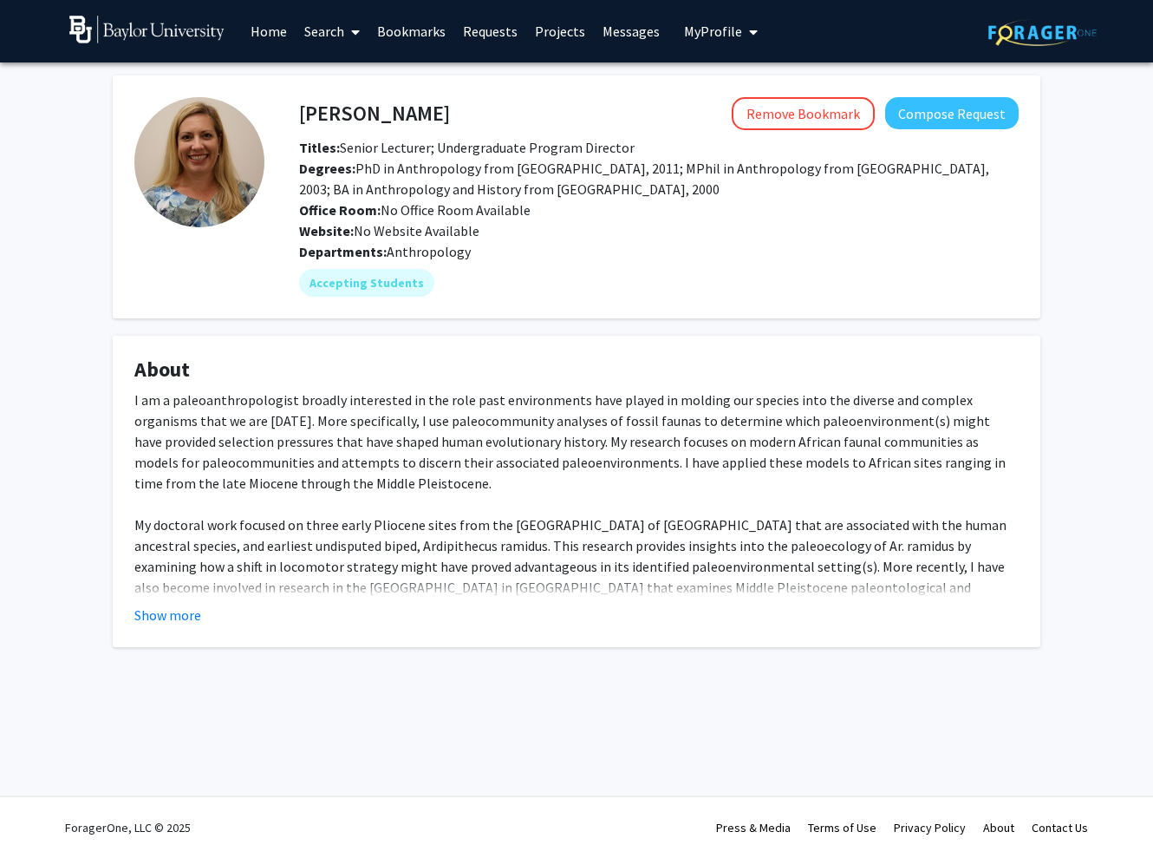
click at [167, 600] on fg-read-more "I am a paleoanthropologist broadly interested in the role past environments hav…" at bounding box center [576, 507] width 885 height 236
click at [164, 612] on button "Show more" at bounding box center [167, 614] width 67 height 21
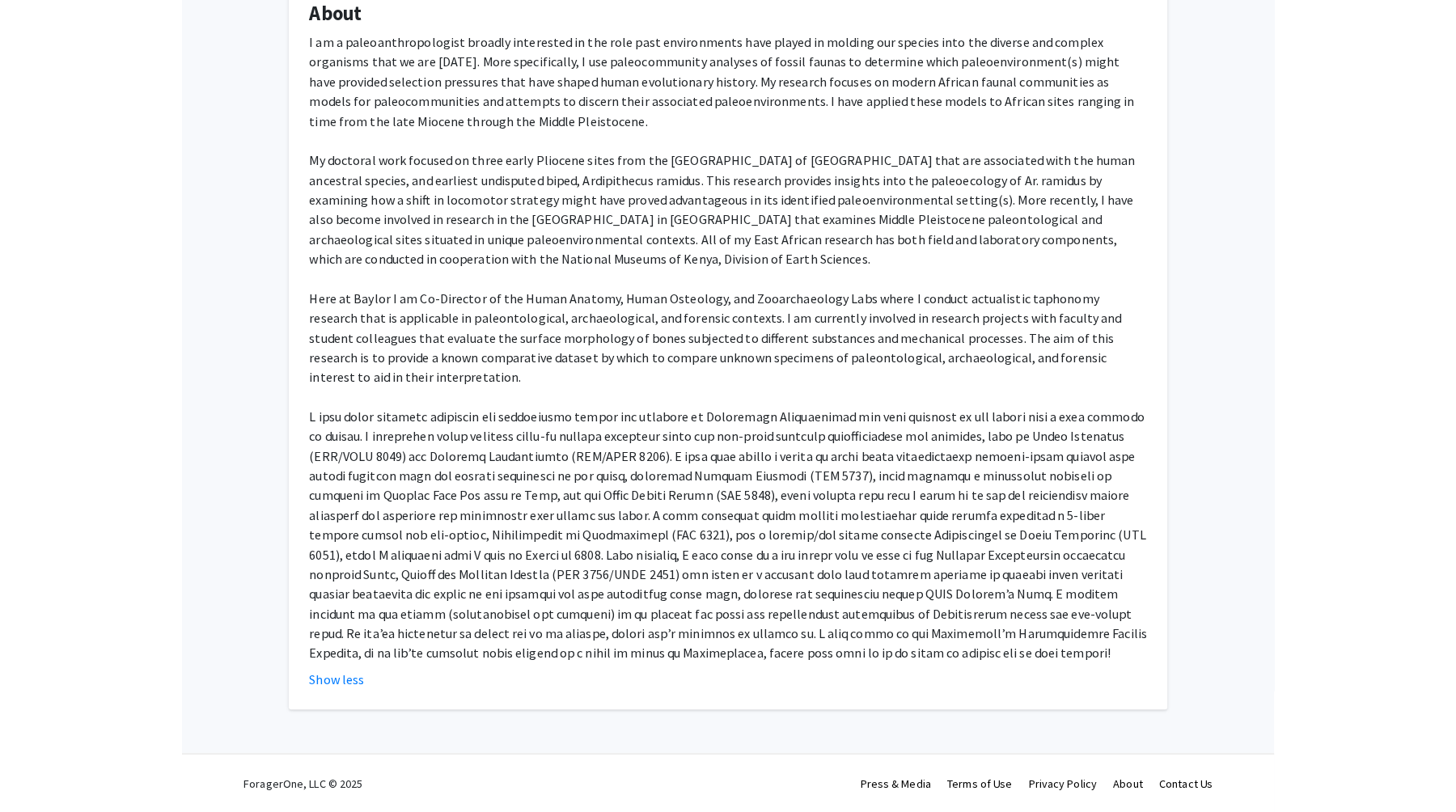
scroll to position [320, 0]
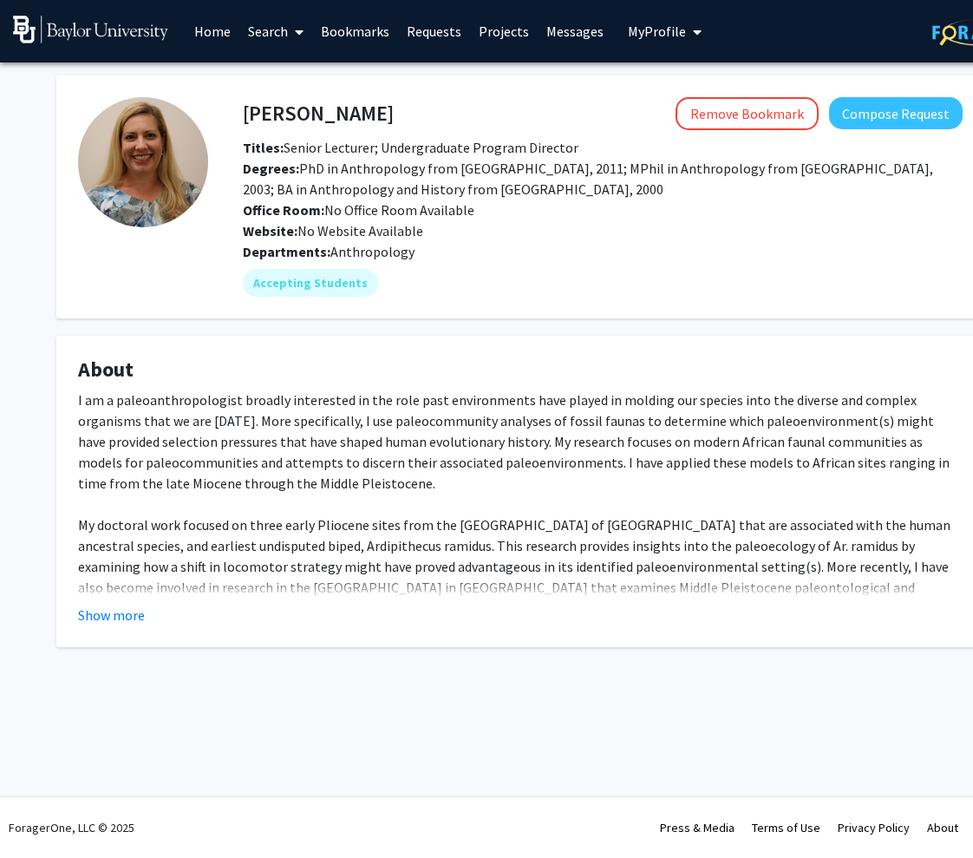
drag, startPoint x: 237, startPoint y: 116, endPoint x: 426, endPoint y: 245, distance: 228.5
click at [426, 245] on div "[PERSON_NAME] Remove Bookmark Compose Request Titles: Senior Lecturer; Undergra…" at bounding box center [585, 196] width 754 height 199
copy div "Remove Bookmark Compose Request Titles: Senior Lecturer; Undergraduate Program …"
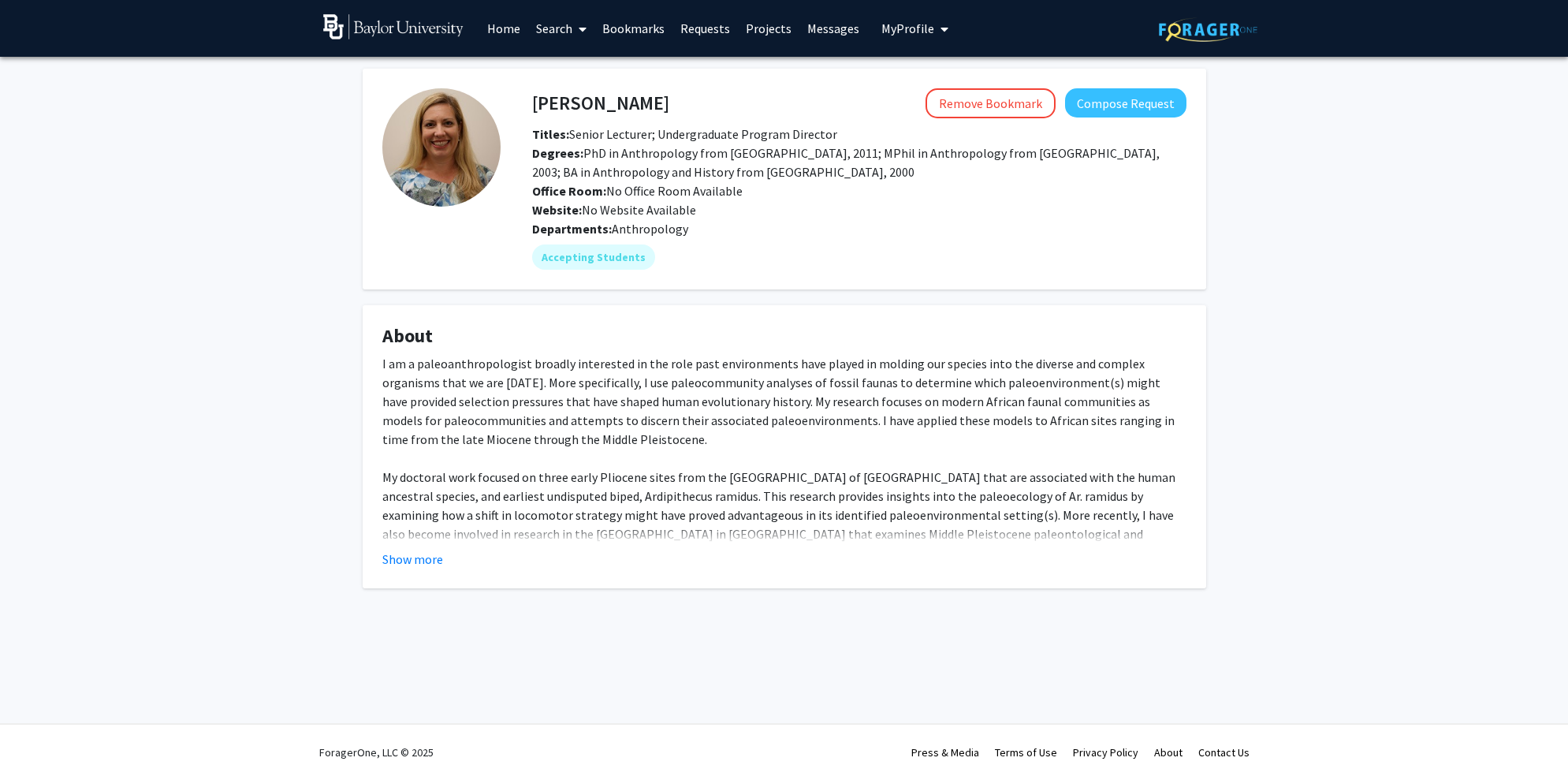
click at [884, 222] on fg-card "[PERSON_NAME] Remove Bookmark Compose Request Titles: Senior Lecturer; Undergra…" at bounding box center [784, 178] width 844 height 221
click at [884, 172] on div "Degrees: PhD in Anthropology from [GEOGRAPHIC_DATA], 2011; MPhil in Anthropolog…" at bounding box center [859, 163] width 678 height 38
click at [550, 42] on link "Search" at bounding box center [561, 28] width 66 height 55
click at [574, 80] on span "Faculty/Staff" at bounding box center [585, 72] width 115 height 32
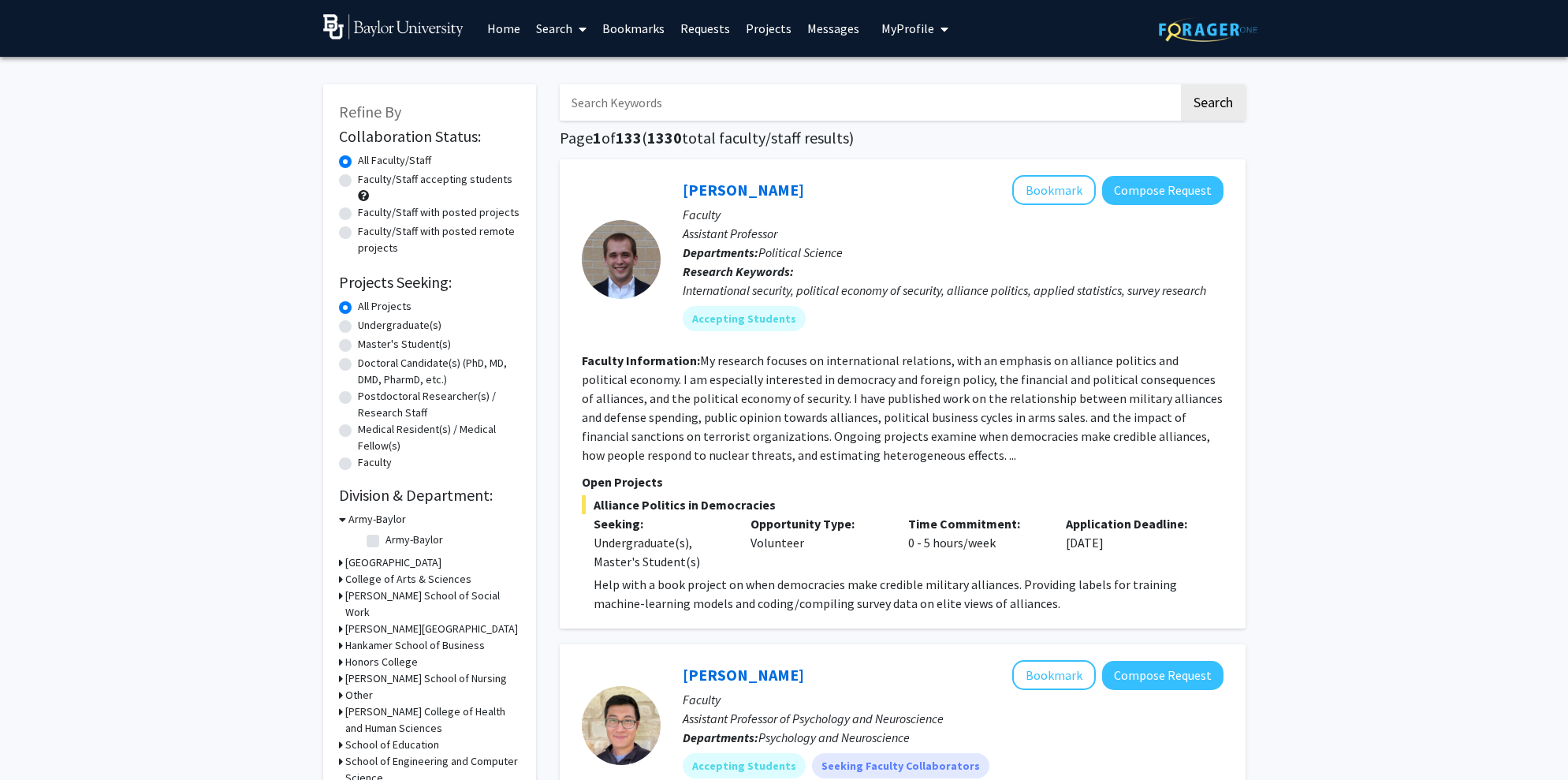
click at [656, 114] on input "Search Keywords" at bounding box center [869, 103] width 619 height 36
type input "r"
type input "forensic"
click at [884, 85] on button "Search" at bounding box center [1213, 103] width 65 height 36
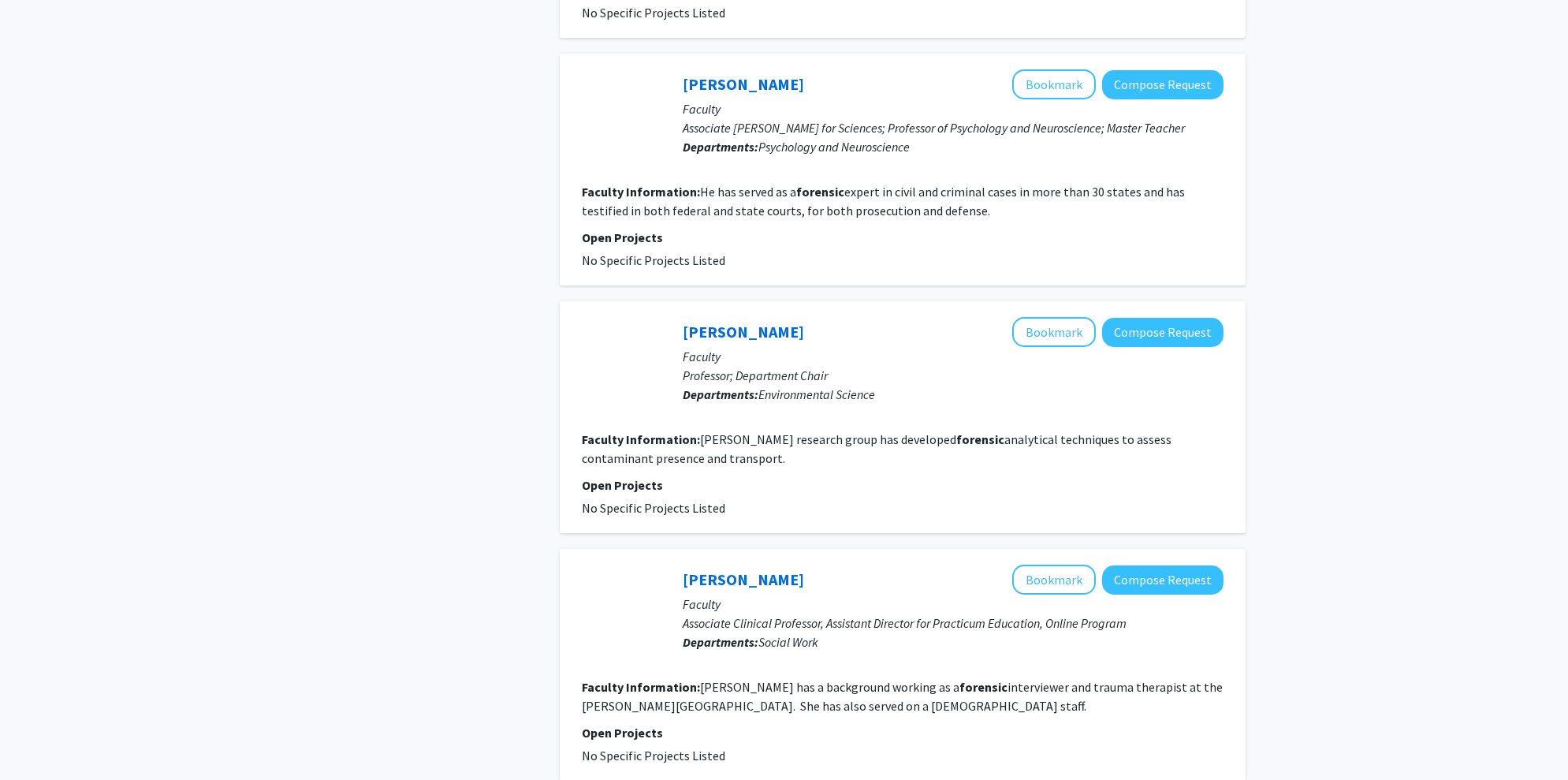
scroll to position [2436, 0]
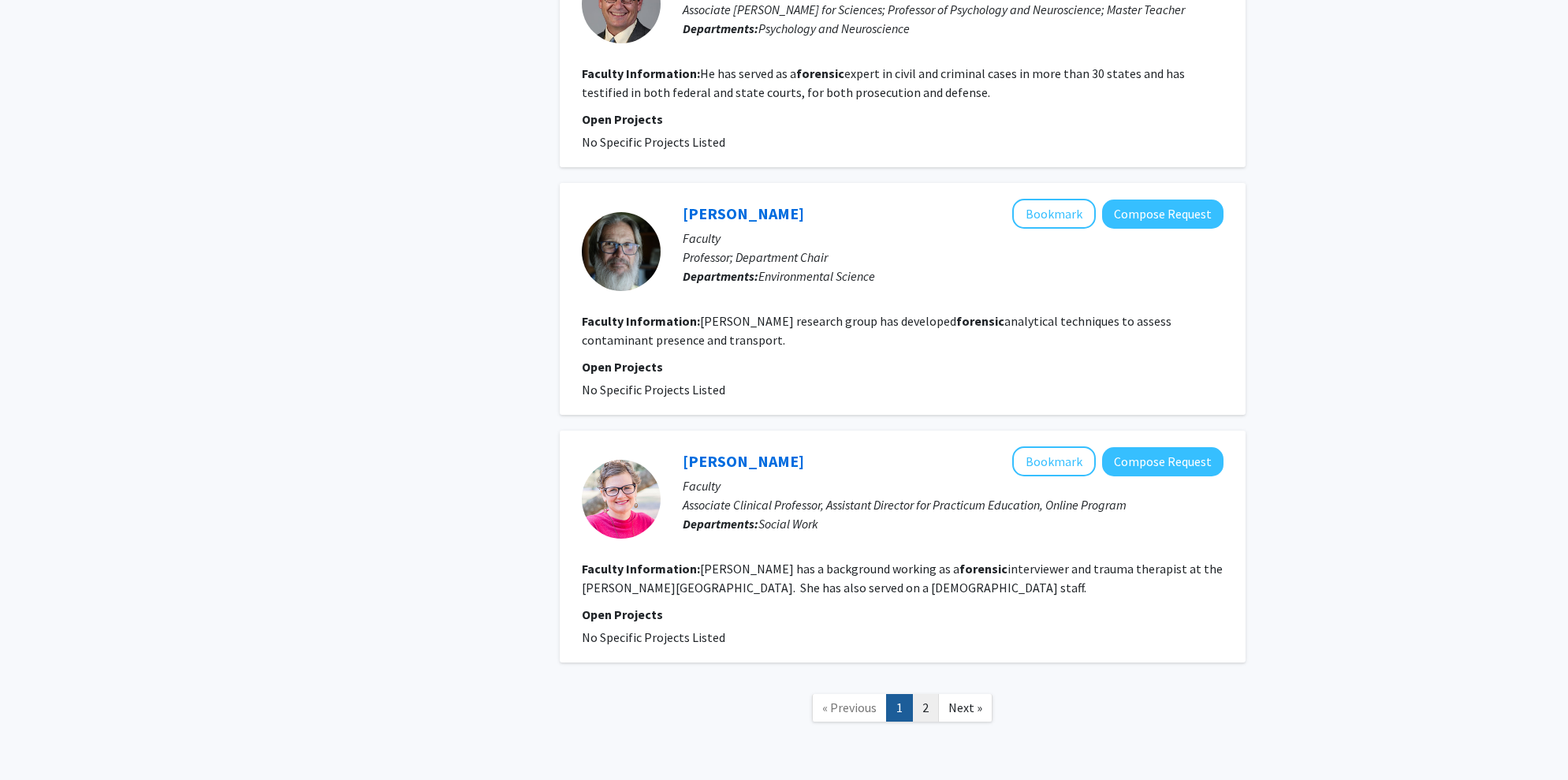
click at [884, 694] on link "2" at bounding box center [924, 707] width 26 height 27
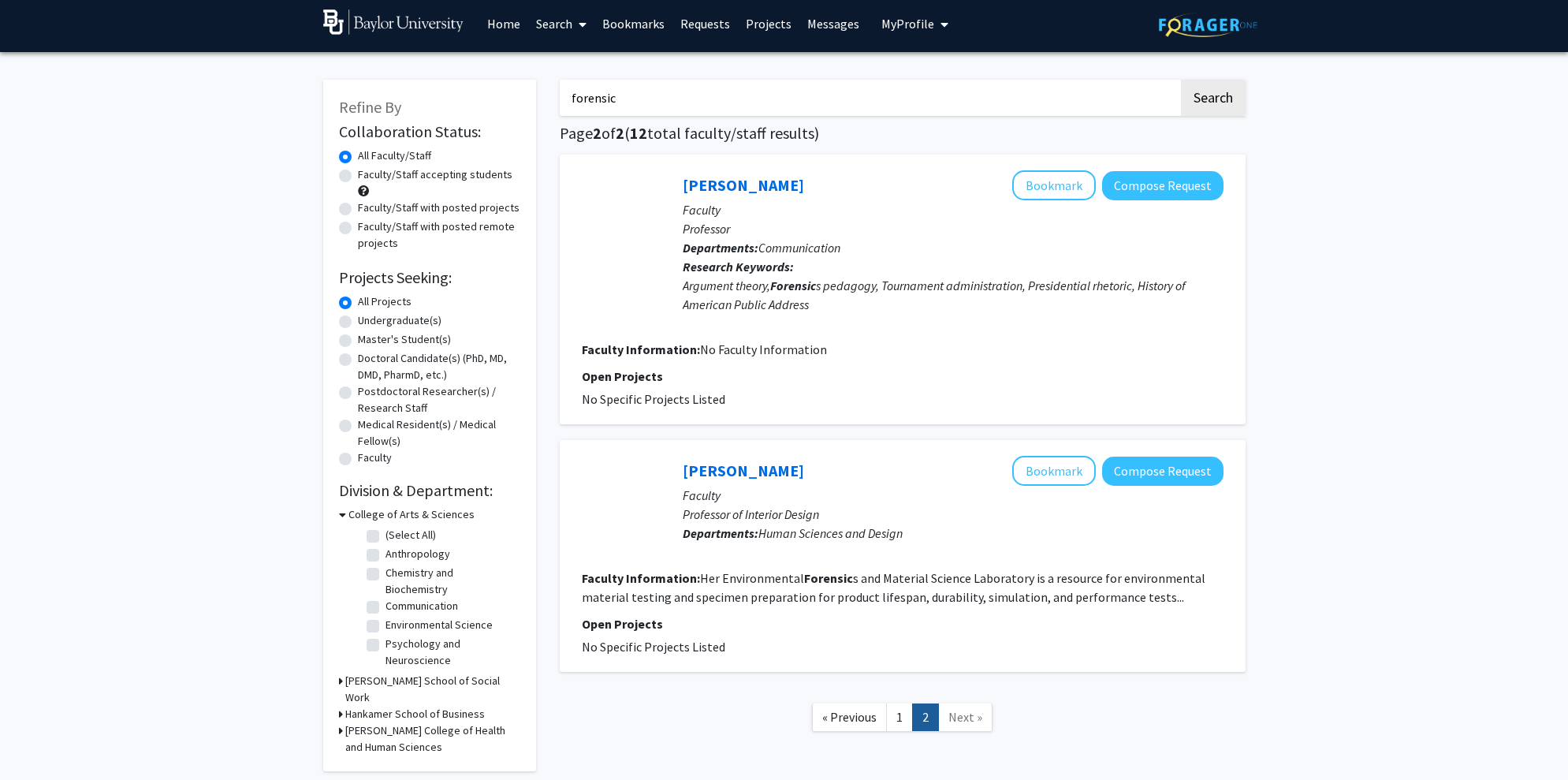
scroll to position [21, 0]
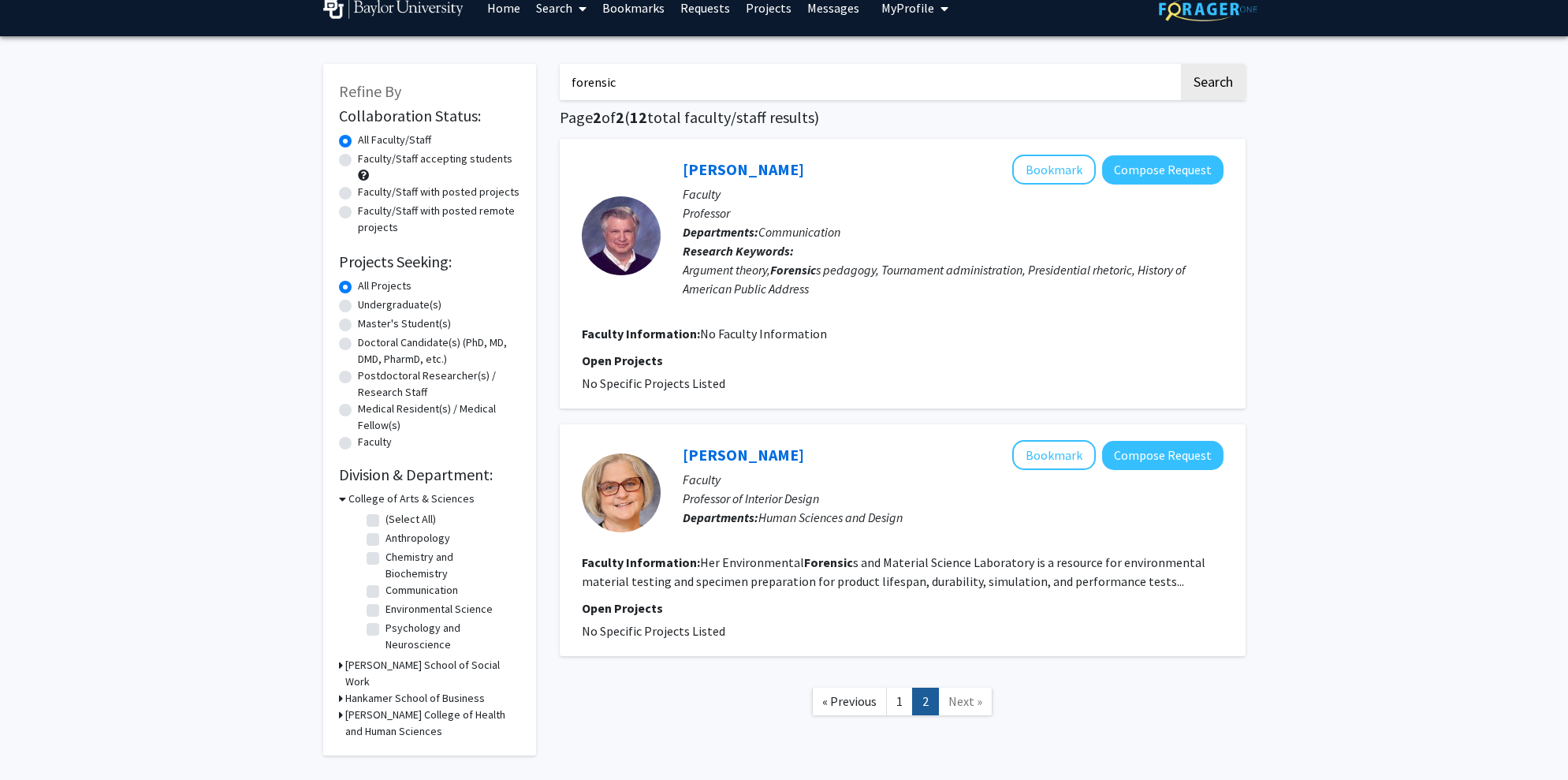
click at [884, 704] on span "Next »" at bounding box center [964, 700] width 34 height 15
click at [854, 699] on span "« Previous" at bounding box center [850, 700] width 55 height 15
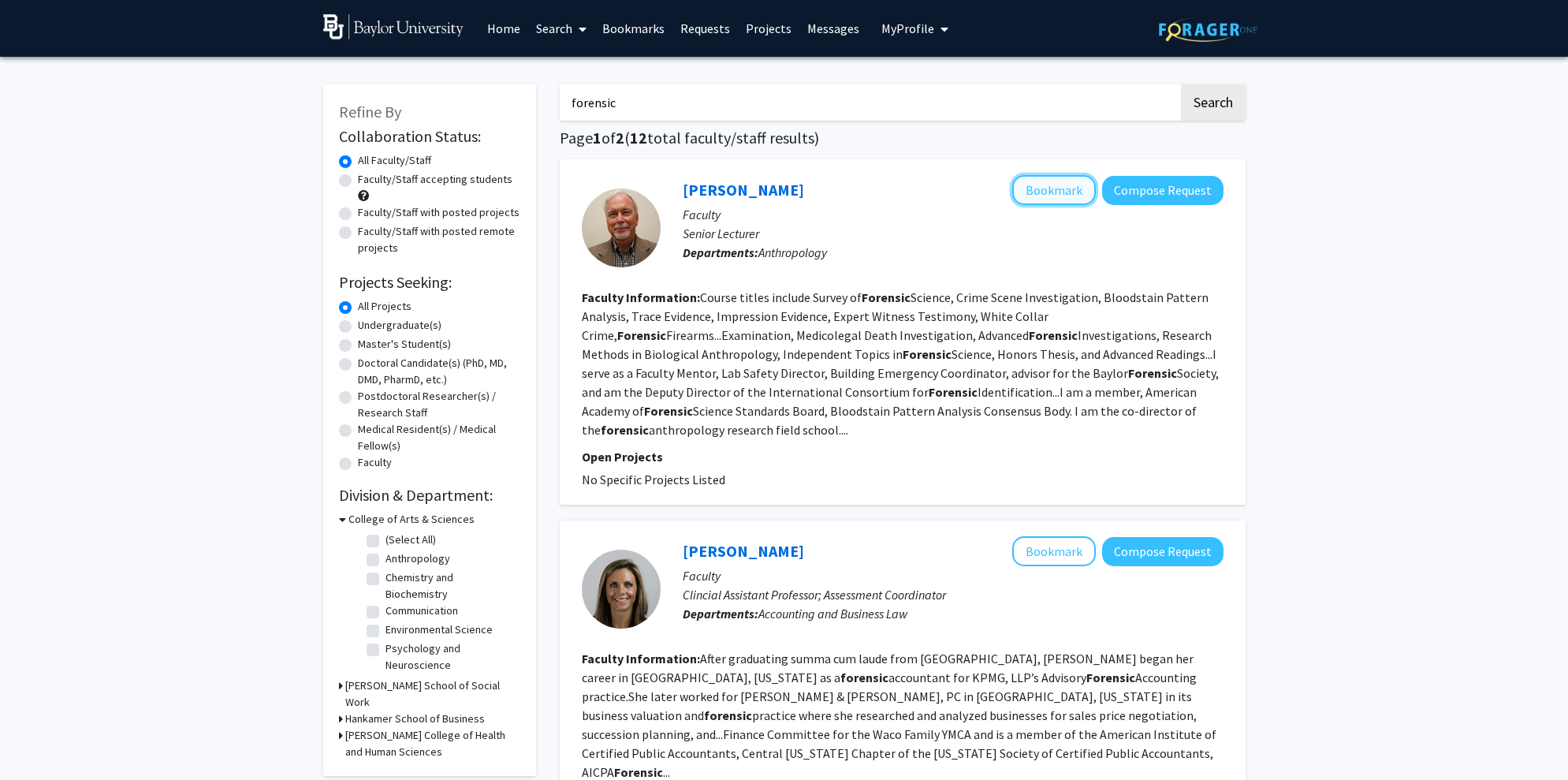
click at [884, 178] on button "Bookmark" at bounding box center [1054, 190] width 84 height 30
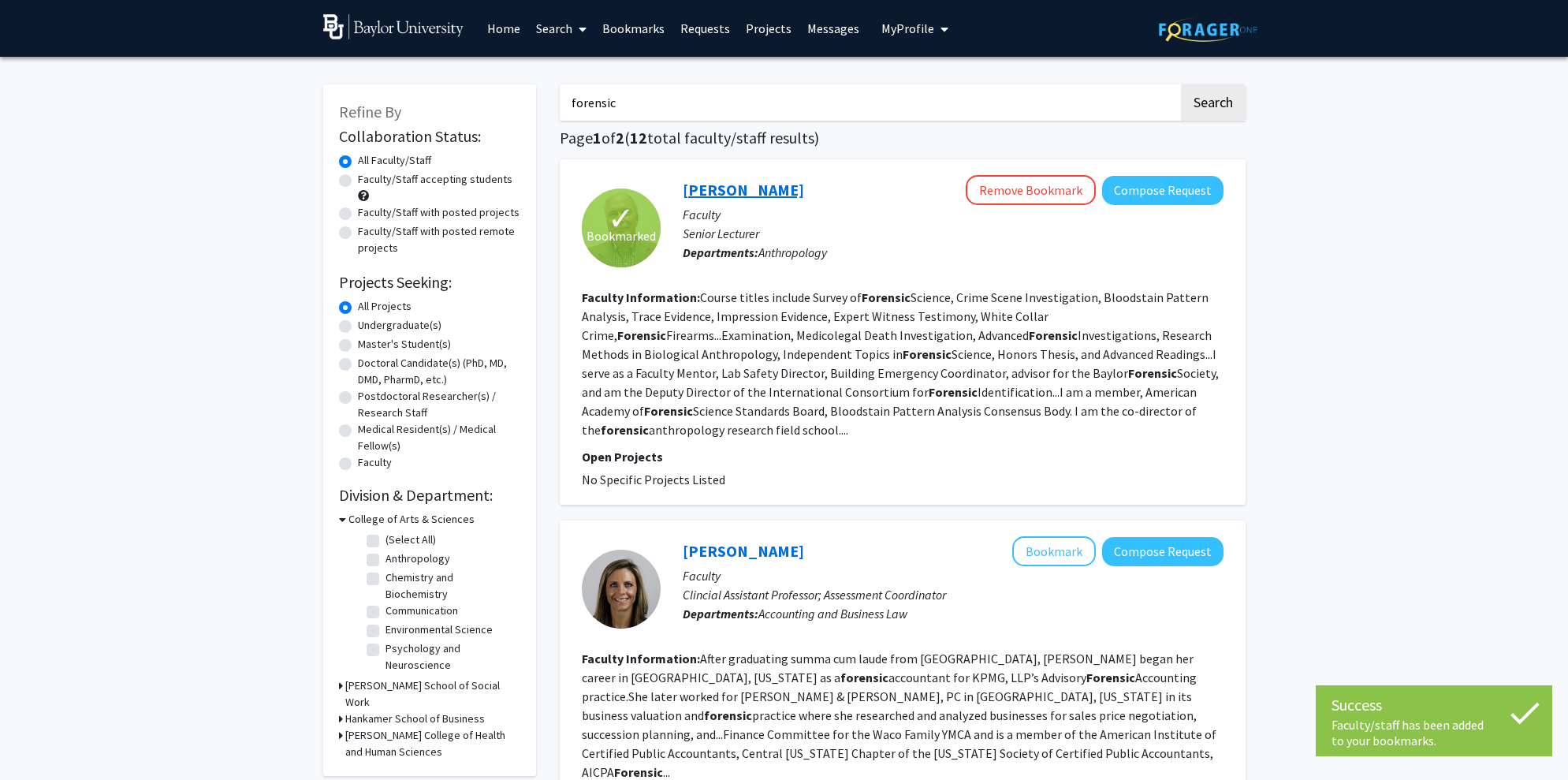
click at [739, 181] on link "[PERSON_NAME]" at bounding box center [744, 190] width 122 height 20
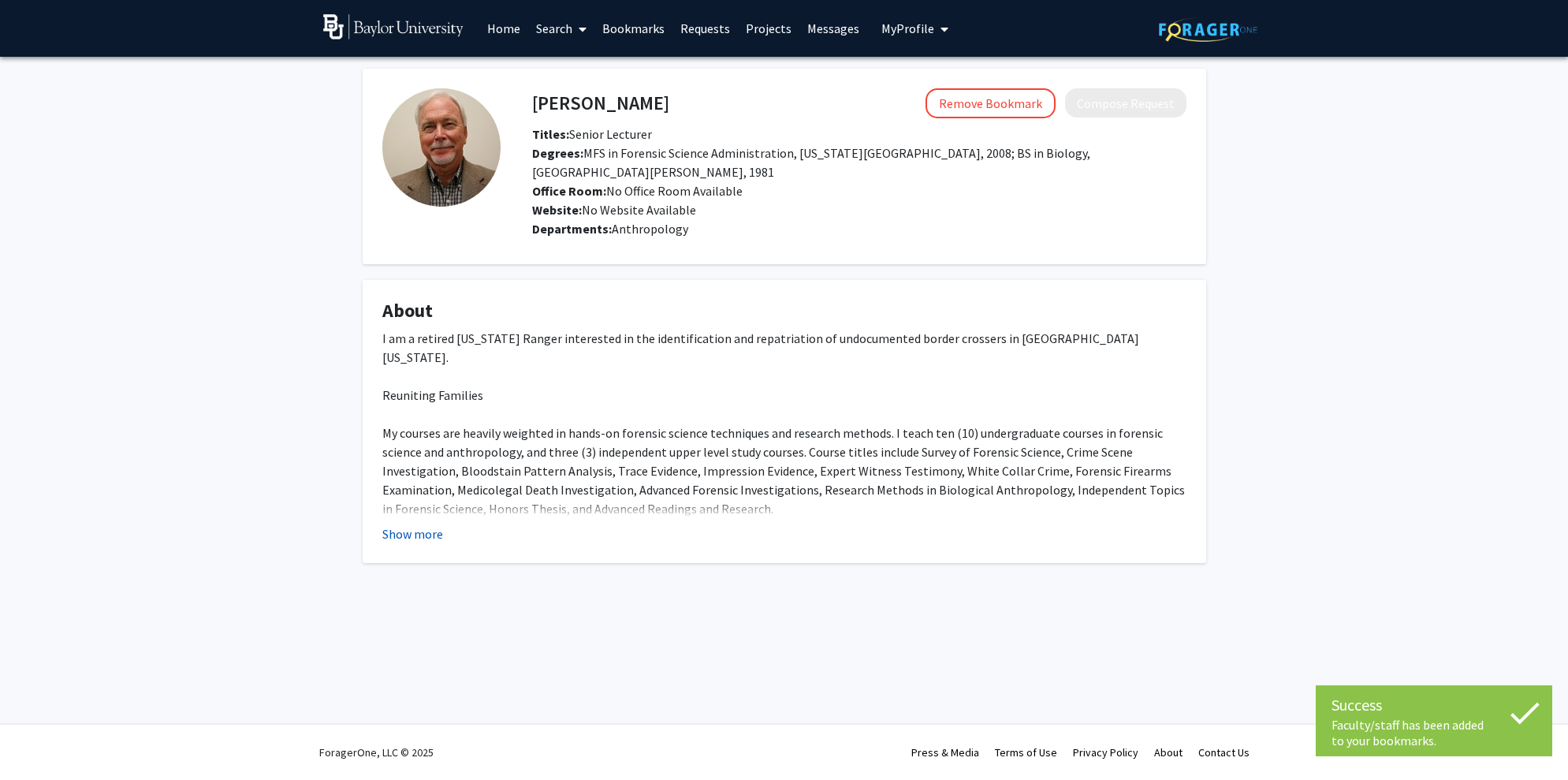
click at [421, 535] on button "Show more" at bounding box center [413, 534] width 61 height 19
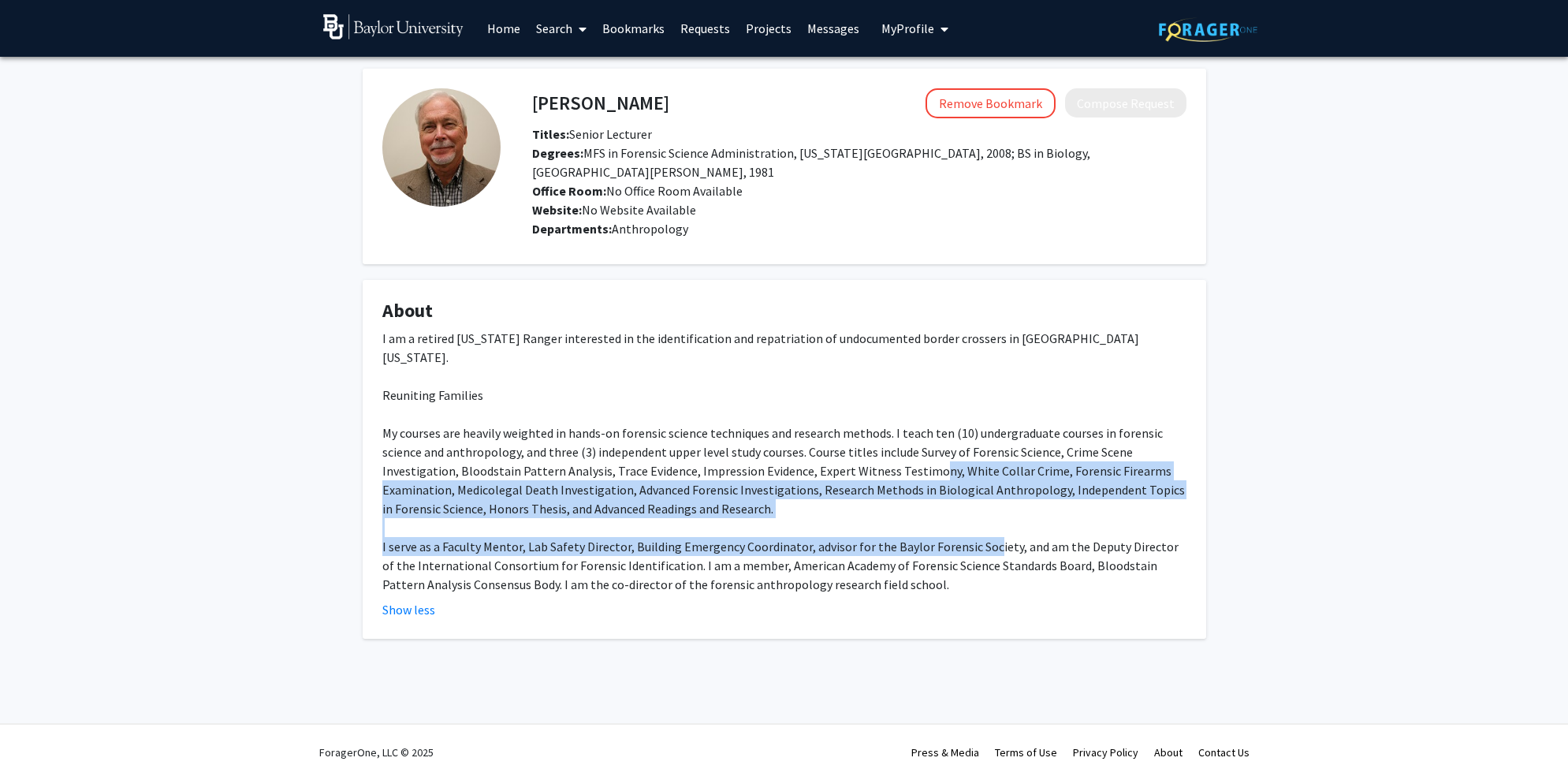
drag, startPoint x: 924, startPoint y: 451, endPoint x: 984, endPoint y: 527, distance: 96.8
click at [884, 529] on div "I am a retired [US_STATE] Ranger interested in the identification and repatriat…" at bounding box center [784, 461] width 804 height 265
click at [884, 521] on div "I am a retired [US_STATE] Ranger interested in the identification and repatriat…" at bounding box center [784, 461] width 804 height 265
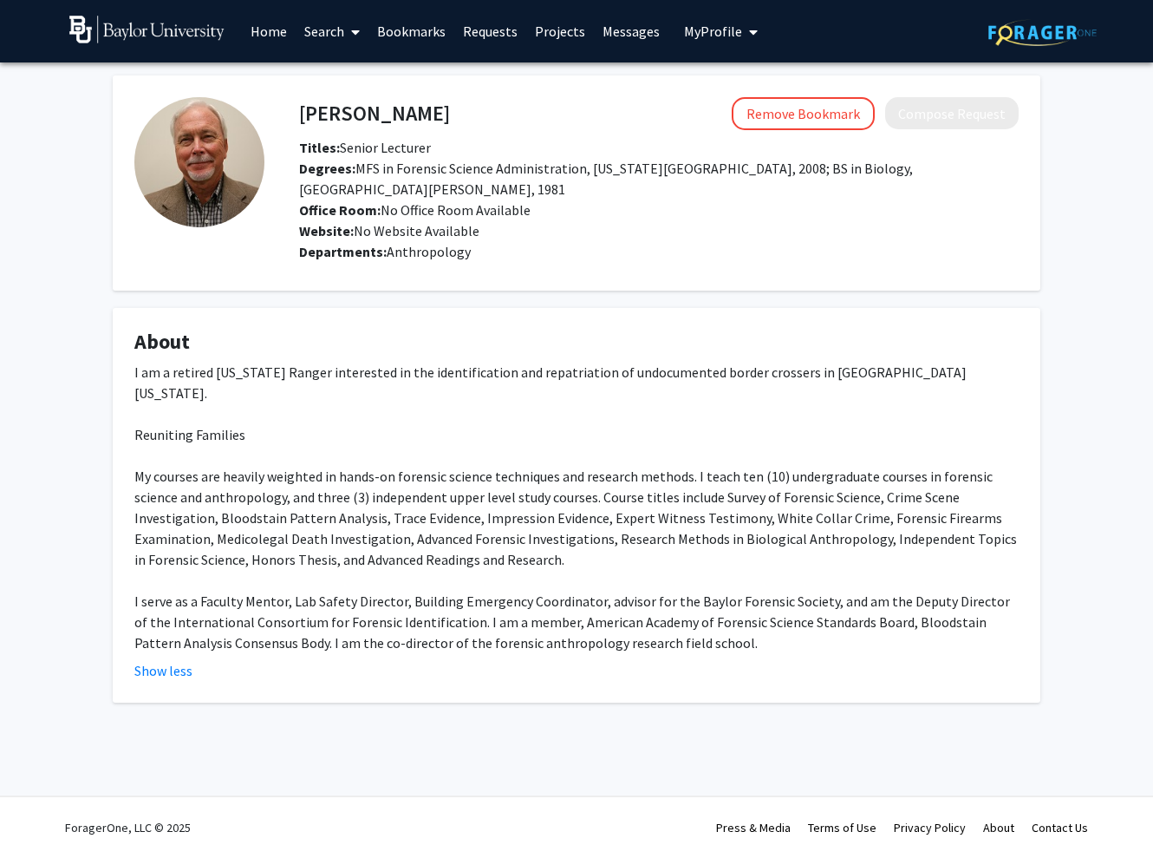
click at [722, 660] on div "Show less" at bounding box center [576, 670] width 885 height 21
click at [406, 116] on h4 "[PERSON_NAME]" at bounding box center [374, 113] width 151 height 32
copy h4 "[PERSON_NAME]"
